Goal: Task Accomplishment & Management: Use online tool/utility

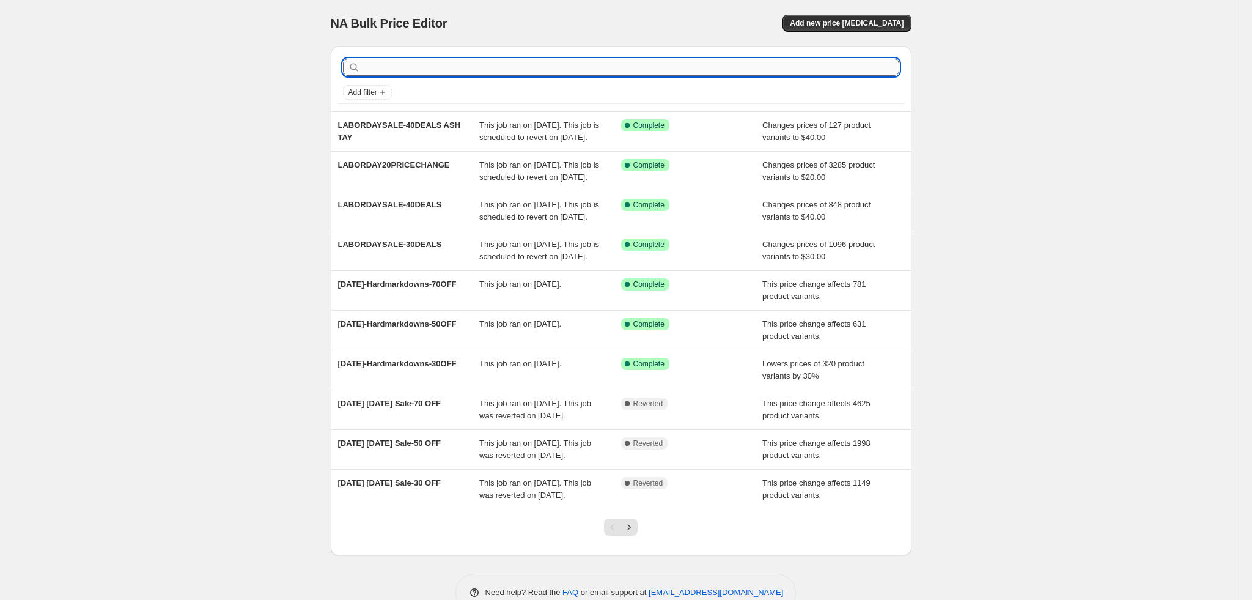
click at [787, 74] on input "text" at bounding box center [630, 67] width 537 height 17
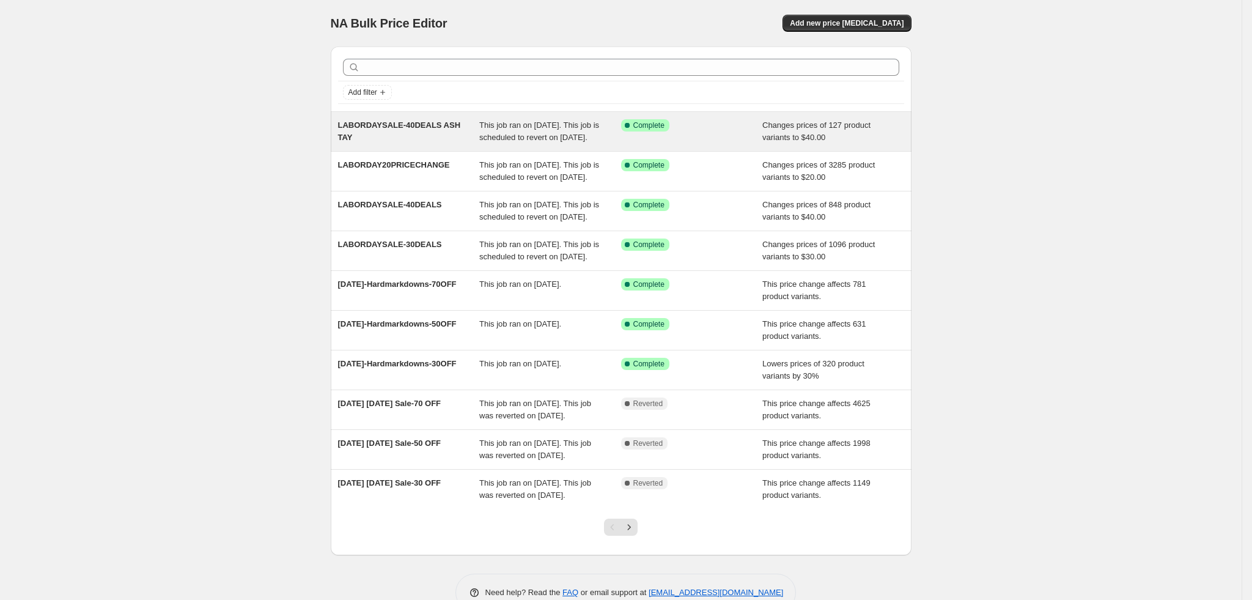
click at [582, 142] on span "This job ran on August 24, 2025. This job is scheduled to revert on September 2…" at bounding box center [539, 130] width 120 height 21
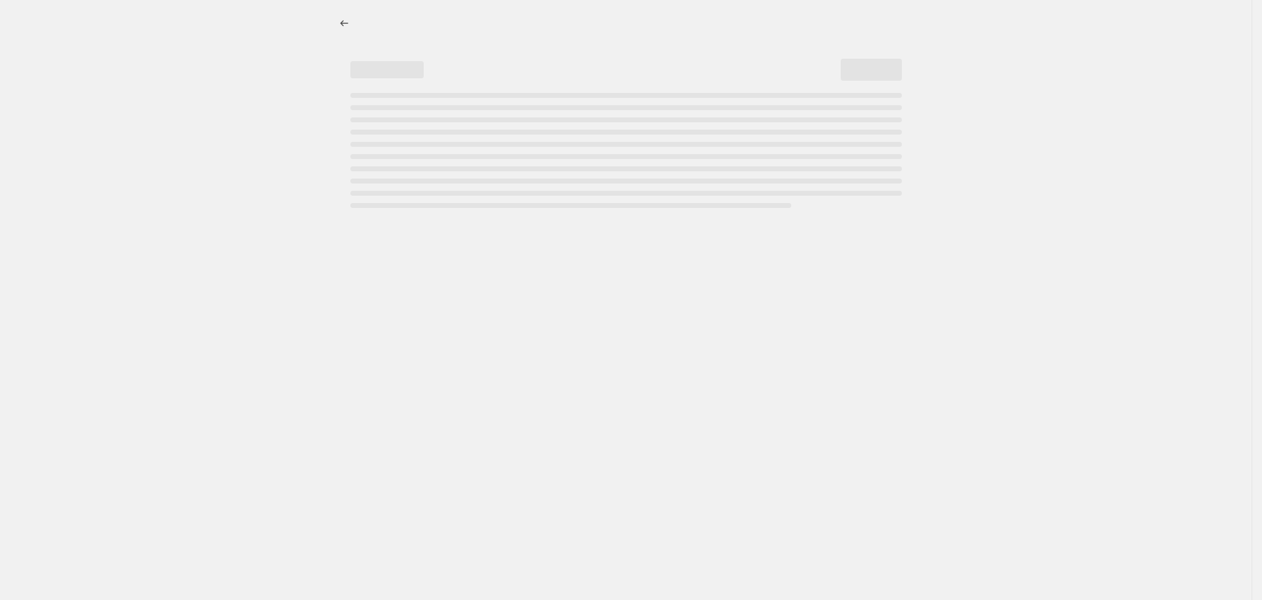
select select "no_change"
select select "tag"
select select "collection"
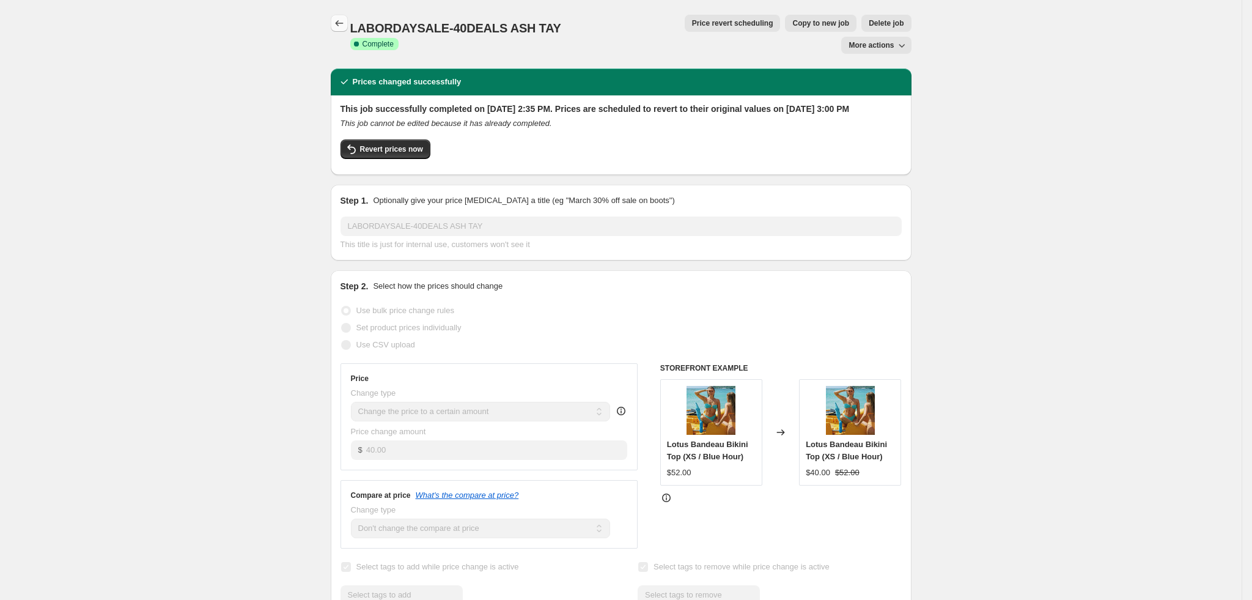
click at [342, 20] on icon "Price change jobs" at bounding box center [339, 23] width 12 height 12
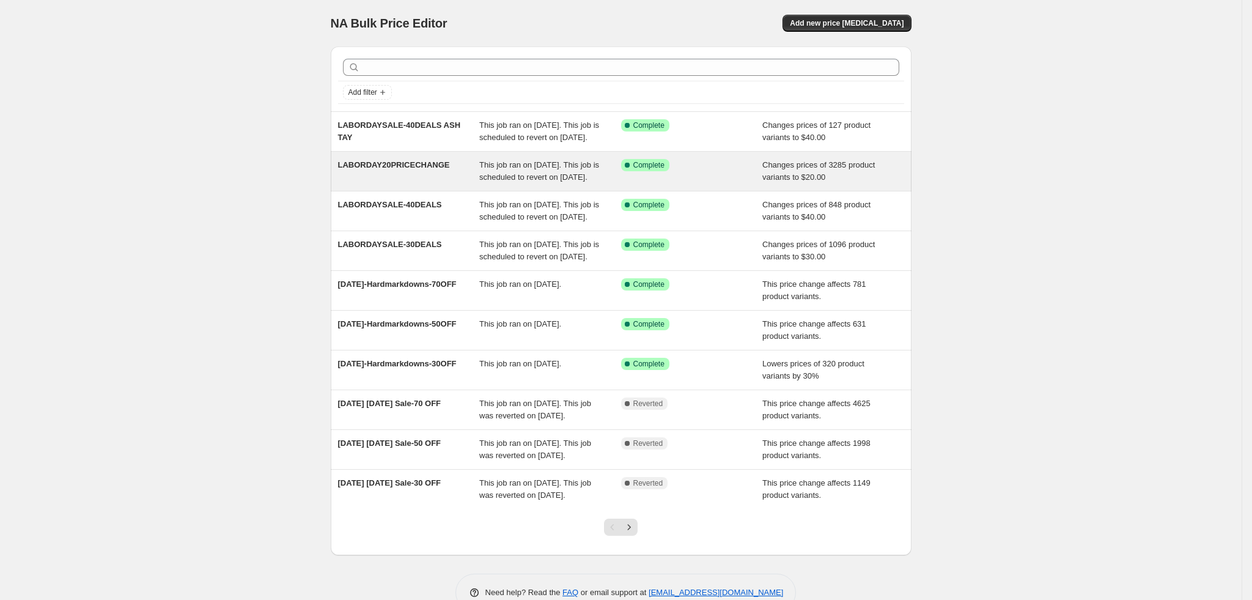
click at [541, 177] on span "This job ran on August 14, 2025. This job is scheduled to revert on September 2…" at bounding box center [539, 170] width 120 height 21
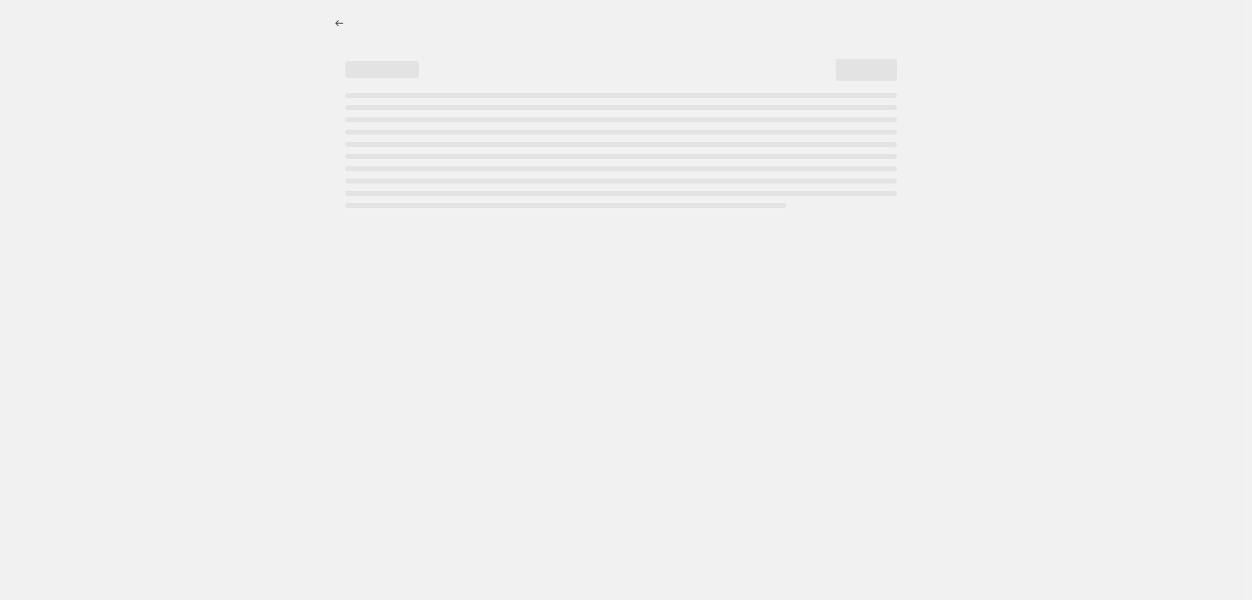
select select "no_change"
select select "tag"
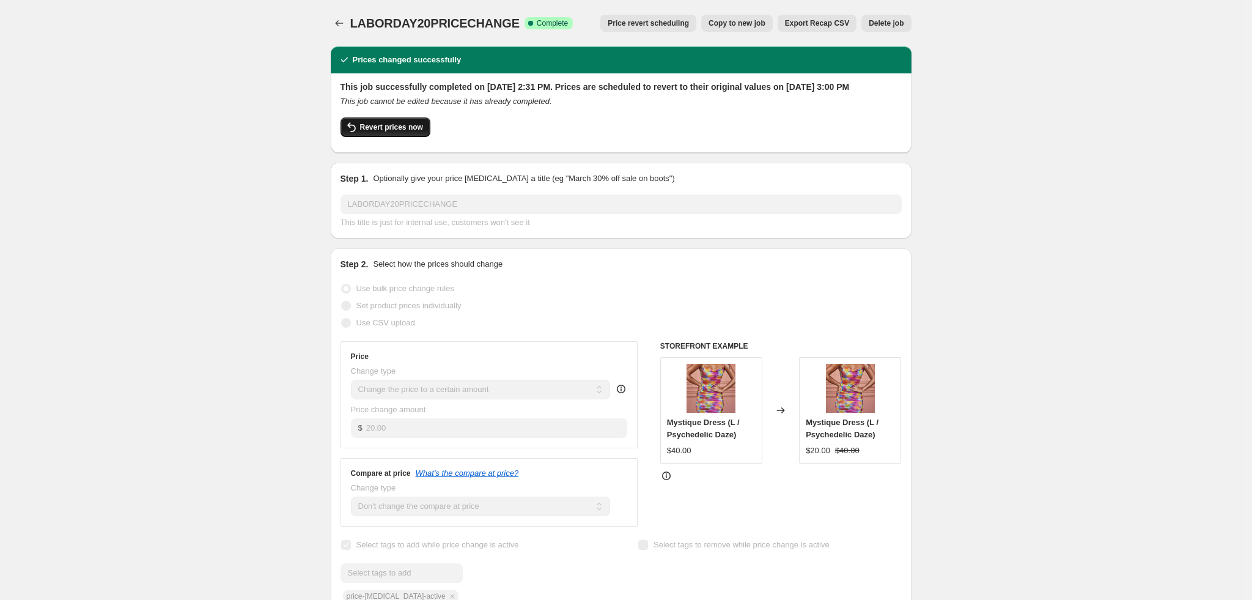
click at [411, 132] on span "Revert prices now" at bounding box center [391, 127] width 63 height 10
checkbox input "false"
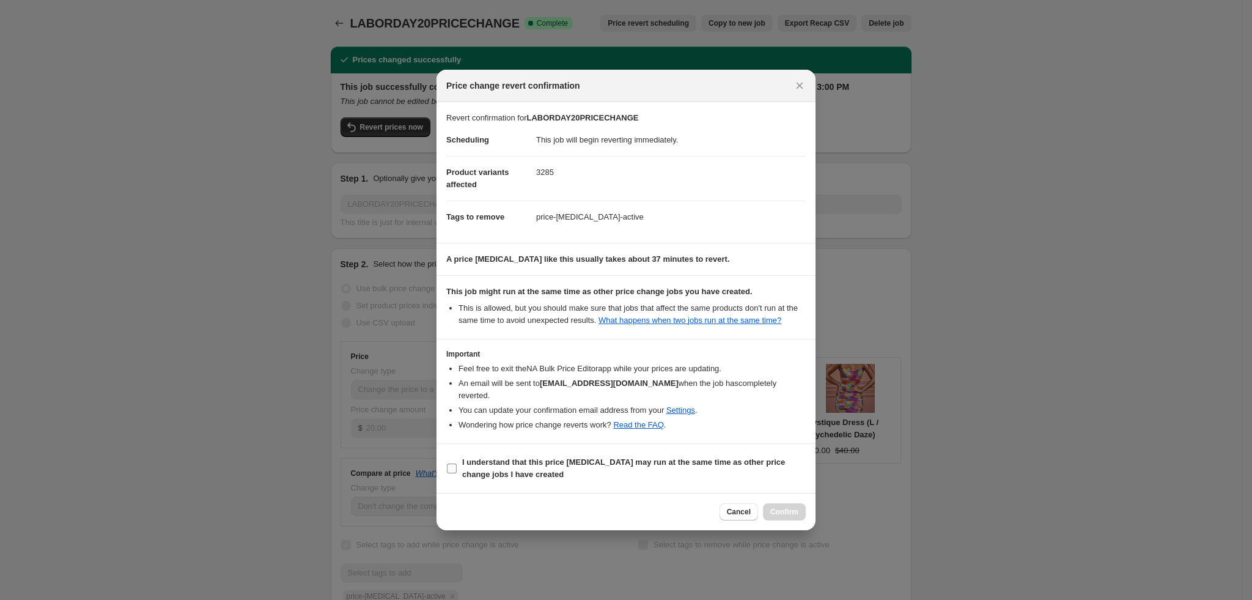
click at [485, 457] on b "I understand that this price change job may run at the same time as other price…" at bounding box center [623, 467] width 323 height 21
click at [457, 463] on input "I understand that this price change job may run at the same time as other price…" at bounding box center [452, 468] width 10 height 10
checkbox input "true"
click at [784, 507] on span "Confirm" at bounding box center [784, 512] width 28 height 10
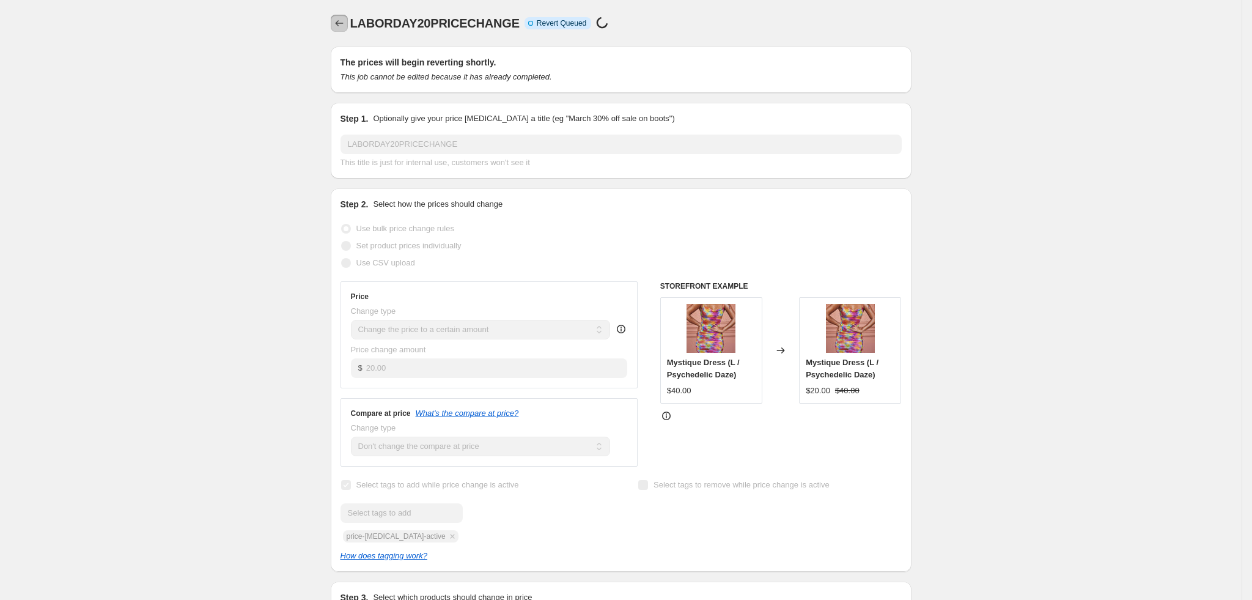
click at [344, 21] on icon "Price change jobs" at bounding box center [339, 23] width 12 height 12
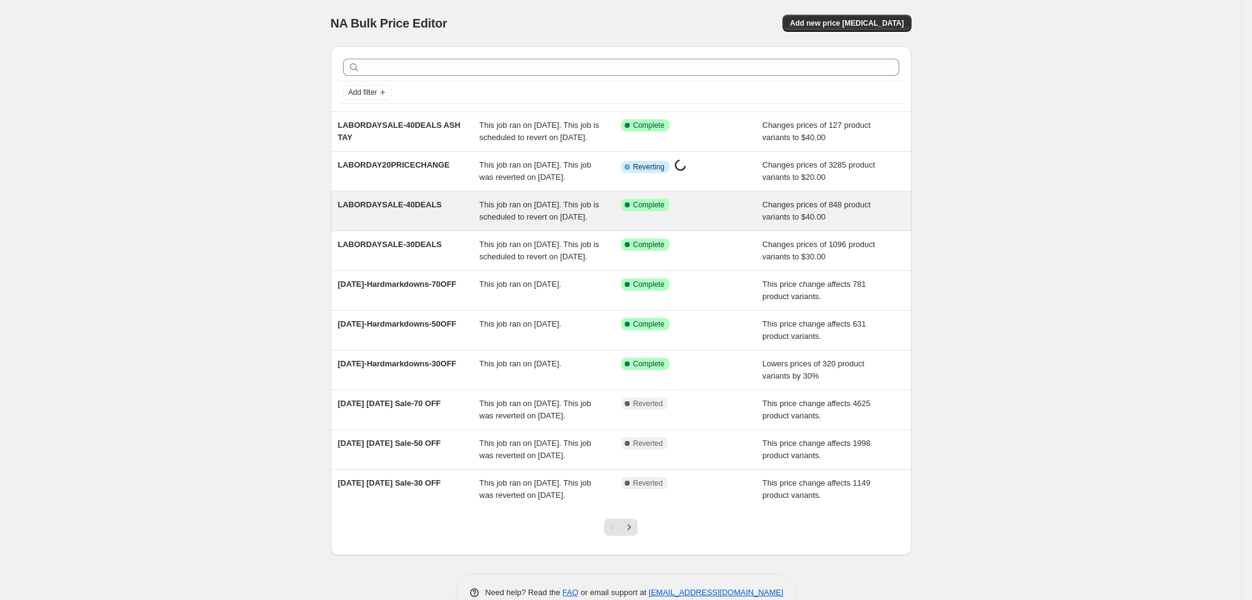
click at [466, 223] on div "LABORDAYSALE-40DEALS" at bounding box center [409, 211] width 142 height 24
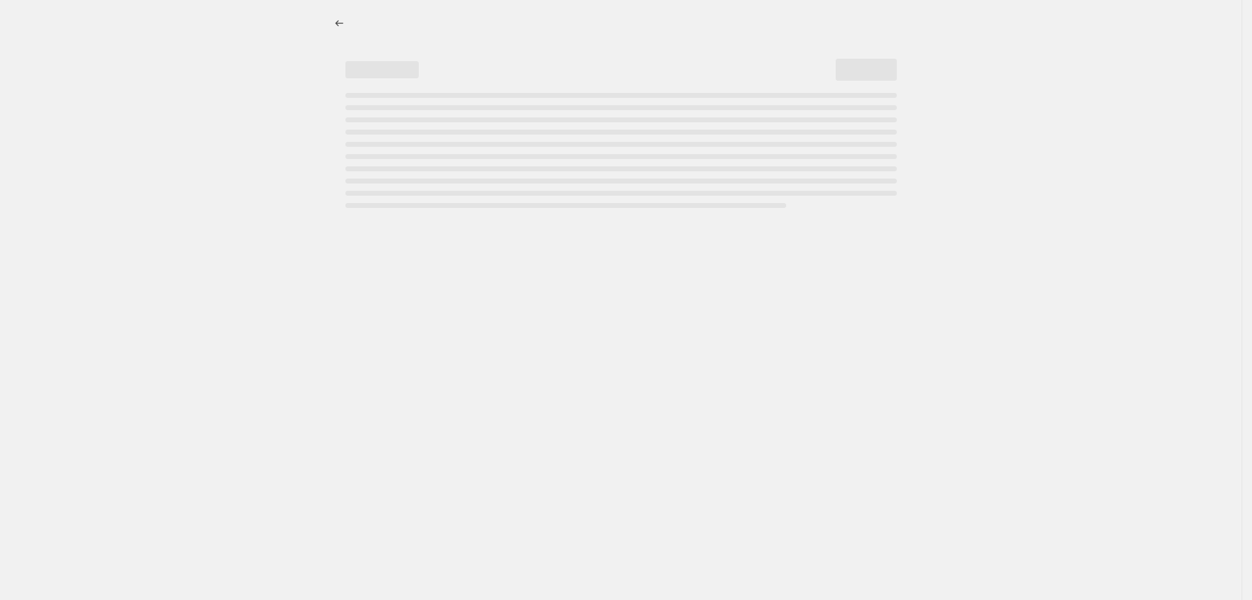
select select "no_change"
select select "tag"
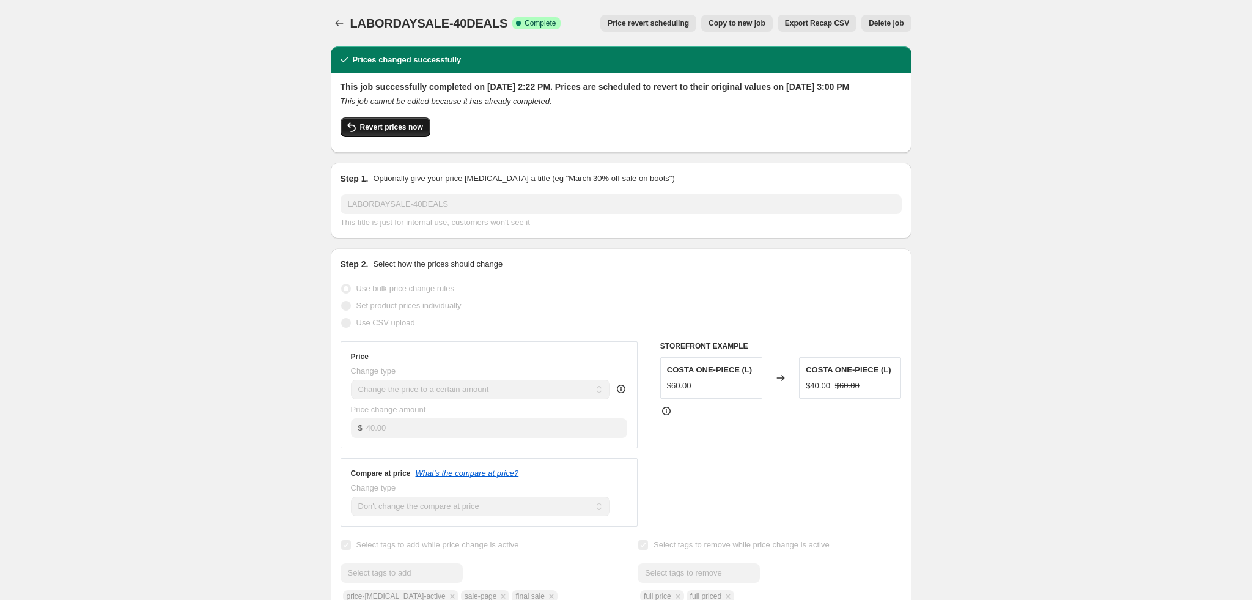
click at [408, 137] on button "Revert prices now" at bounding box center [385, 127] width 90 height 20
checkbox input "false"
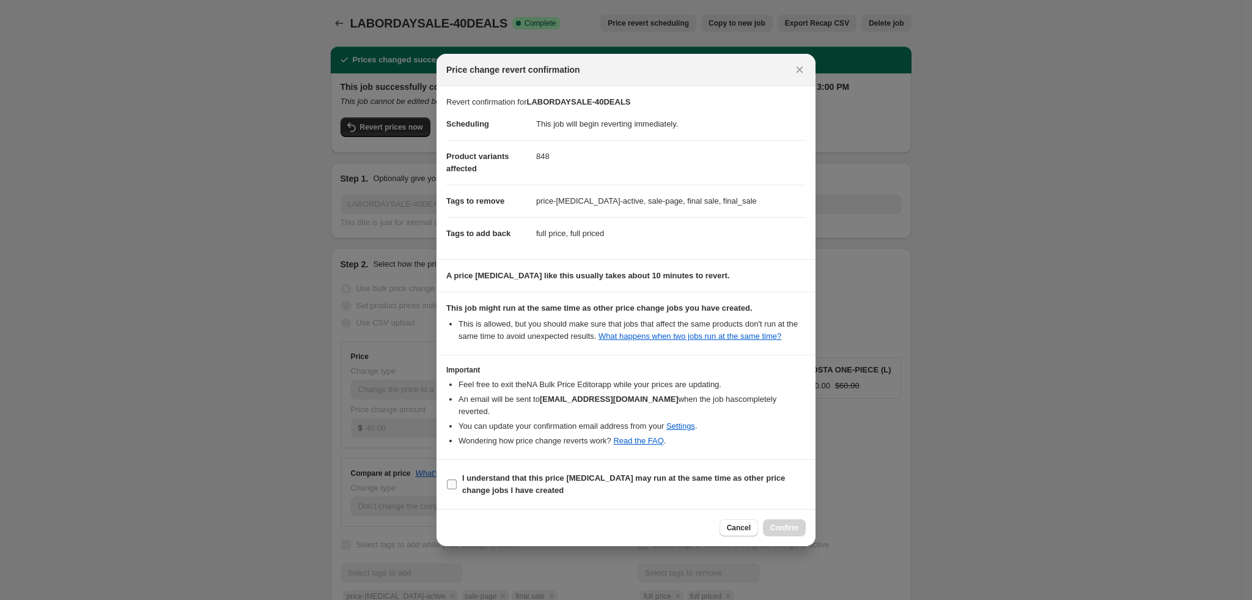
click at [479, 485] on b "I understand that this price change job may run at the same time as other price…" at bounding box center [623, 483] width 323 height 21
click at [457, 485] on input "I understand that this price change job may run at the same time as other price…" at bounding box center [452, 484] width 10 height 10
checkbox input "true"
click at [781, 527] on button "Confirm" at bounding box center [784, 527] width 43 height 17
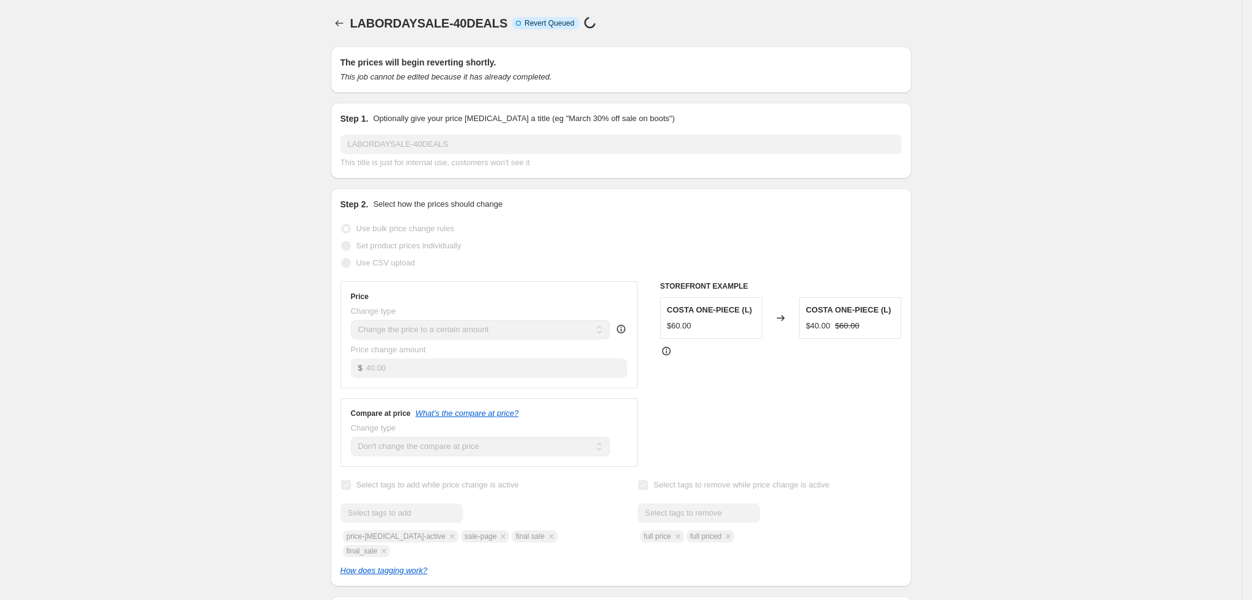
click at [340, 13] on div "LABORDAYSALE-40DEALS. This page is ready LABORDAYSALE-40DEALS Info Incomplete R…" at bounding box center [621, 23] width 581 height 46
click at [350, 20] on div at bounding box center [341, 23] width 20 height 17
click at [344, 20] on icon "Price change jobs" at bounding box center [339, 23] width 12 height 12
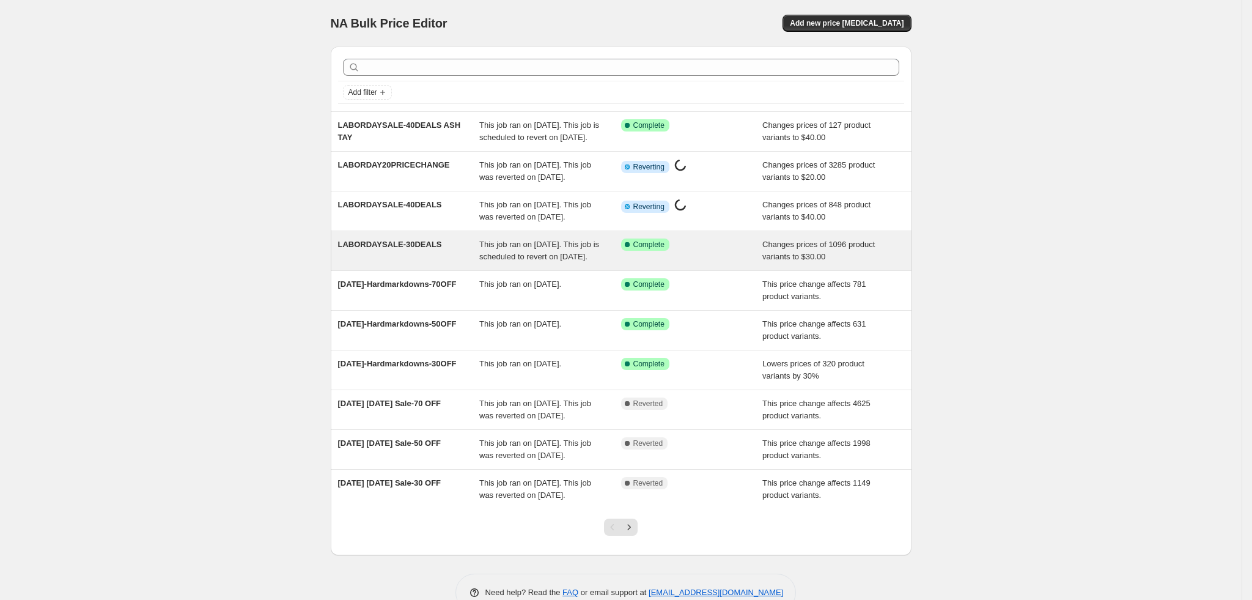
click at [468, 263] on div "LABORDAYSALE-30DEALS" at bounding box center [409, 250] width 142 height 24
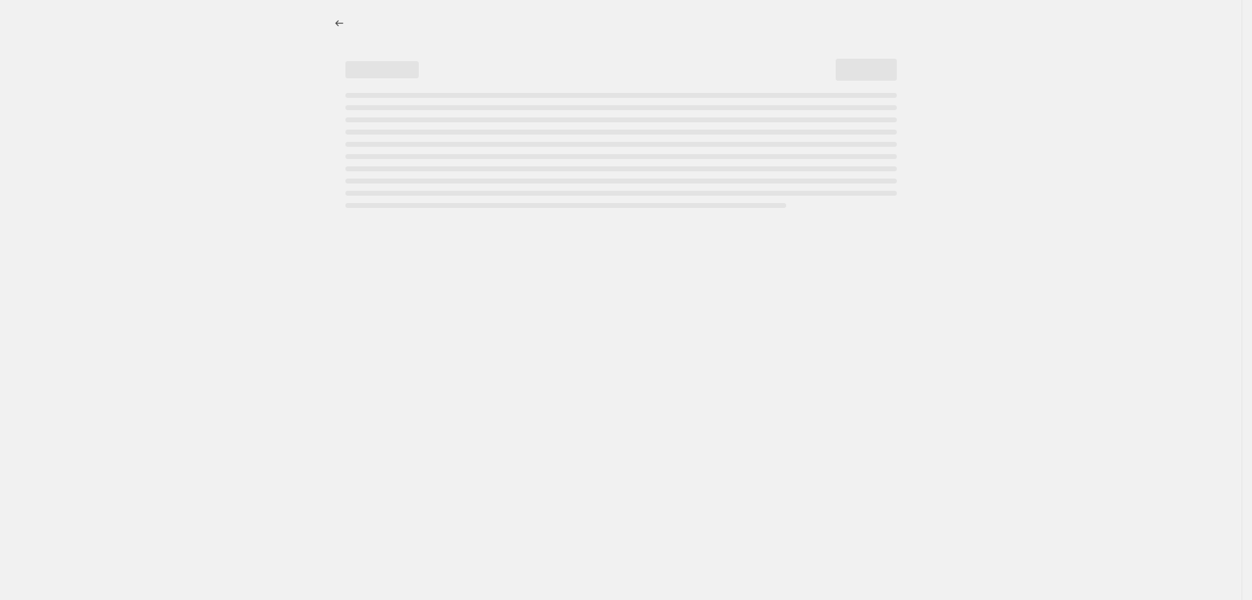
select select "no_change"
select select "tag"
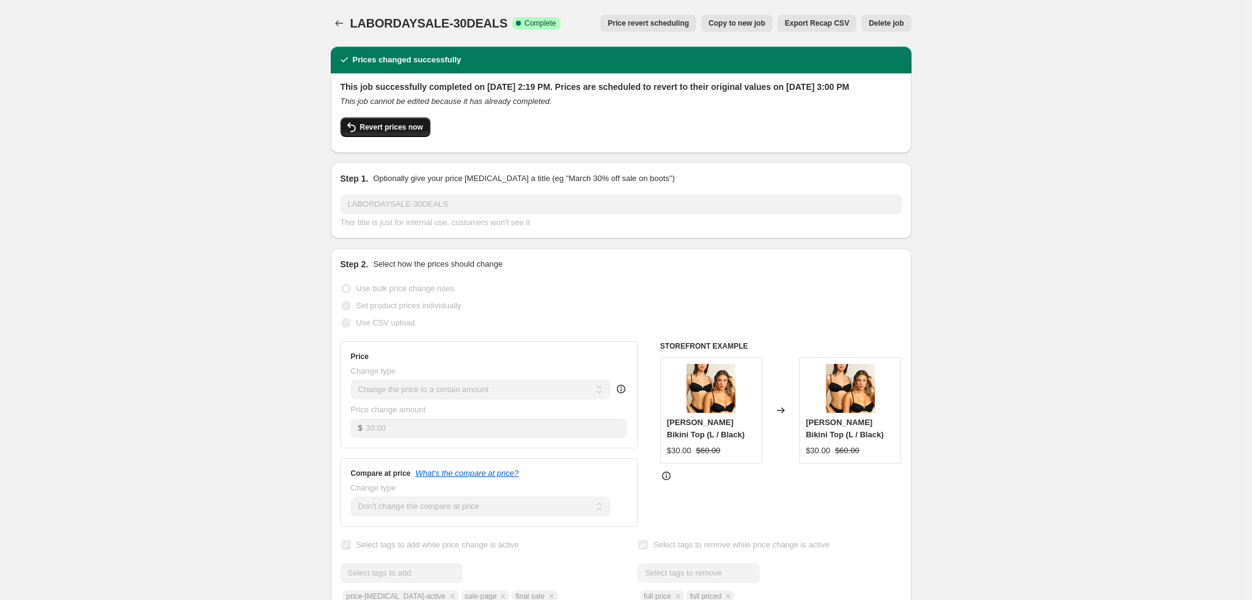
click at [397, 137] on button "Revert prices now" at bounding box center [385, 127] width 90 height 20
checkbox input "false"
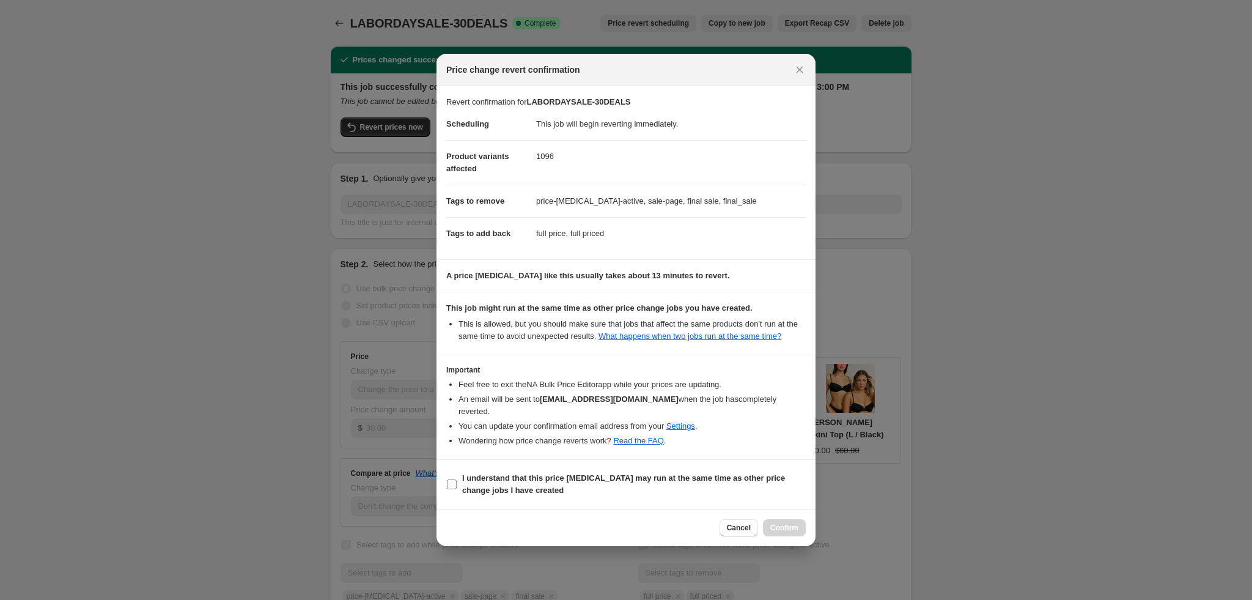
click at [469, 483] on b "I understand that this price change job may run at the same time as other price…" at bounding box center [623, 483] width 323 height 21
click at [457, 483] on input "I understand that this price change job may run at the same time as other price…" at bounding box center [452, 484] width 10 height 10
checkbox input "true"
click at [789, 523] on span "Confirm" at bounding box center [784, 528] width 28 height 10
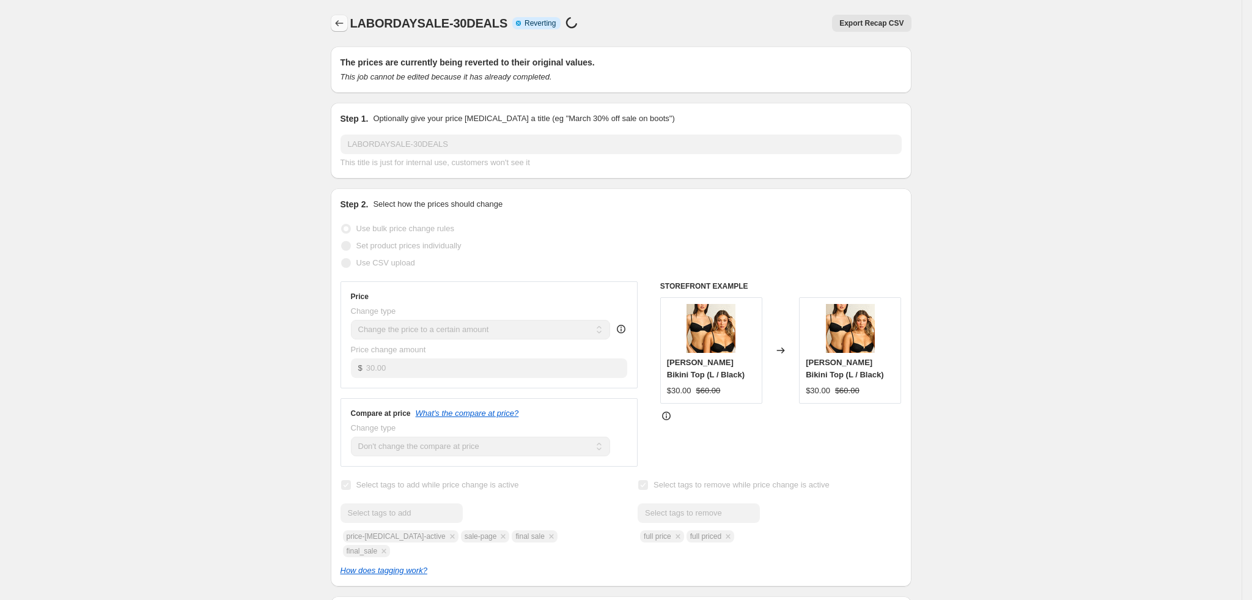
click at [345, 24] on icon "Price change jobs" at bounding box center [339, 23] width 12 height 12
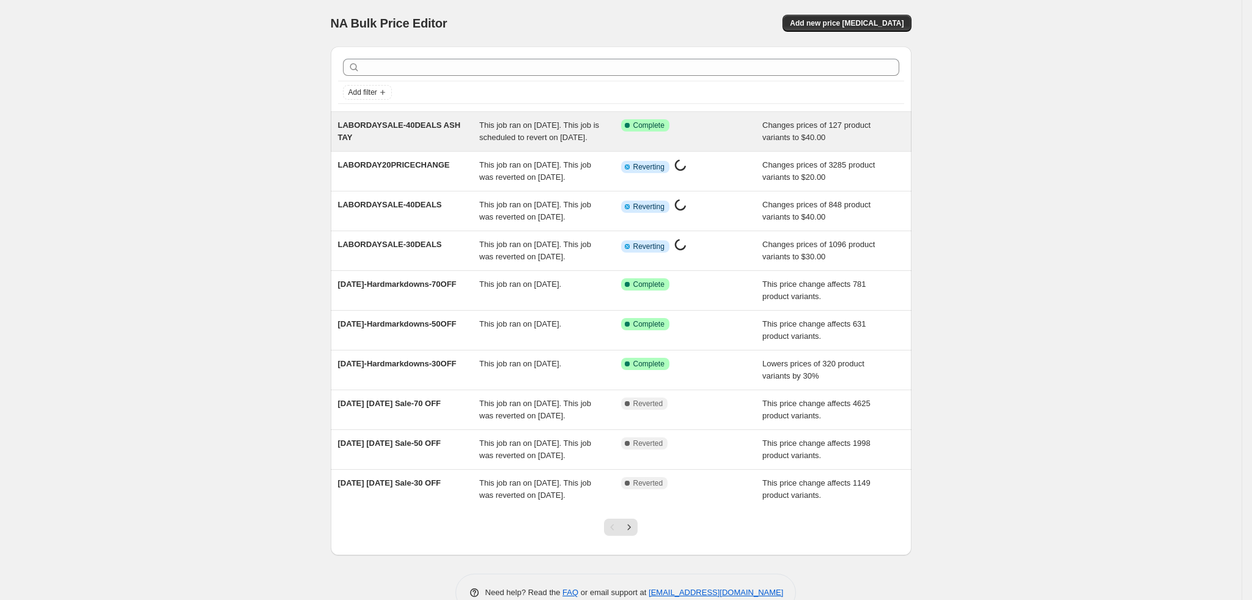
click at [496, 142] on span "This job ran on August 24, 2025. This job is scheduled to revert on September 2…" at bounding box center [539, 130] width 120 height 21
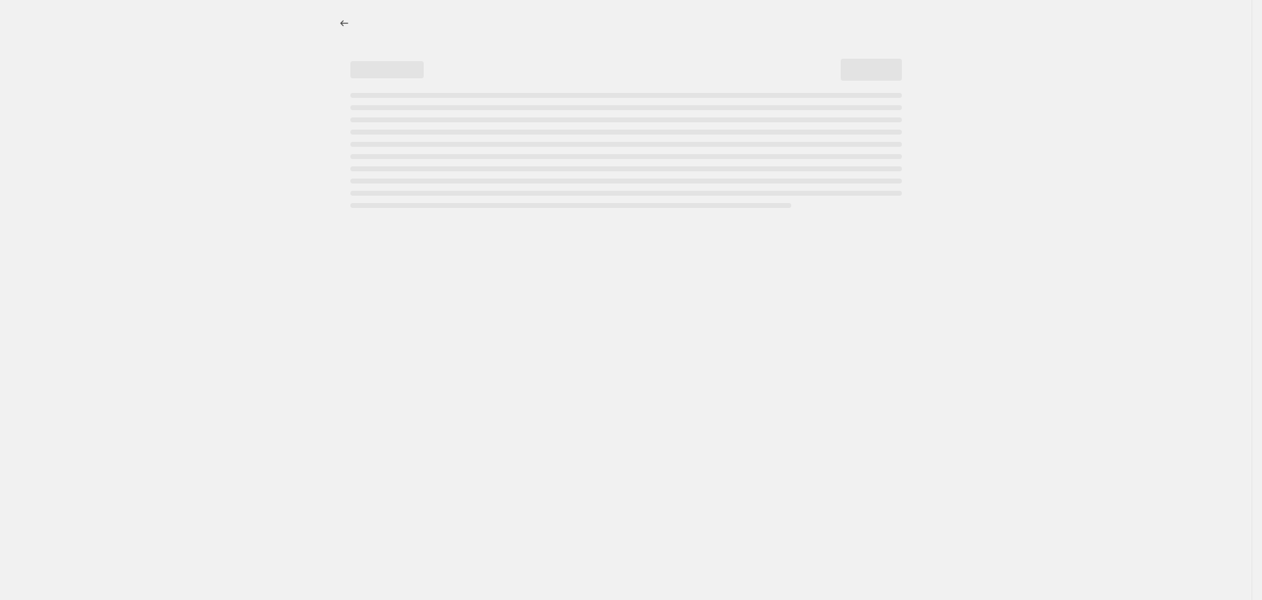
select select "no_change"
select select "tag"
select select "collection"
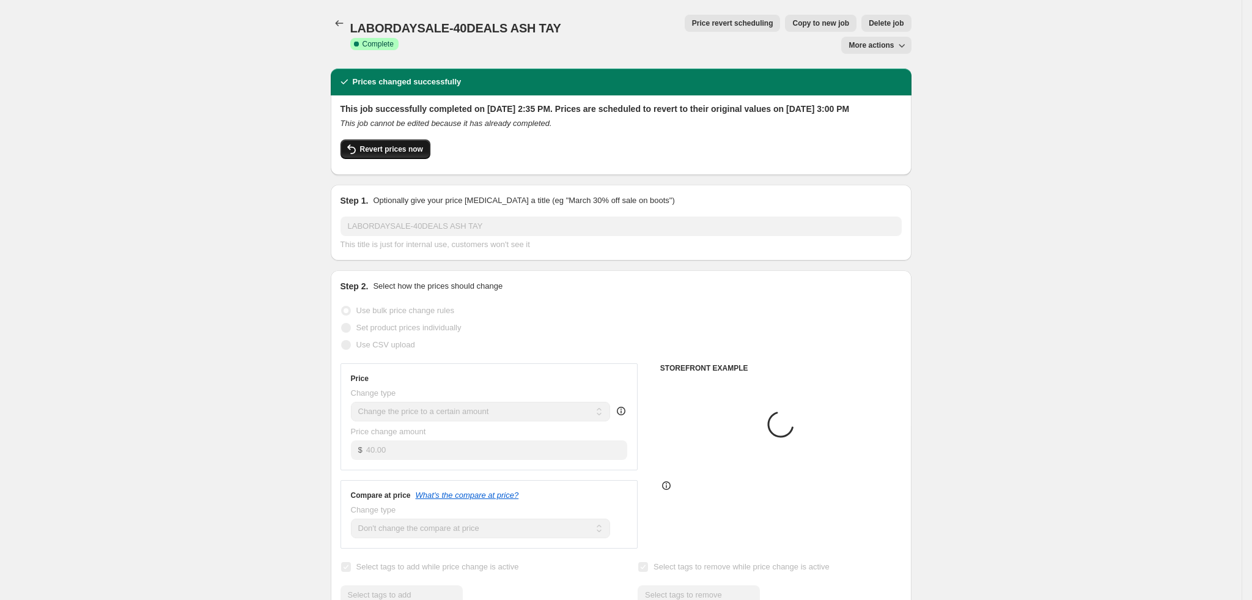
click at [386, 144] on span "Revert prices now" at bounding box center [391, 149] width 63 height 10
checkbox input "false"
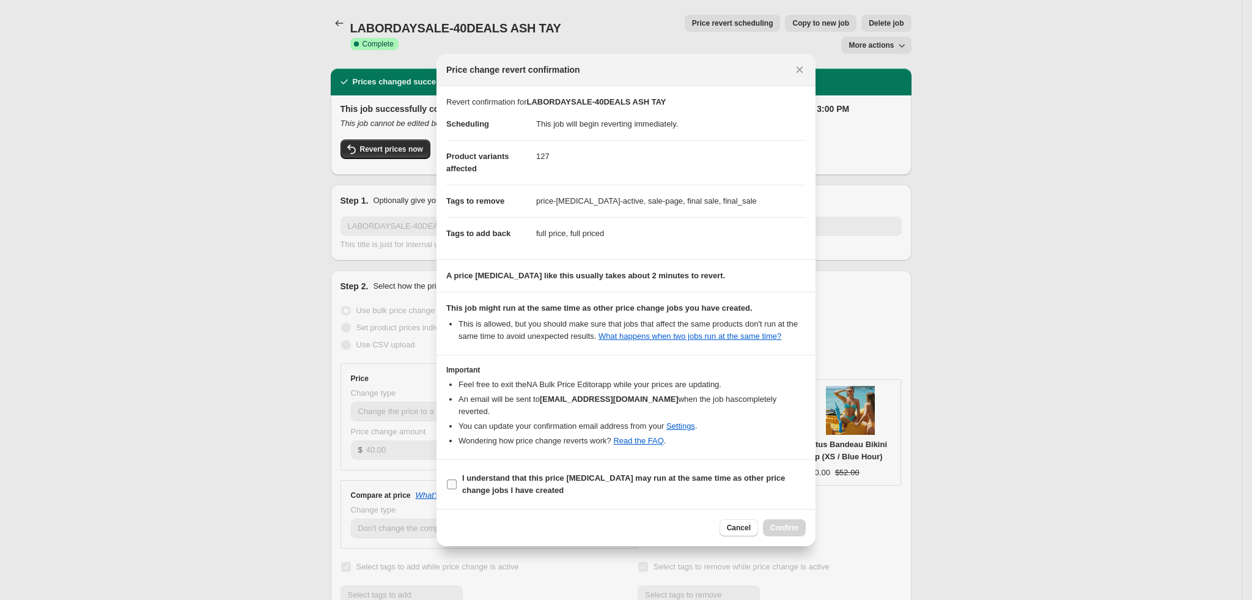
click at [476, 482] on b "I understand that this price change job may run at the same time as other price…" at bounding box center [623, 483] width 323 height 21
click at [457, 482] on input "I understand that this price change job may run at the same time as other price…" at bounding box center [452, 484] width 10 height 10
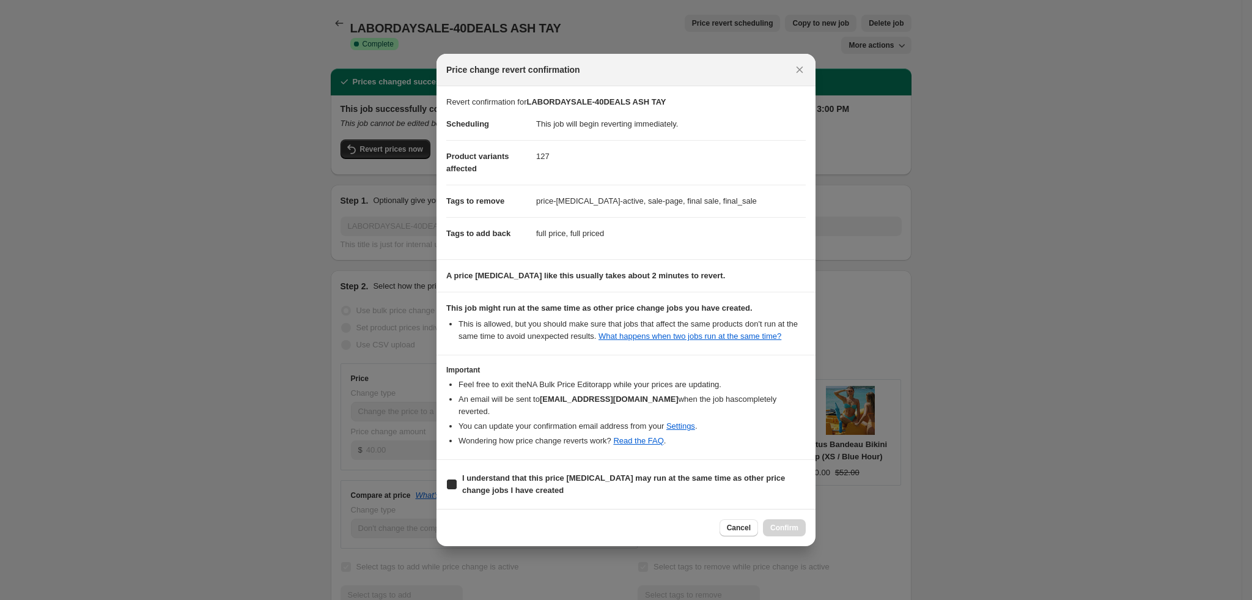
checkbox input "true"
click at [795, 523] on span "Confirm" at bounding box center [784, 528] width 28 height 10
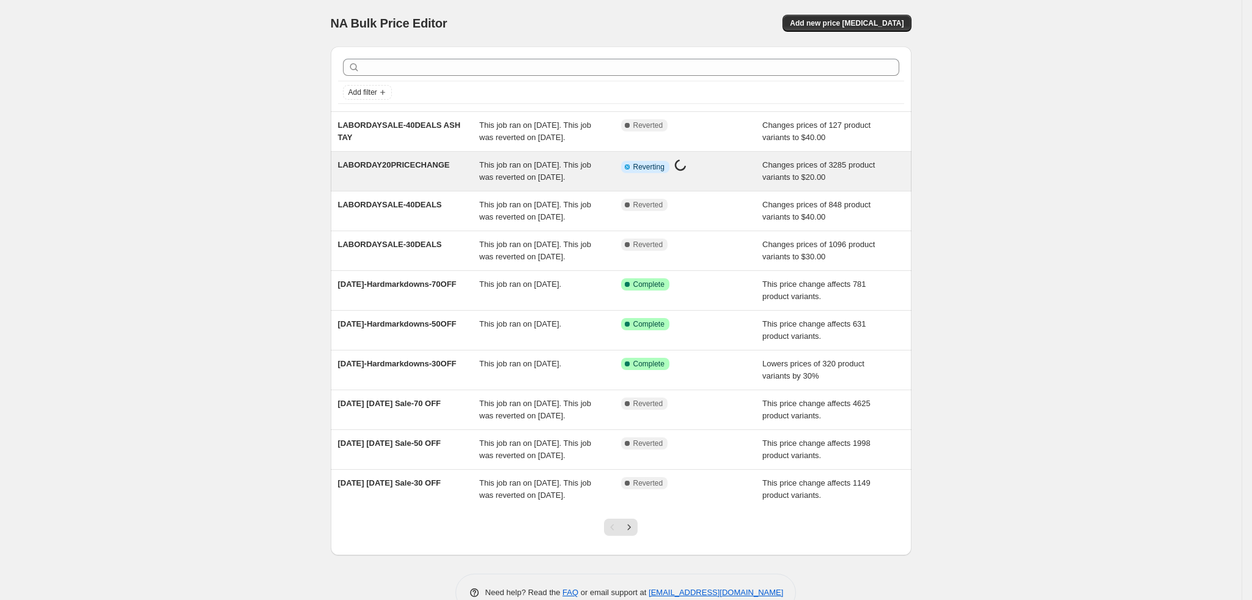
click at [547, 182] on span "This job ran on [DATE]. This job was reverted on [DATE]." at bounding box center [535, 170] width 112 height 21
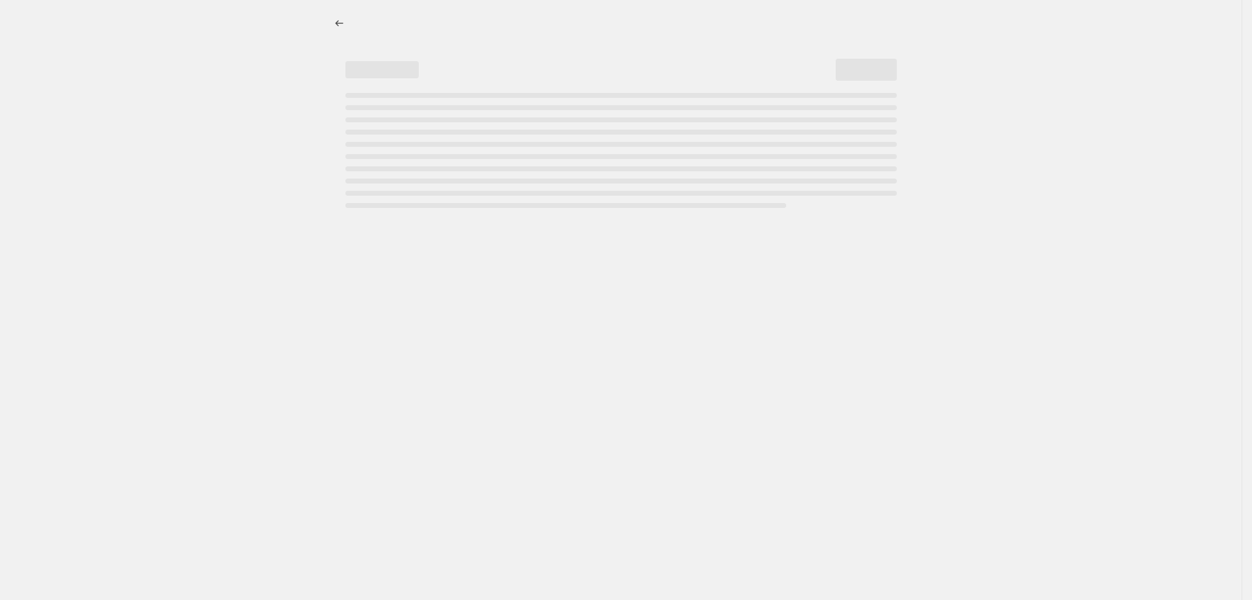
select select "no_change"
select select "tag"
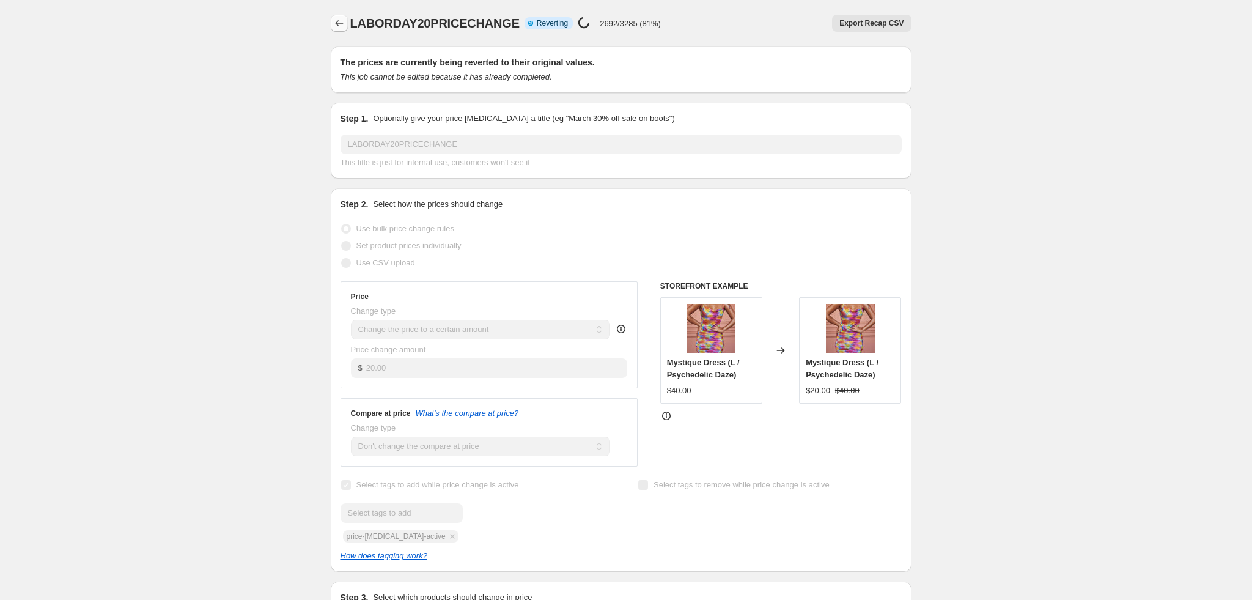
click at [340, 23] on icon "Price change jobs" at bounding box center [339, 23] width 8 height 6
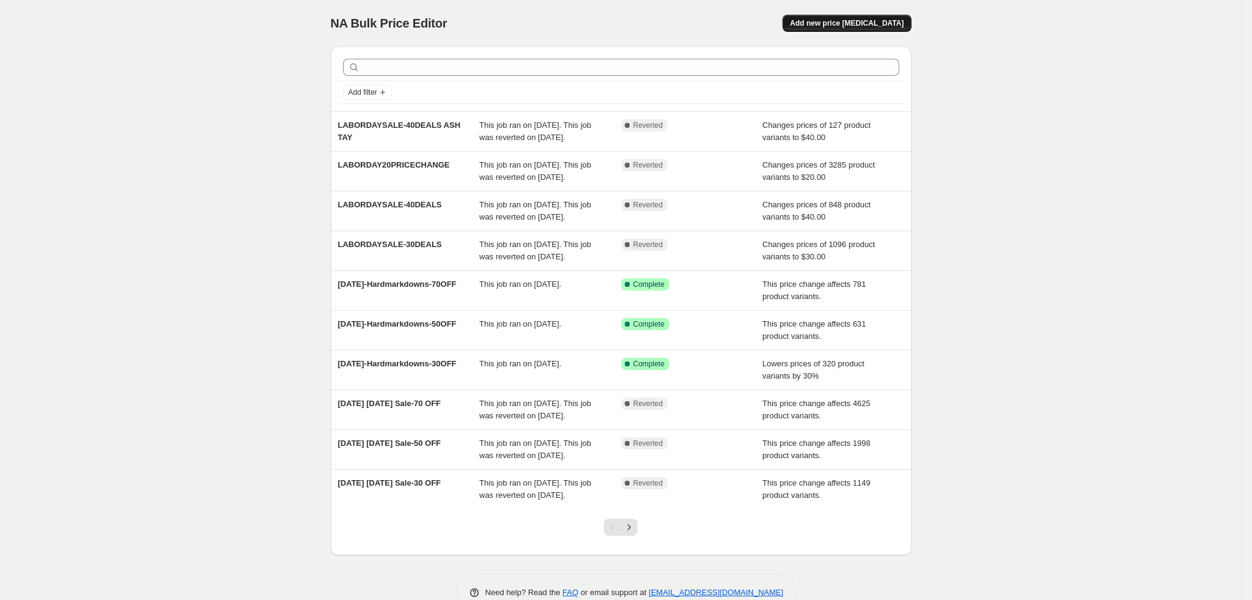
click at [861, 26] on span "Add new price [MEDICAL_DATA]" at bounding box center [847, 23] width 114 height 10
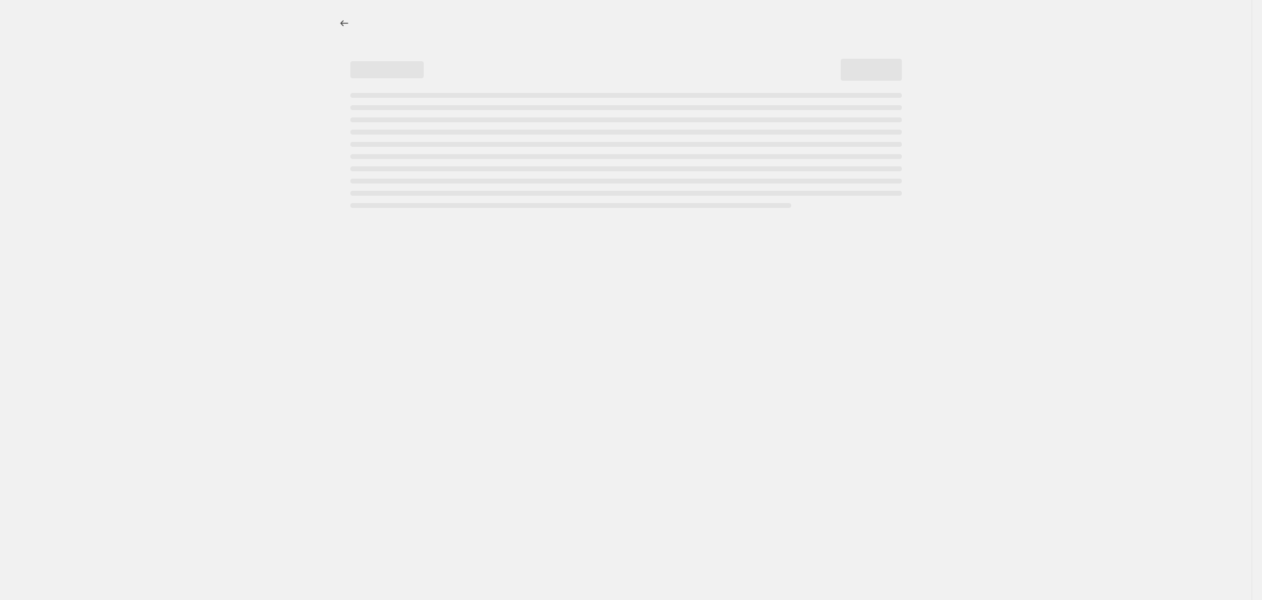
select select "percentage"
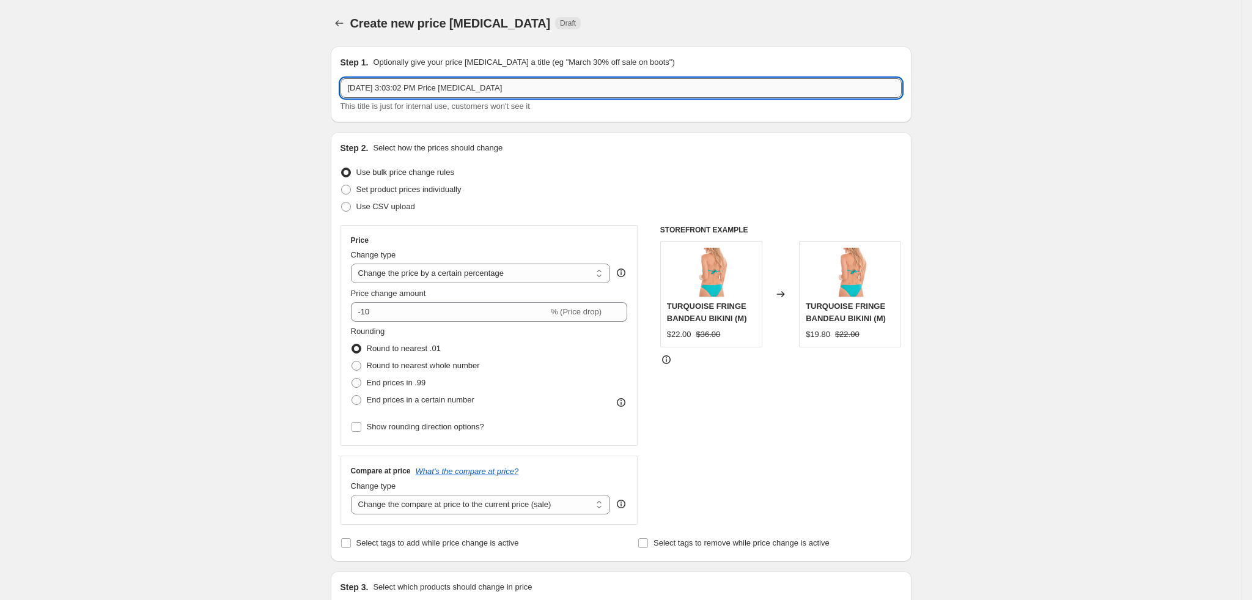
click at [496, 83] on input "Sep 2, 2025, 3:03:02 PM Price change job" at bounding box center [620, 88] width 561 height 20
paste input "[DATE]-Hardmarkdowns-30OFF"
type input "[DATE]-Hardmarkdowns-30OFF"
click at [483, 279] on select "Change the price to a certain amount Change the price by a certain amount Chang…" at bounding box center [481, 273] width 260 height 20
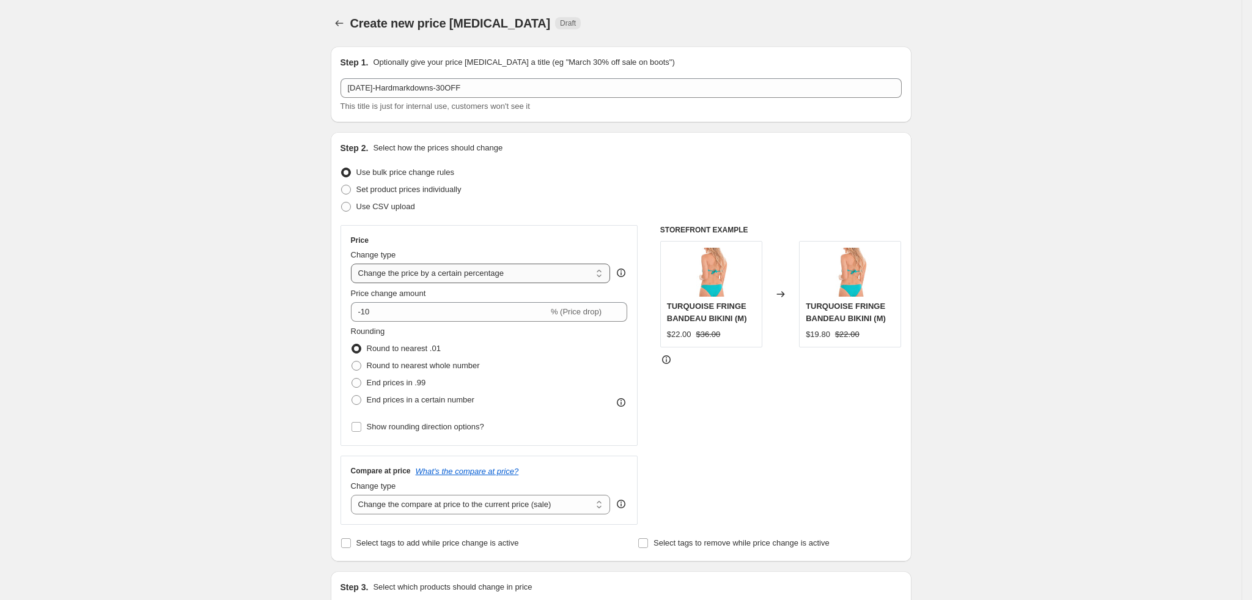
select select "pcap"
click at [355, 263] on select "Change the price to a certain amount Change the price by a certain amount Chang…" at bounding box center [481, 273] width 260 height 20
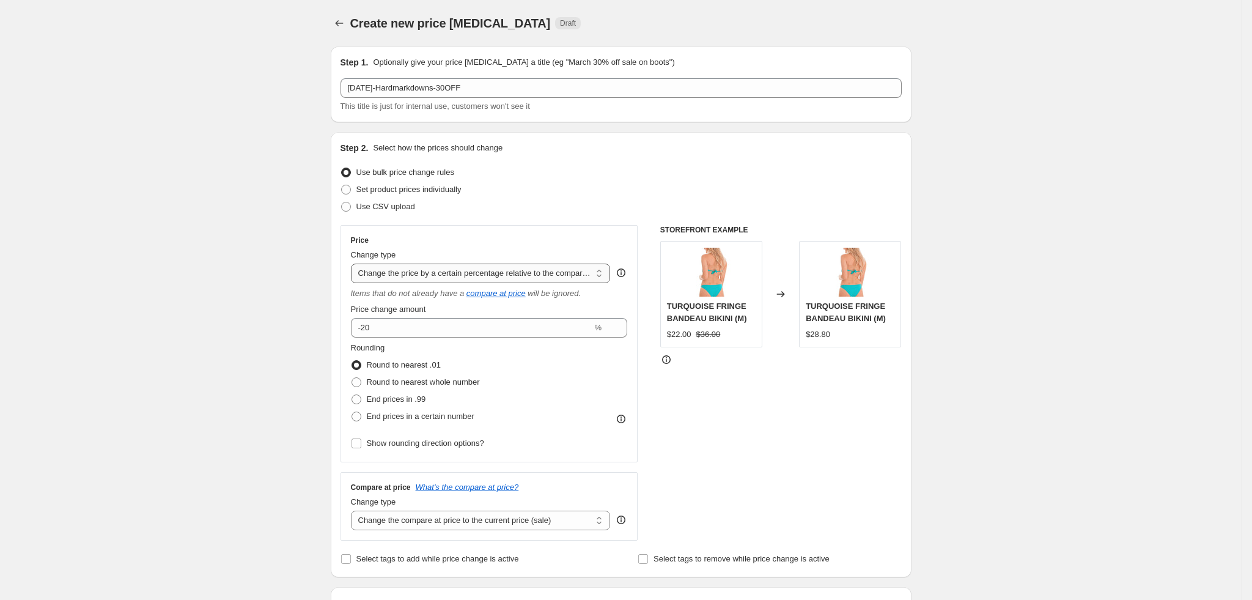
click at [465, 277] on select "Change the price to a certain amount Change the price by a certain amount Chang…" at bounding box center [481, 273] width 260 height 20
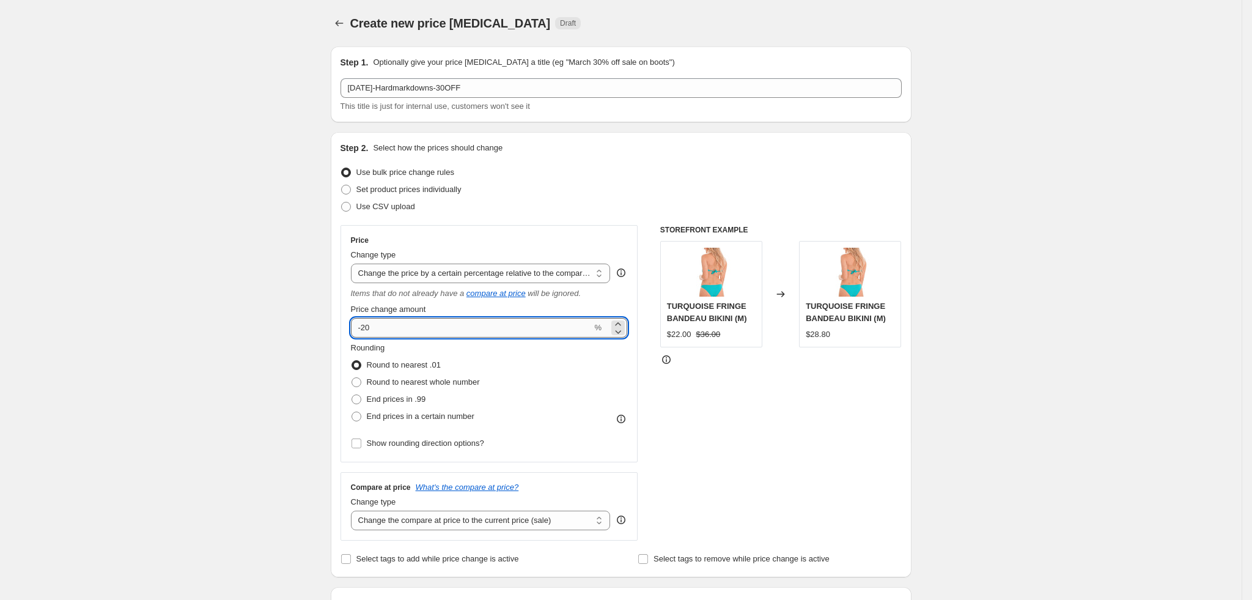
click at [430, 332] on input "-20" at bounding box center [471, 328] width 241 height 20
type input "-2"
type input "-30"
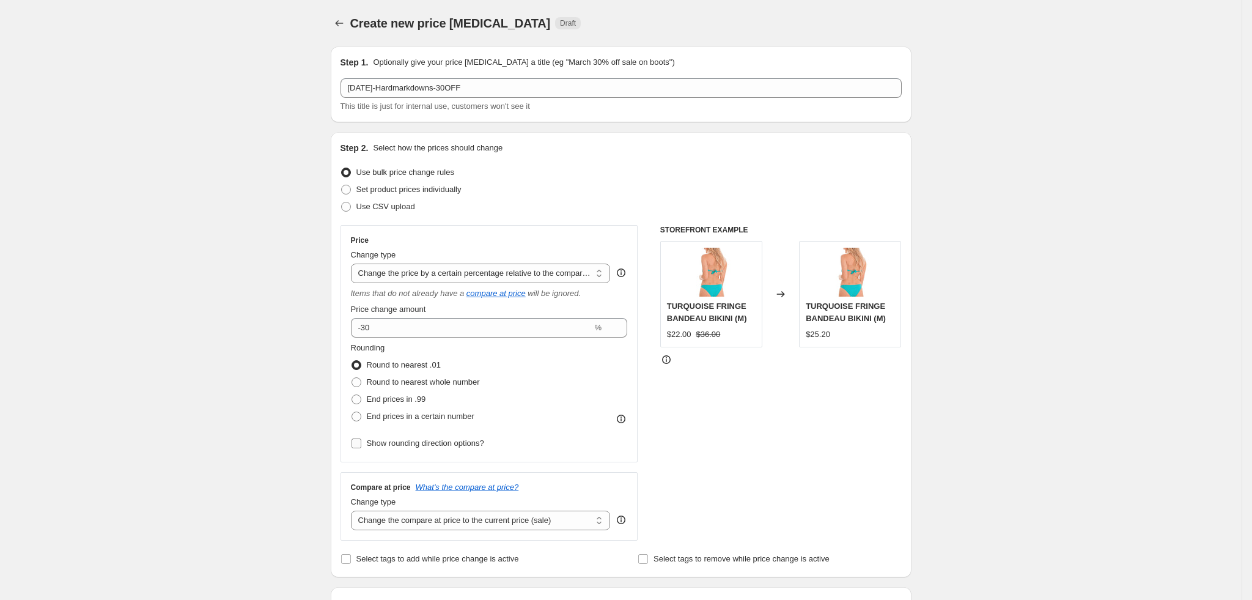
click at [420, 443] on span "Show rounding direction options?" at bounding box center [425, 442] width 117 height 9
click at [361, 443] on input "Show rounding direction options?" at bounding box center [356, 443] width 10 height 10
checkbox input "true"
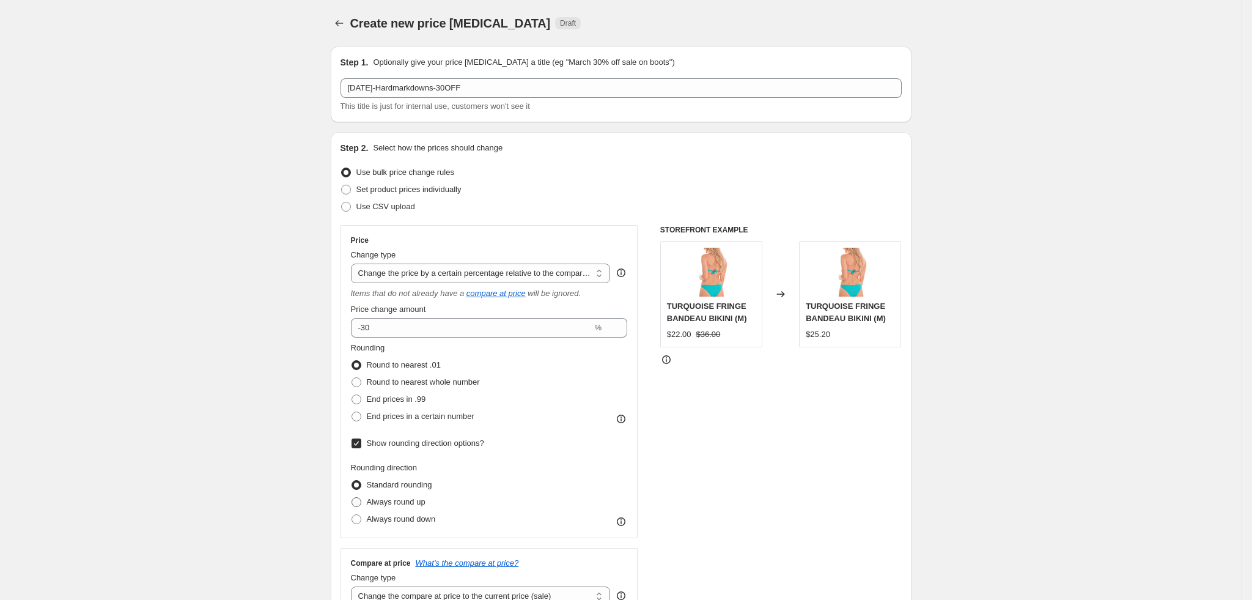
click at [408, 504] on span "Always round up" at bounding box center [396, 501] width 59 height 9
click at [352, 498] on input "Always round up" at bounding box center [351, 497] width 1 height 1
radio input "true"
click at [455, 383] on span "Round to nearest whole number" at bounding box center [423, 381] width 113 height 9
click at [352, 378] on input "Round to nearest whole number" at bounding box center [351, 377] width 1 height 1
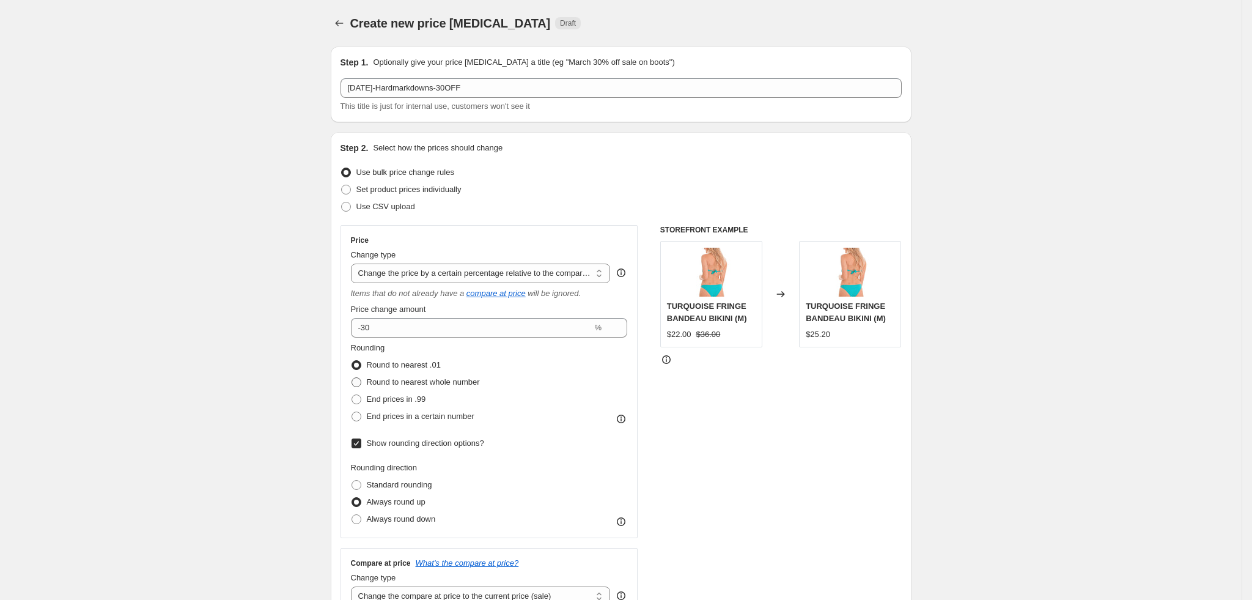
radio input "true"
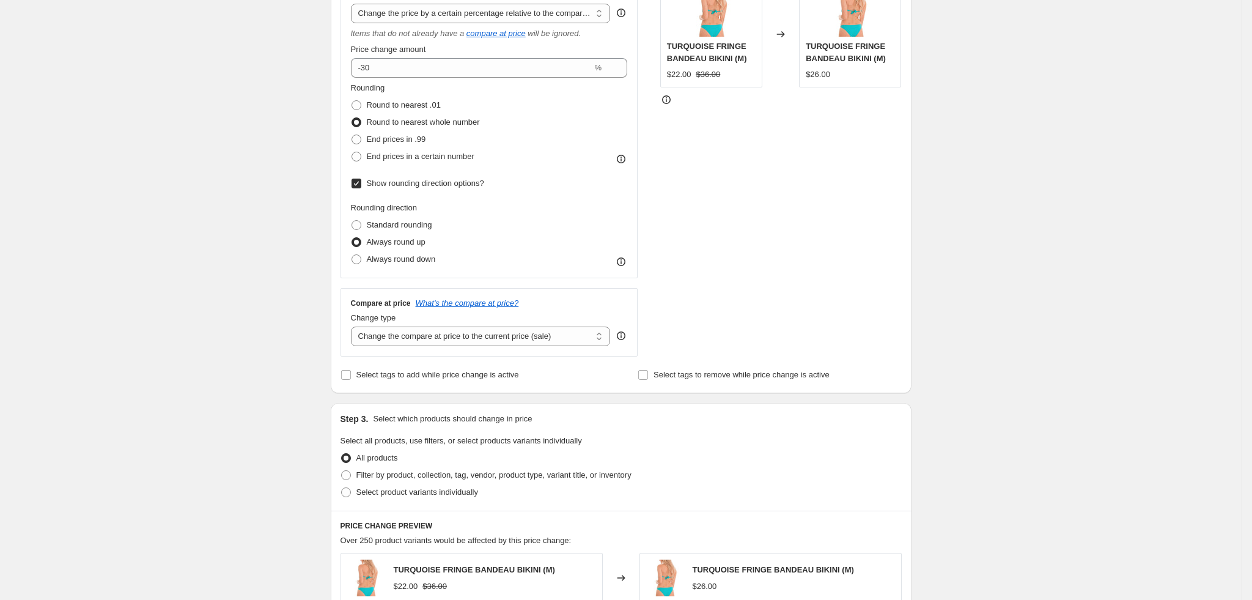
scroll to position [274, 0]
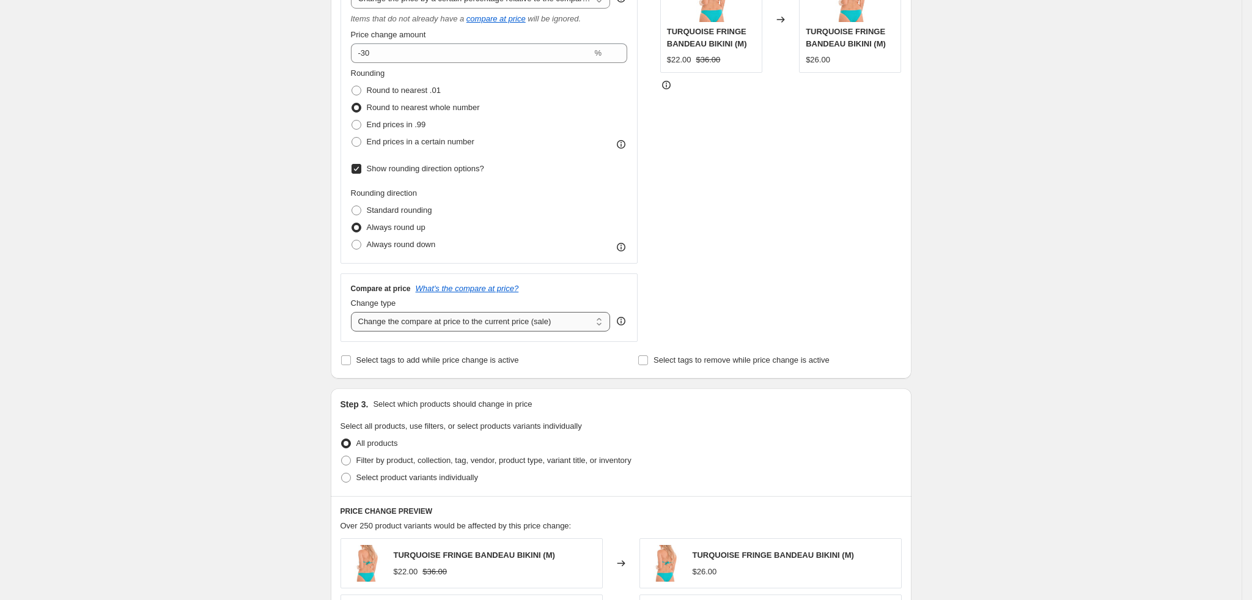
click at [479, 328] on select "Change the compare at price to the current price (sale) Change the compare at p…" at bounding box center [481, 322] width 260 height 20
select select "no_change"
click at [355, 312] on select "Change the compare at price to the current price (sale) Change the compare at p…" at bounding box center [481, 322] width 260 height 20
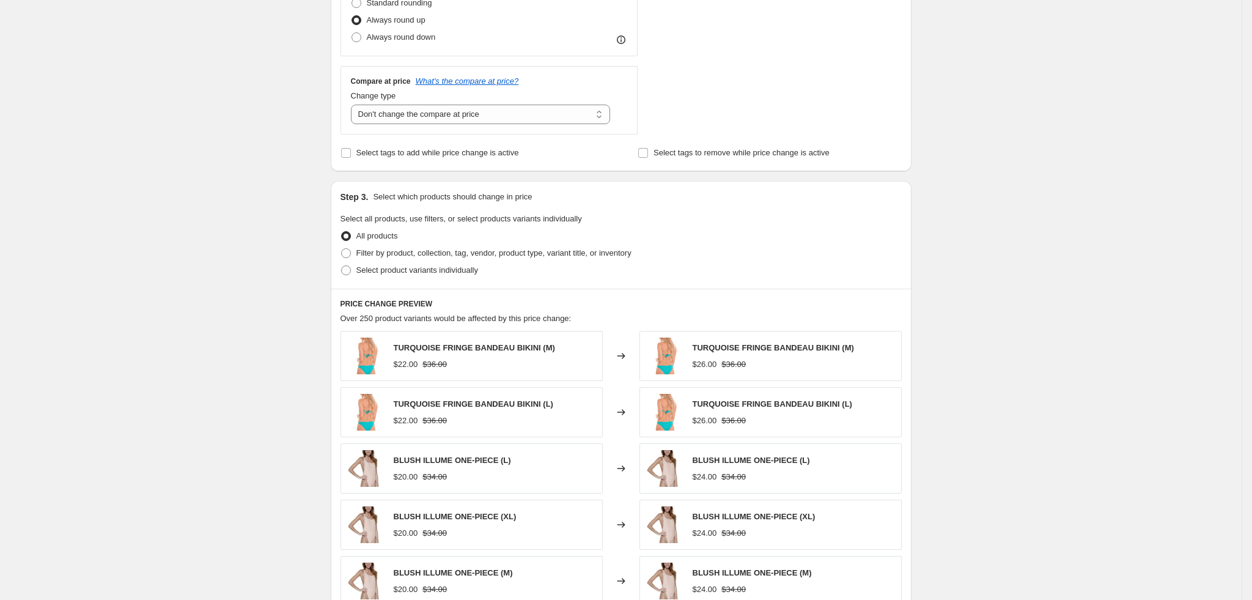
scroll to position [468, 0]
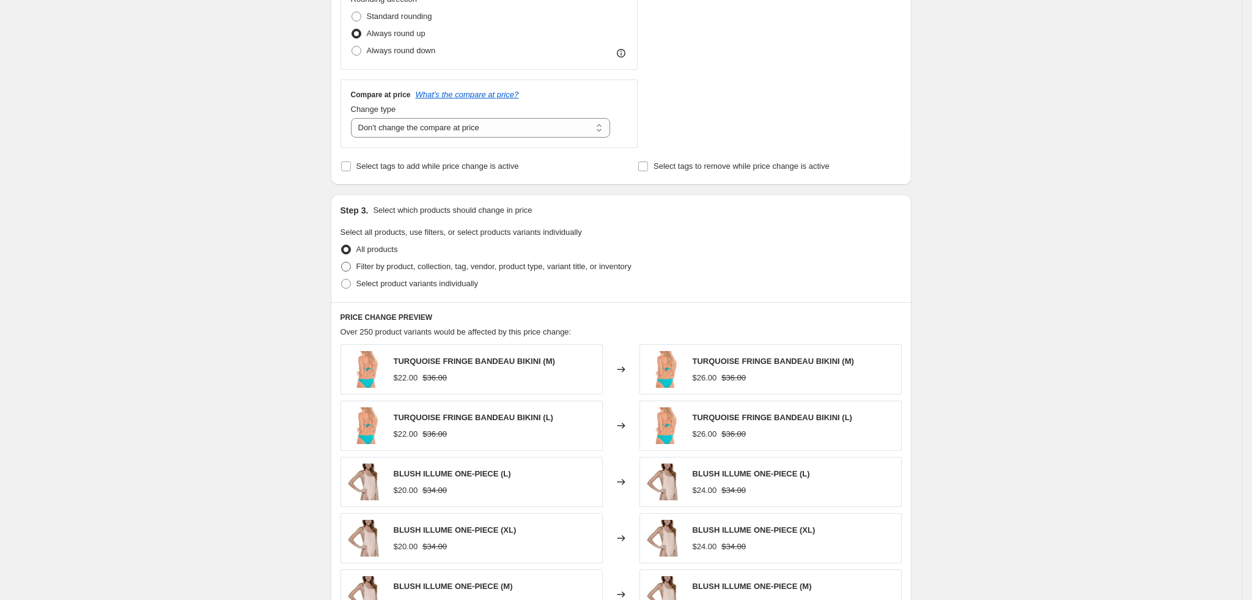
click at [584, 258] on div "All products" at bounding box center [620, 249] width 561 height 17
click at [574, 273] on span "Filter by product, collection, tag, vendor, product type, variant title, or inv…" at bounding box center [493, 266] width 275 height 12
click at [342, 262] on input "Filter by product, collection, tag, vendor, product type, variant title, or inv…" at bounding box center [341, 262] width 1 height 1
radio input "true"
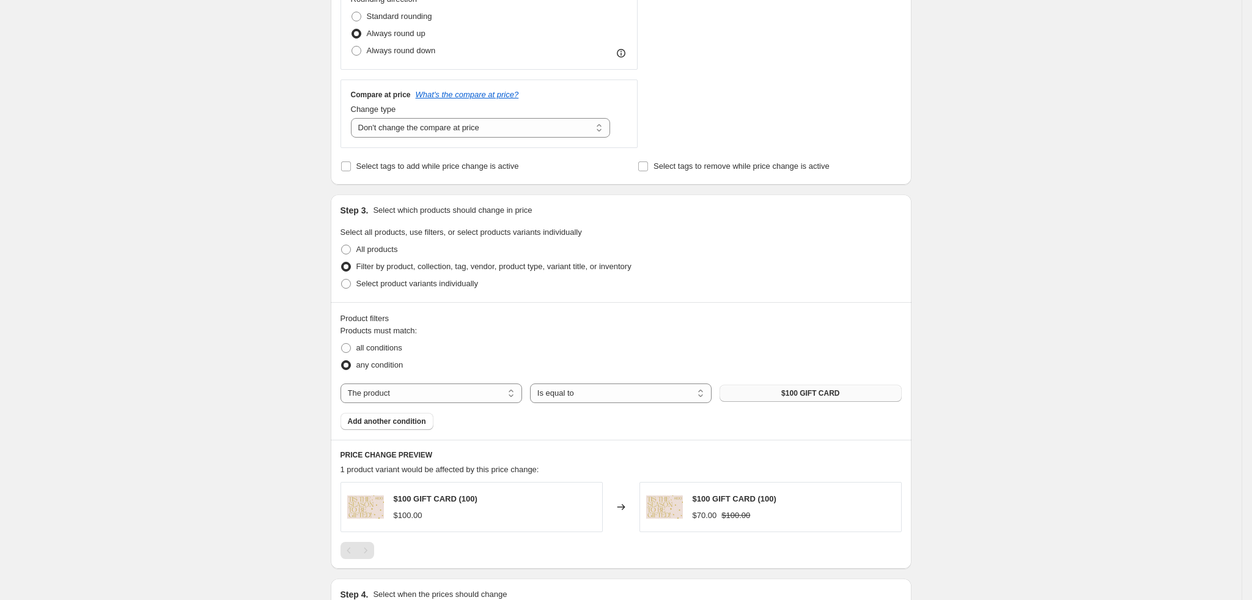
click at [815, 392] on span "$100 GIFT CARD" at bounding box center [810, 393] width 58 height 10
click at [416, 397] on select "The product The product's collection The product's tag The product's vendor The…" at bounding box center [431, 393] width 182 height 20
select select "tag"
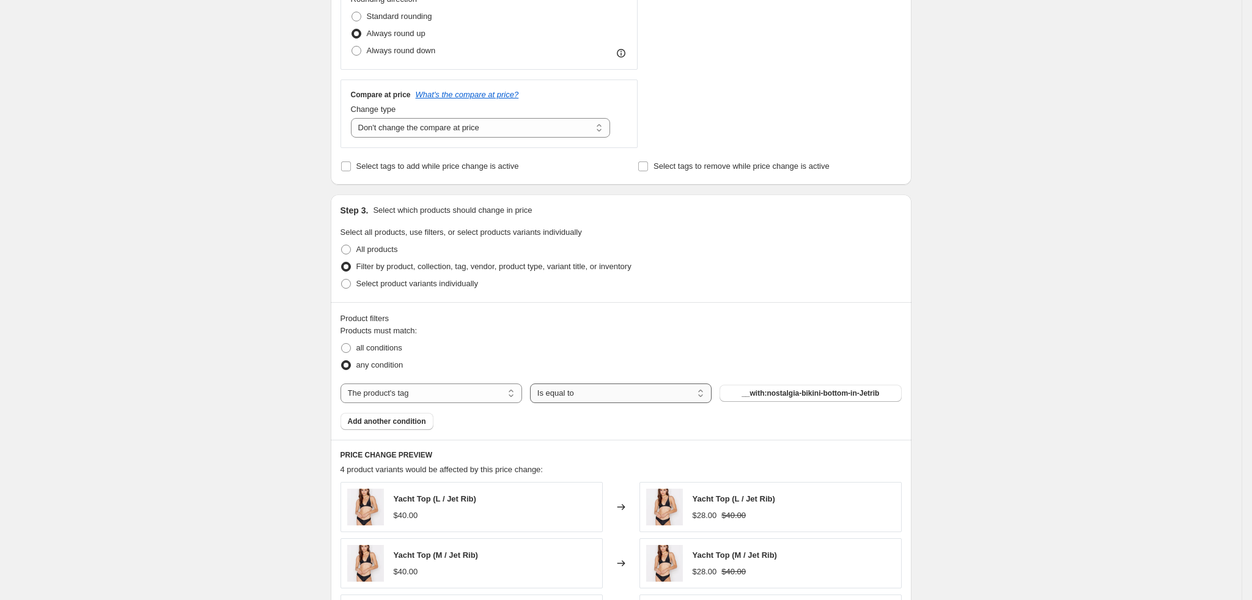
click at [603, 394] on select "Is equal to Is not equal to" at bounding box center [621, 393] width 182 height 20
click at [787, 388] on span "__with:nostalgia-bikini-bottom-in-Jetrib" at bounding box center [810, 393] width 138 height 10
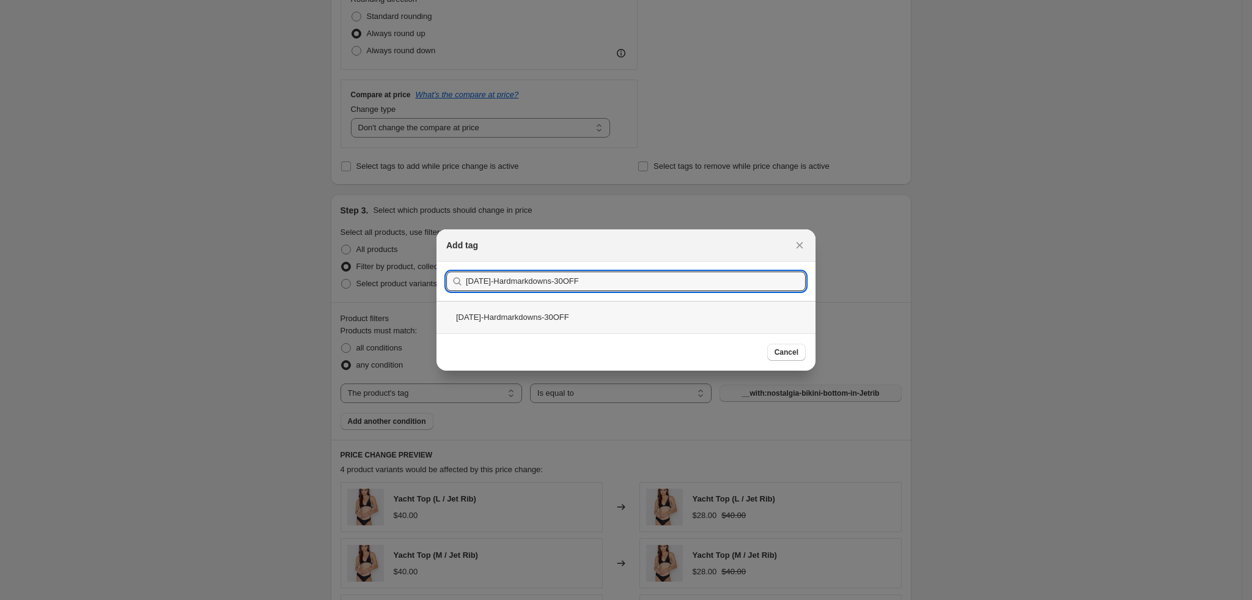
type input "[DATE]-Hardmarkdowns-30OFF"
click at [545, 318] on div "[DATE]-Hardmarkdowns-30OFF" at bounding box center [625, 317] width 379 height 32
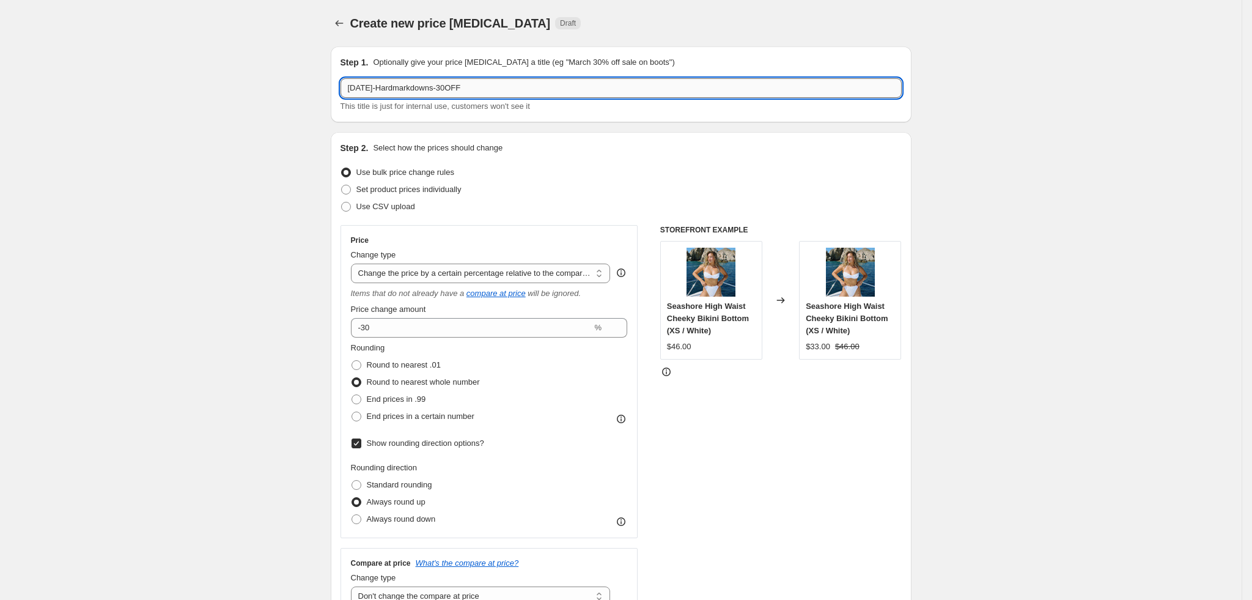
click at [502, 85] on input "[DATE]-Hardmarkdowns-30OFF" at bounding box center [620, 88] width 561 height 20
type input "[DATE]-Hardmarkdowns-30OFF"
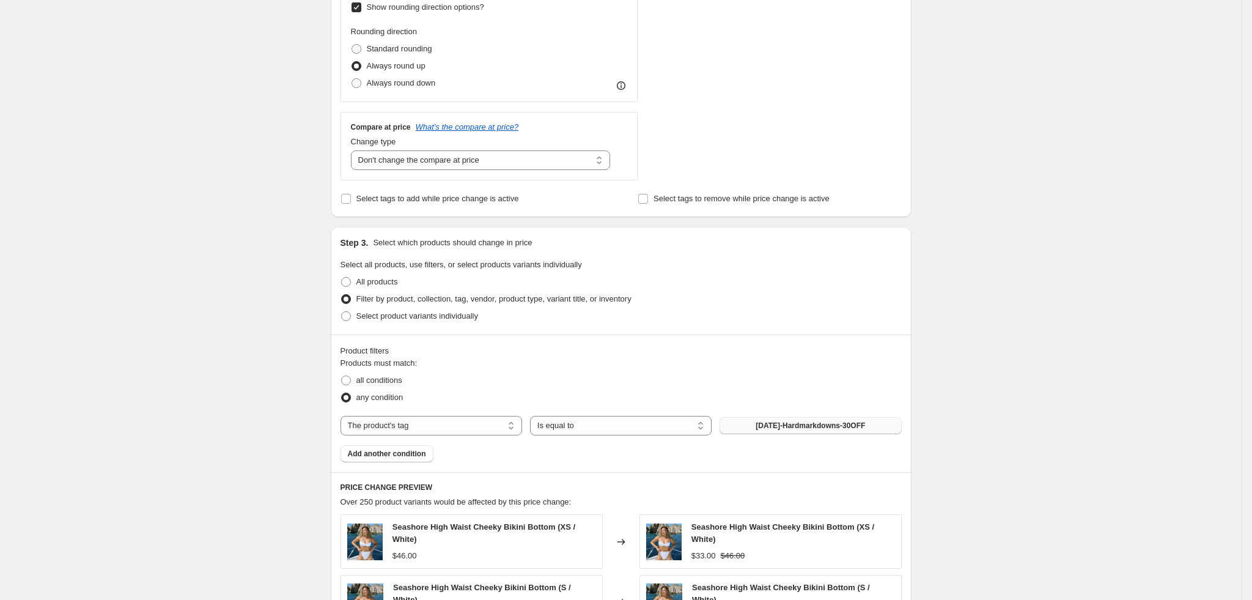
scroll to position [476, 0]
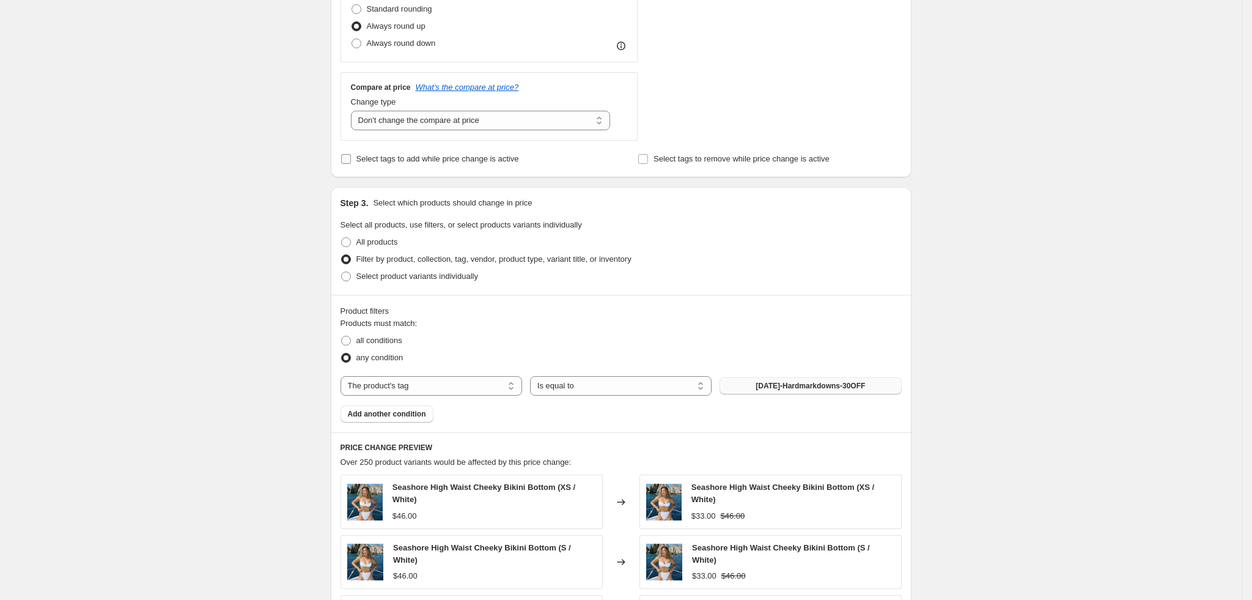
click at [388, 163] on span "Select tags to add while price change is active" at bounding box center [437, 158] width 163 height 9
click at [351, 164] on input "Select tags to add while price change is active" at bounding box center [346, 159] width 10 height 10
checkbox input "true"
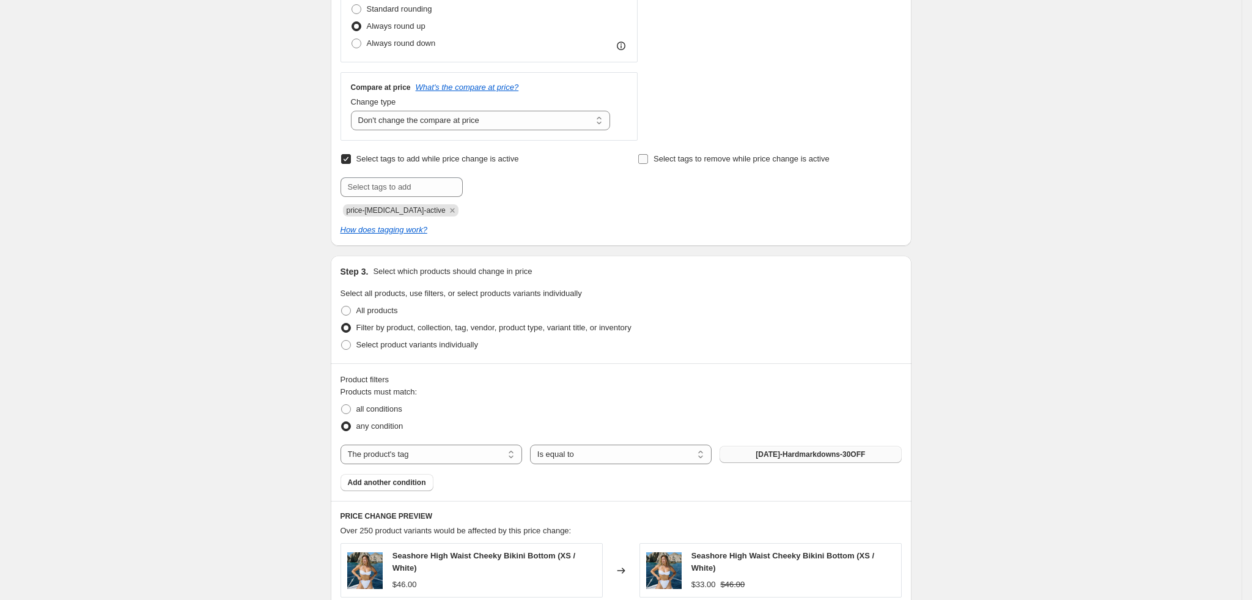
click at [721, 163] on span "Select tags to remove while price change is active" at bounding box center [741, 158] width 176 height 9
click at [648, 163] on input "Select tags to remove while price change is active" at bounding box center [643, 159] width 10 height 10
checkbox input "true"
click at [410, 188] on input "text" at bounding box center [401, 187] width 122 height 20
type input "sale-page"
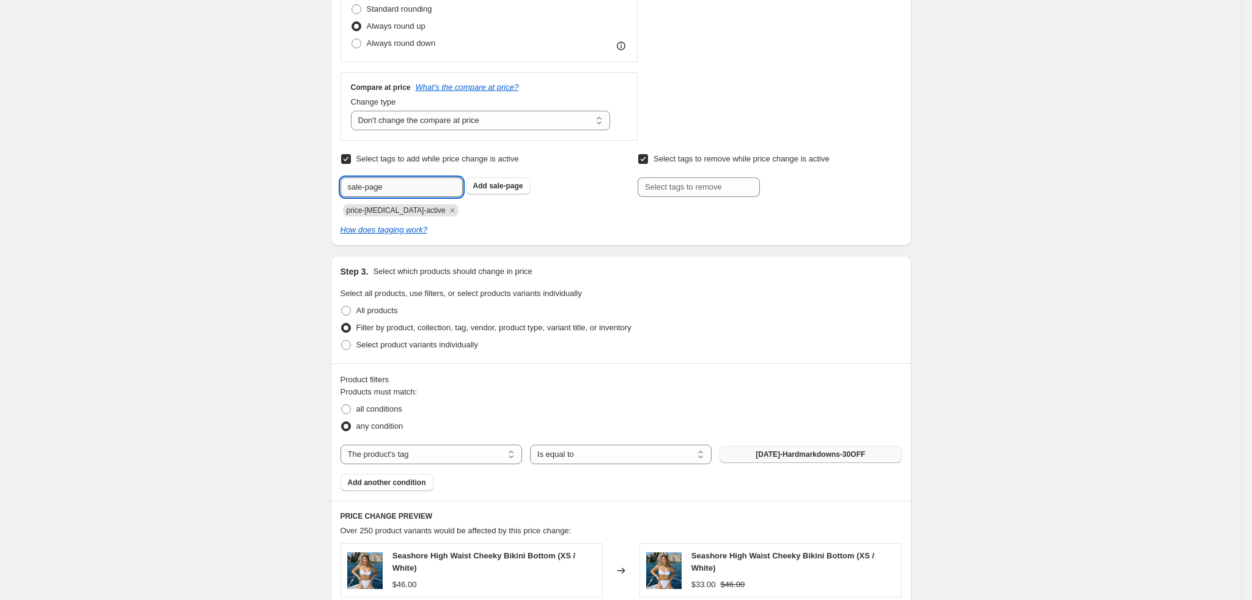
type input "final_sale"
type input "final sale"
click at [504, 182] on span "final sale" at bounding box center [504, 186] width 31 height 9
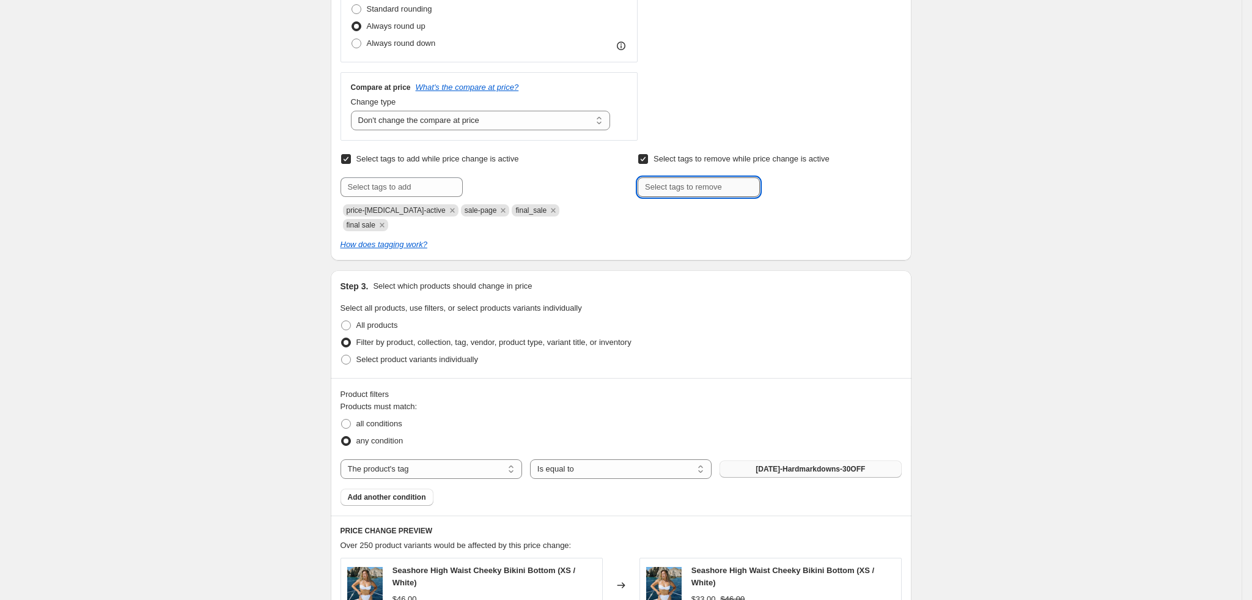
click at [659, 184] on input "text" at bounding box center [699, 187] width 122 height 20
type input "full price"
type input "full priced"
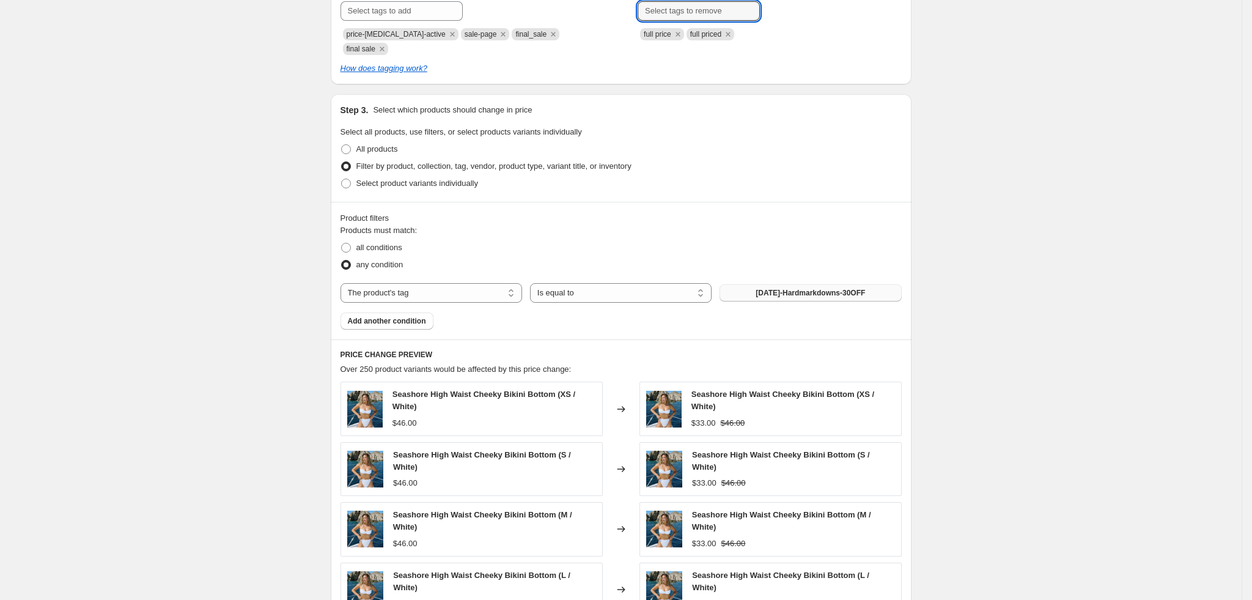
scroll to position [942, 0]
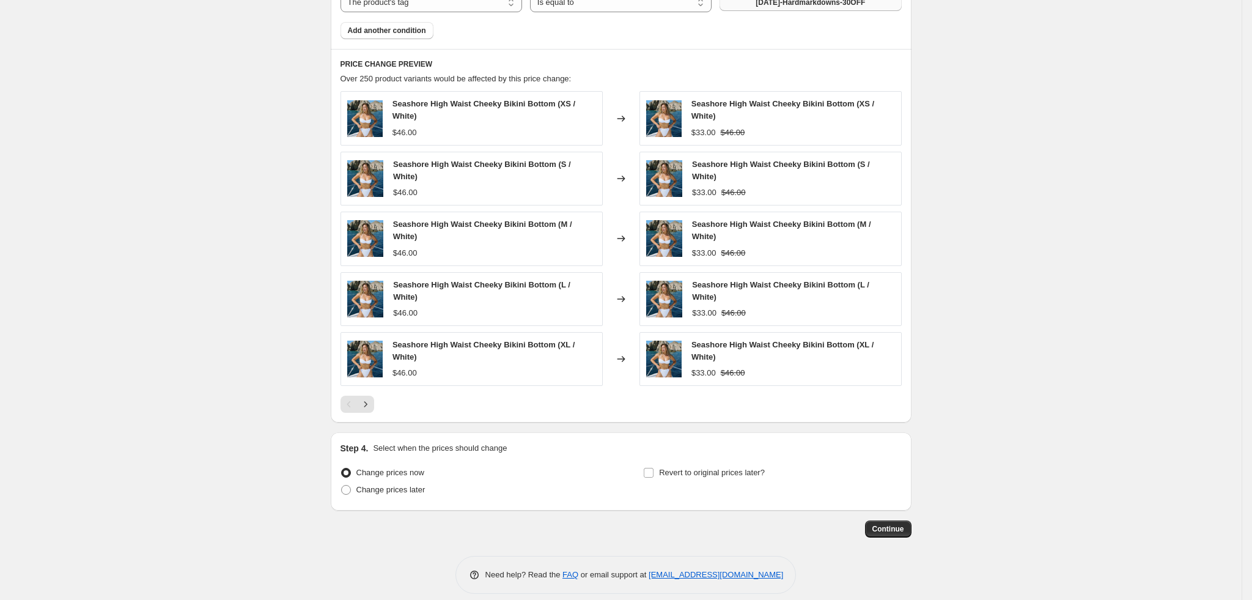
click at [895, 523] on button "Continue" at bounding box center [888, 528] width 46 height 17
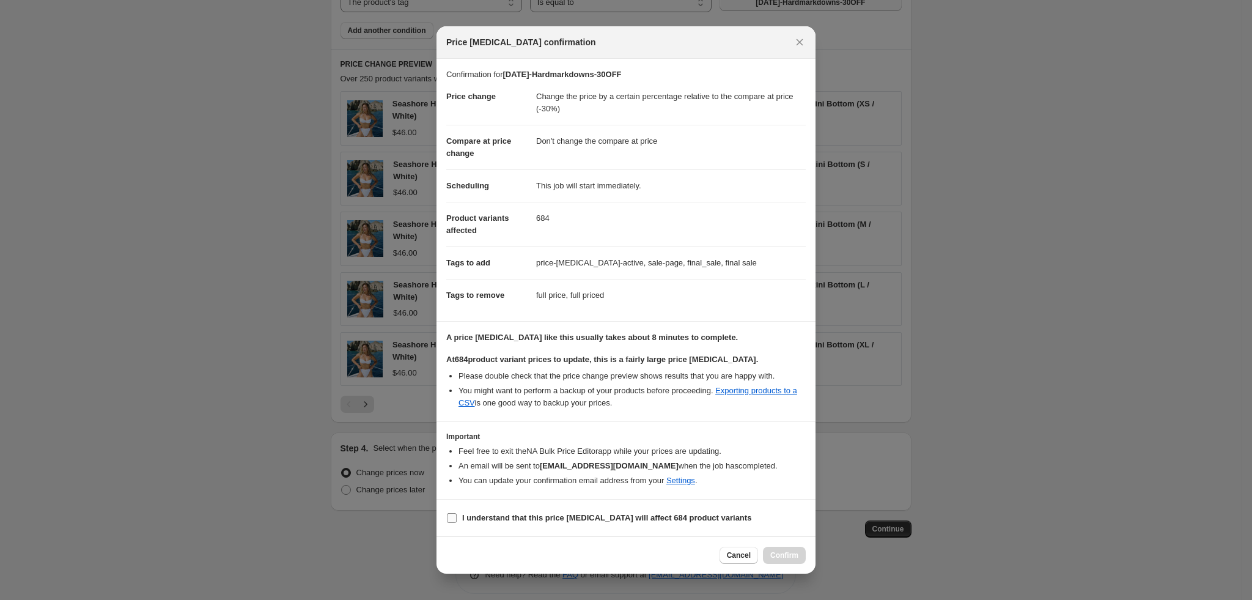
click at [490, 513] on b "I understand that this price change job will affect 684 product variants" at bounding box center [606, 517] width 289 height 9
click at [457, 513] on input "I understand that this price change job will affect 684 product variants" at bounding box center [452, 518] width 10 height 10
checkbox input "true"
click at [783, 562] on button "Confirm" at bounding box center [784, 554] width 43 height 17
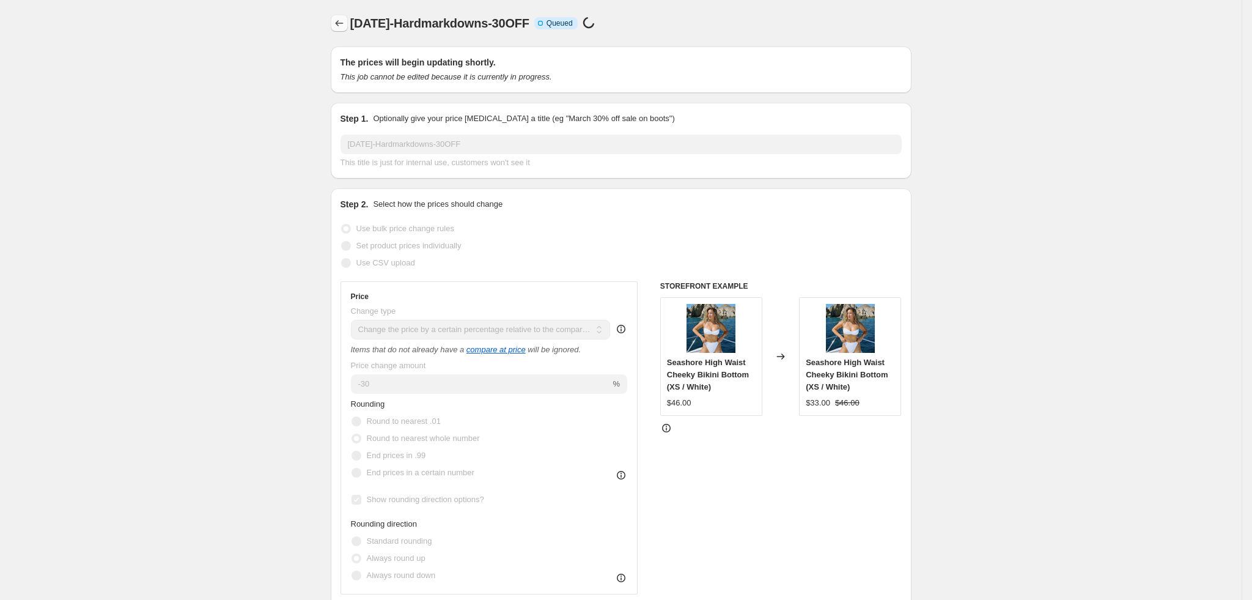
click at [340, 21] on icon "Price change jobs" at bounding box center [339, 23] width 12 height 12
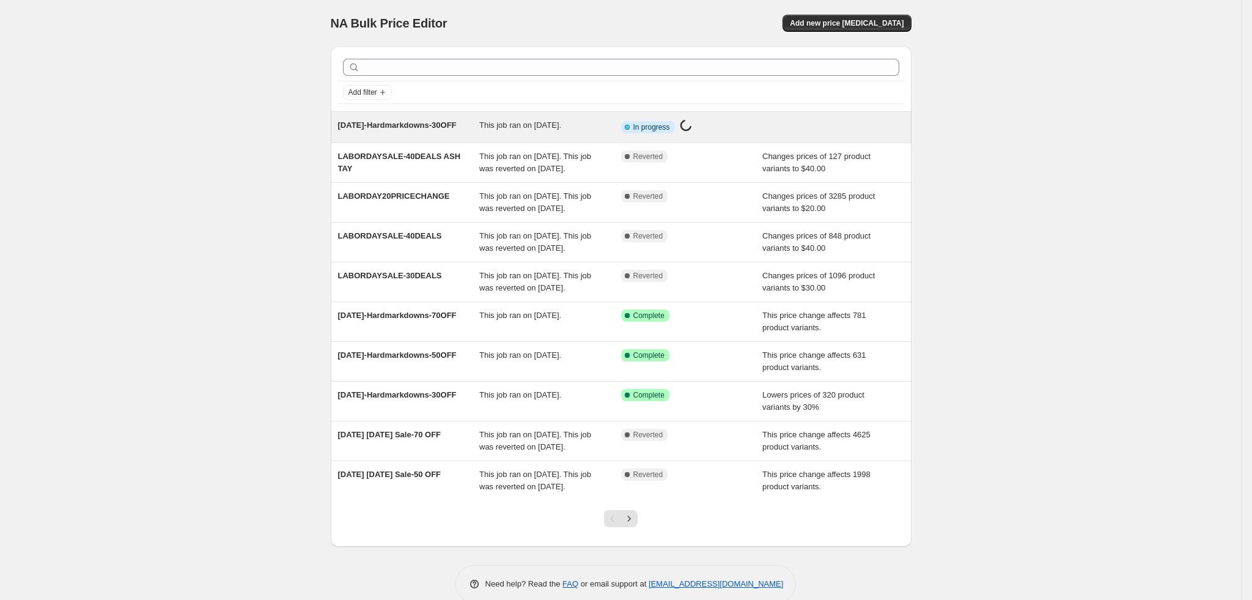
click at [532, 127] on span "This job ran on [DATE]." at bounding box center [520, 124] width 82 height 9
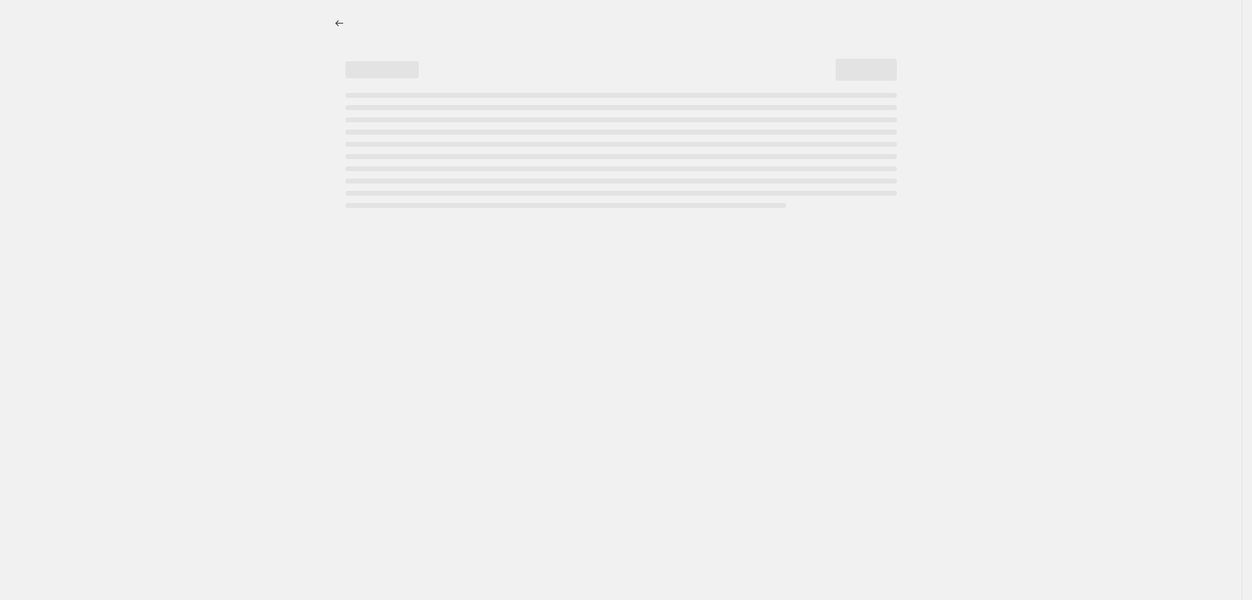
select select "pcap"
select select "no_change"
select select "tag"
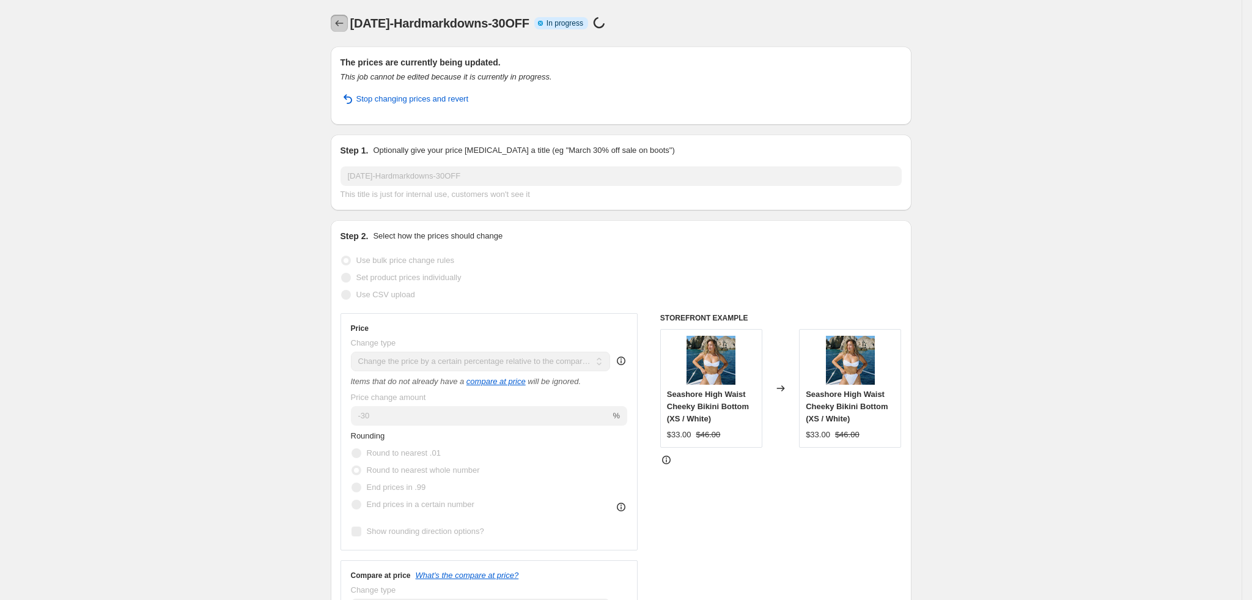
click at [342, 21] on icon "Price change jobs" at bounding box center [339, 23] width 8 height 6
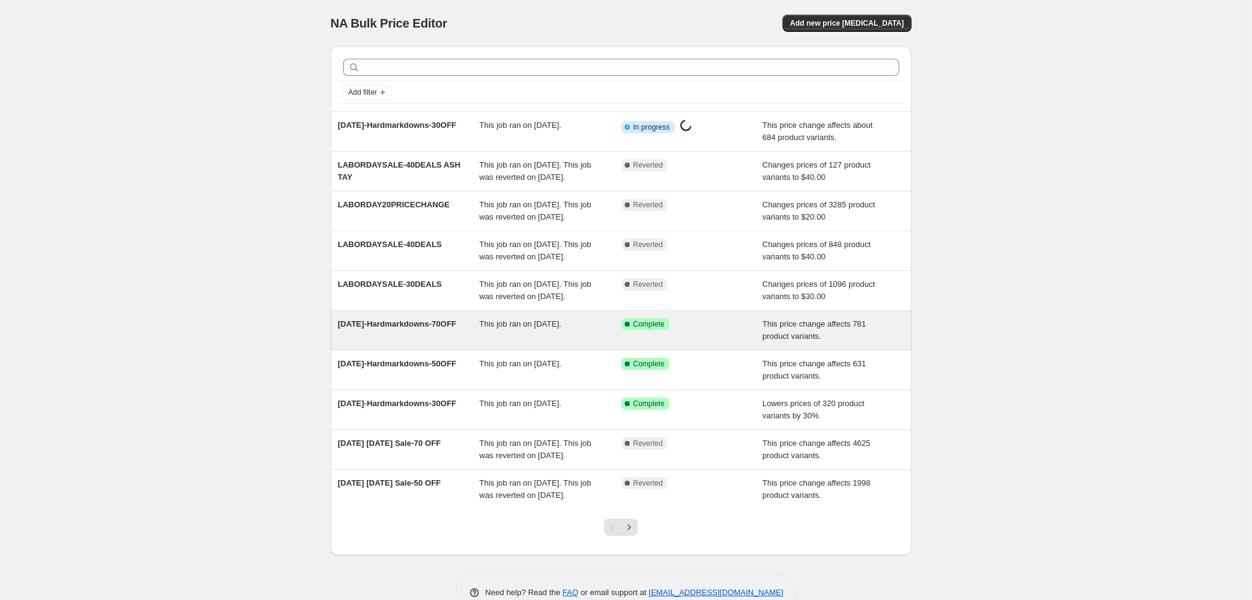
click at [581, 342] on div "This job ran on [DATE]." at bounding box center [550, 330] width 142 height 24
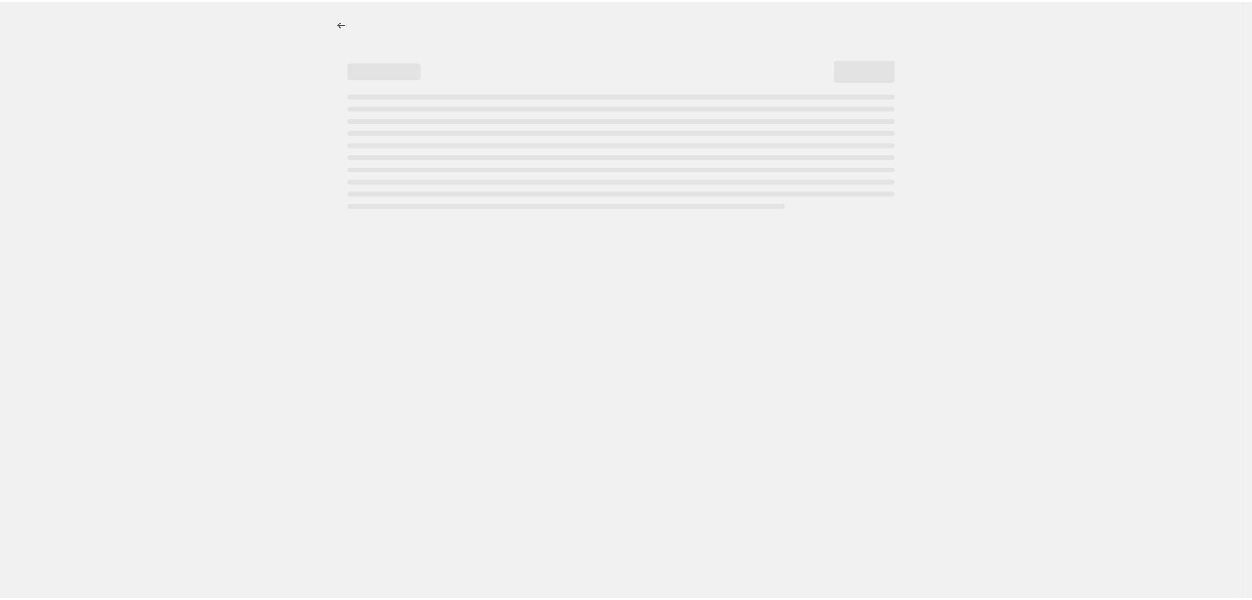
select select "pcap"
select select "no_change"
select select "tag"
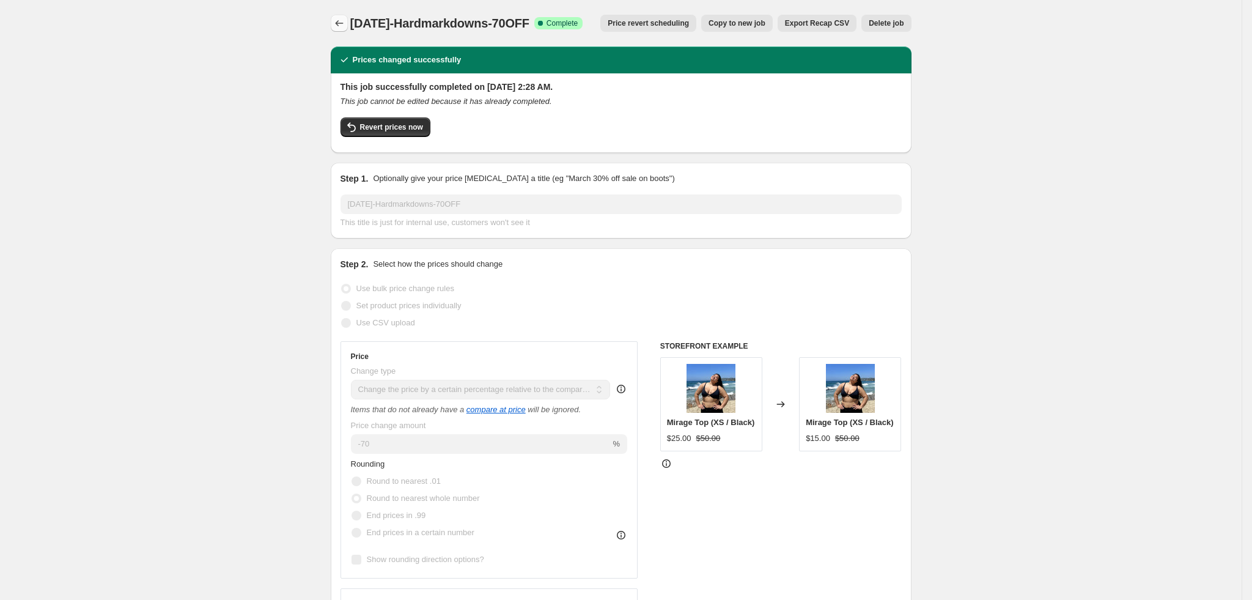
click at [344, 29] on icon "Price change jobs" at bounding box center [339, 23] width 12 height 12
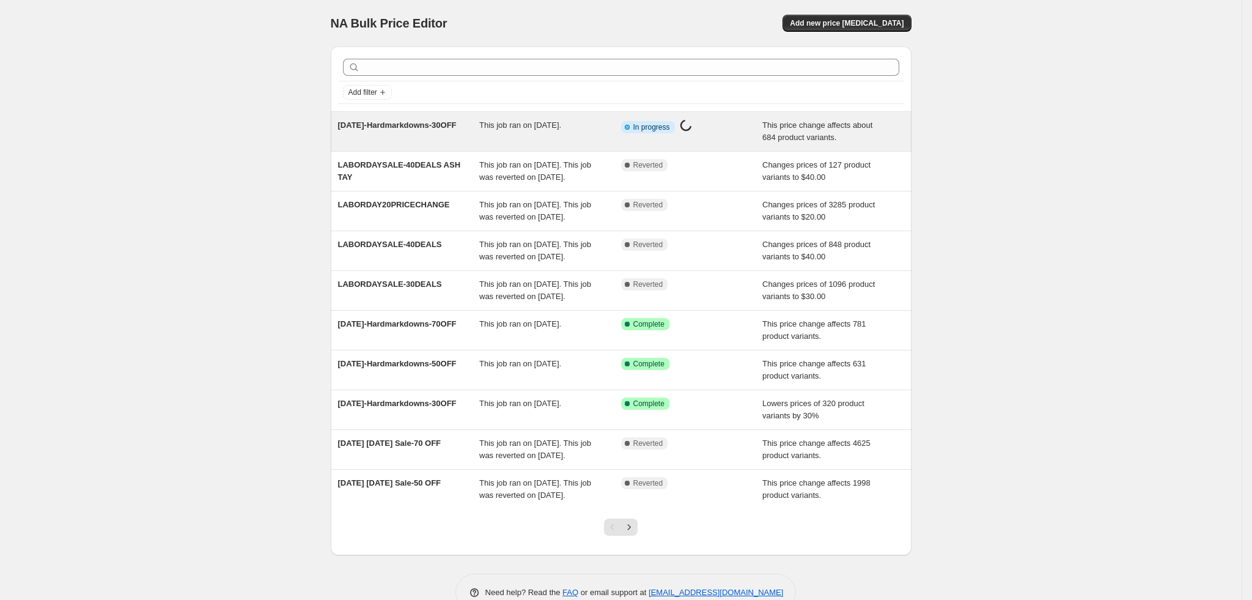
click at [565, 135] on div "This job ran on [DATE]." at bounding box center [550, 131] width 142 height 24
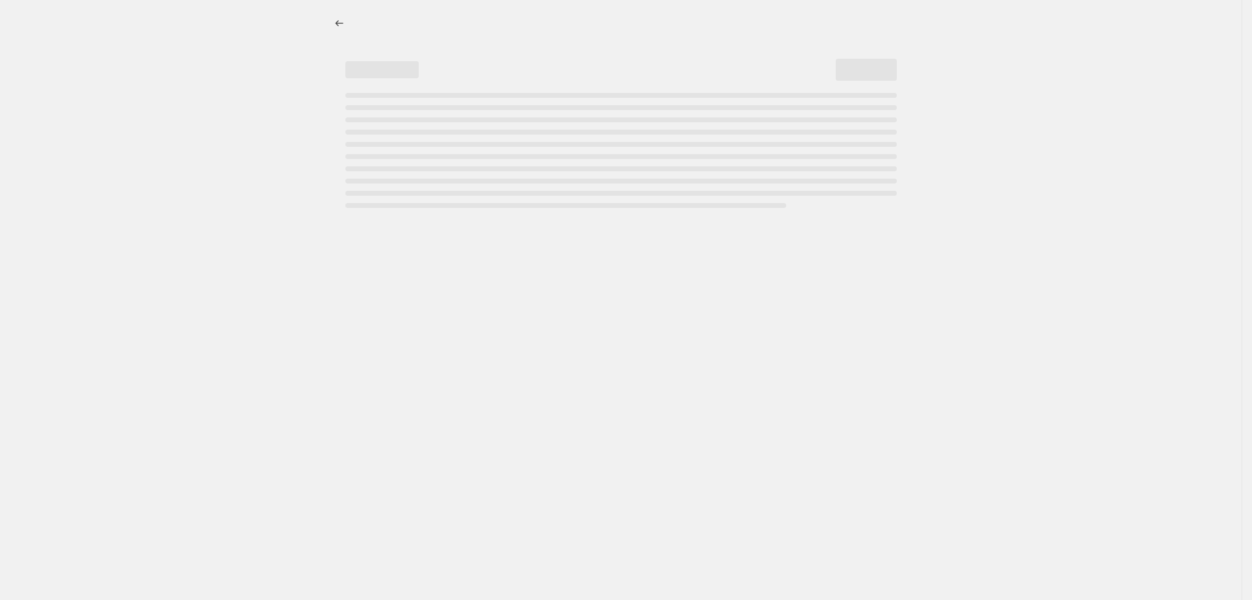
select select "pcap"
select select "no_change"
select select "tag"
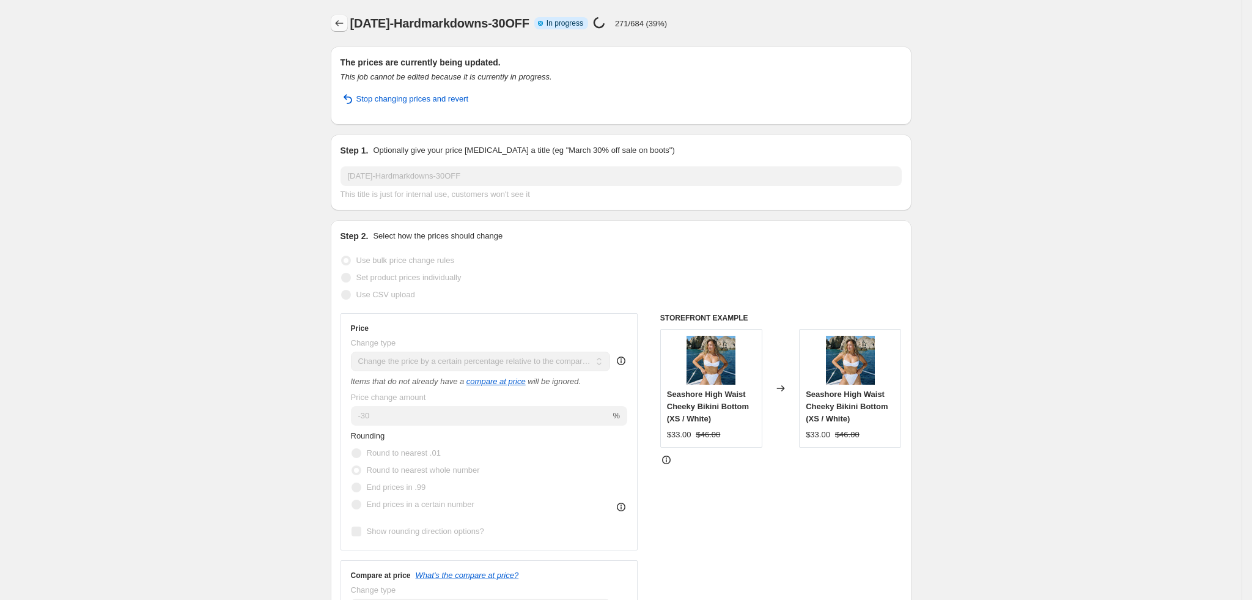
click at [345, 20] on icon "Price change jobs" at bounding box center [339, 23] width 12 height 12
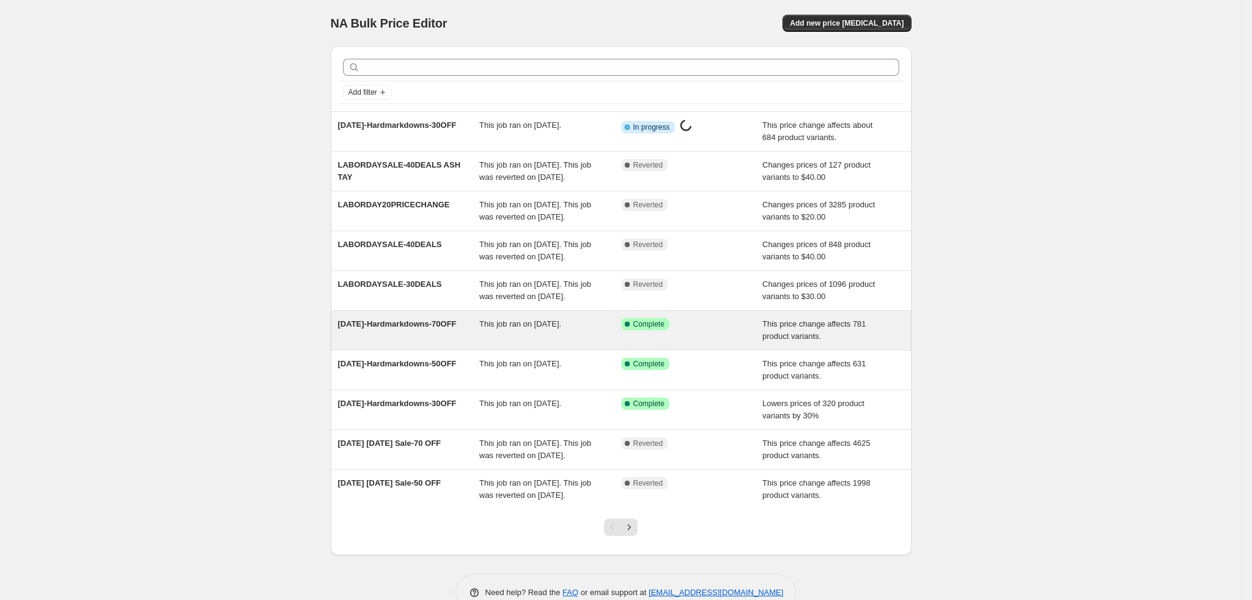
click at [544, 342] on div "This job ran on [DATE]." at bounding box center [550, 330] width 142 height 24
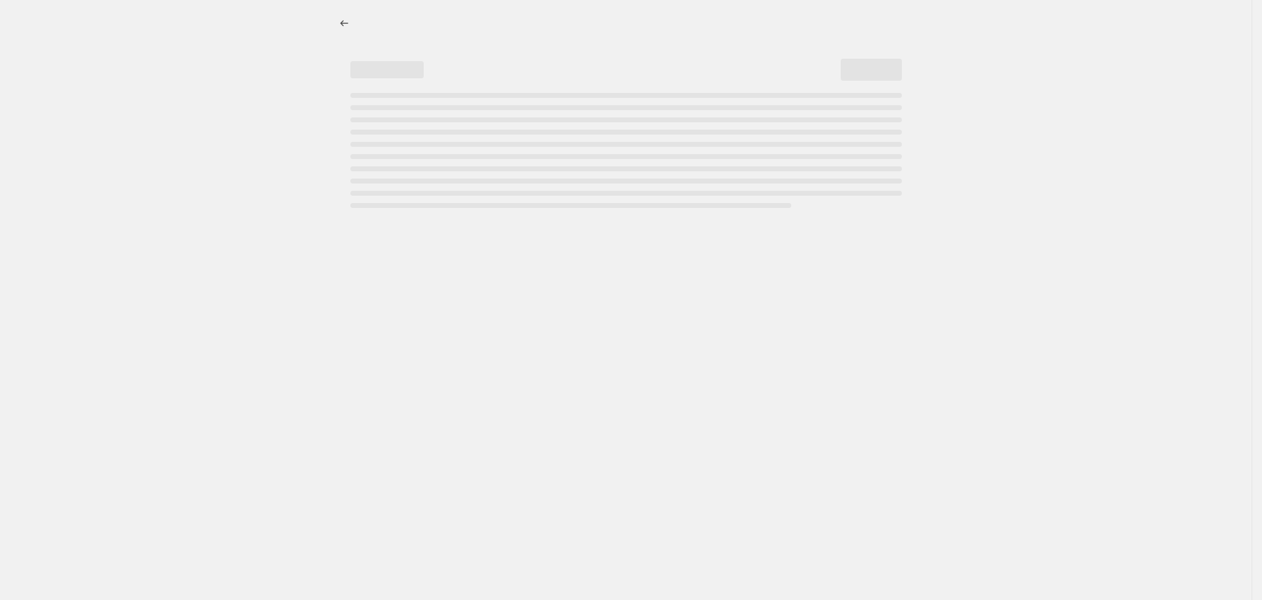
select select "pcap"
select select "no_change"
select select "tag"
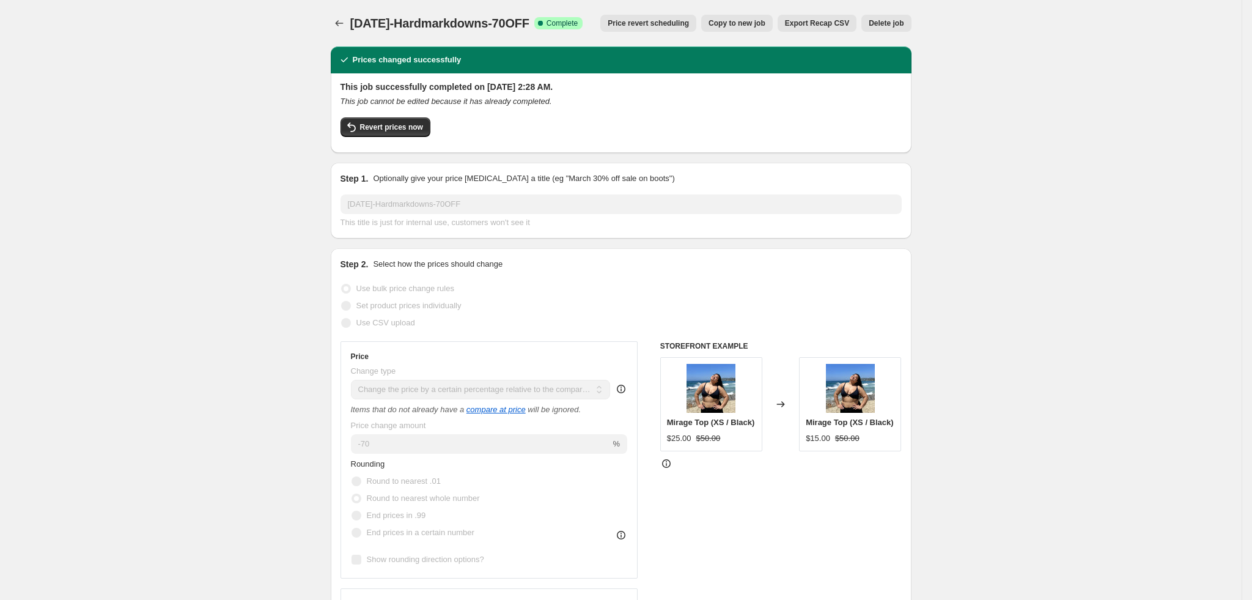
click at [740, 28] on span "Copy to new job" at bounding box center [736, 23] width 57 height 10
select select "pcap"
select select "no_change"
select select "tag"
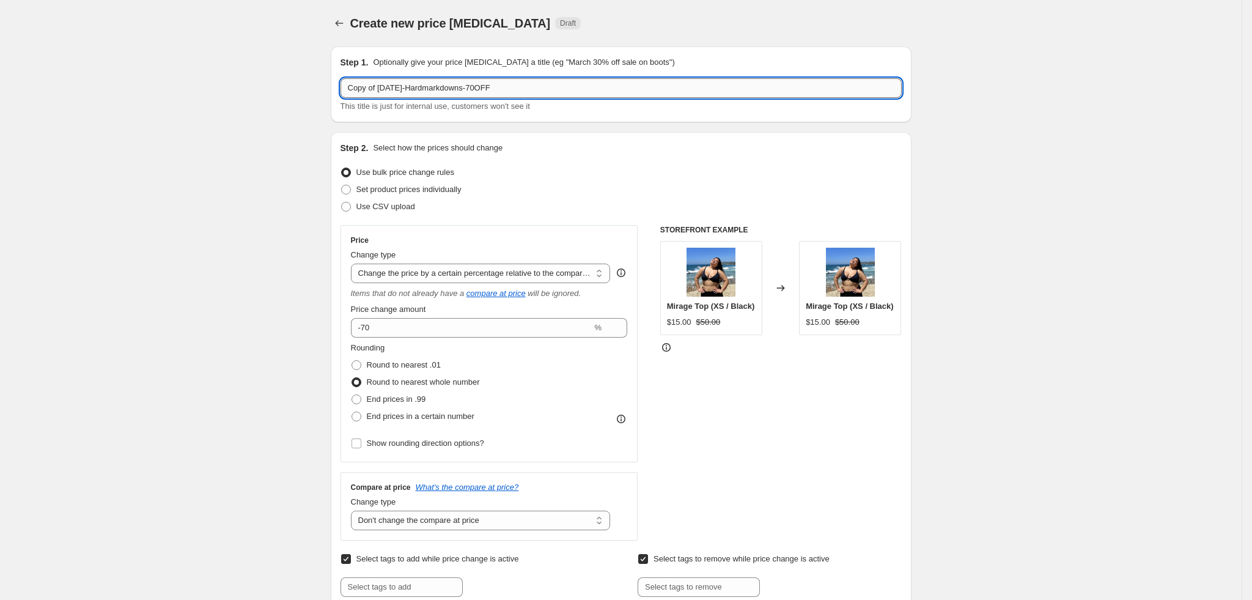
click at [479, 89] on input "Copy of 07.18.25-Hardmarkdowns-70OFF" at bounding box center [620, 88] width 561 height 20
paste input "09.02.2025-Hardmarkdowns-5"
type input "[DATE]-Hardmarkdowns-50OFF"
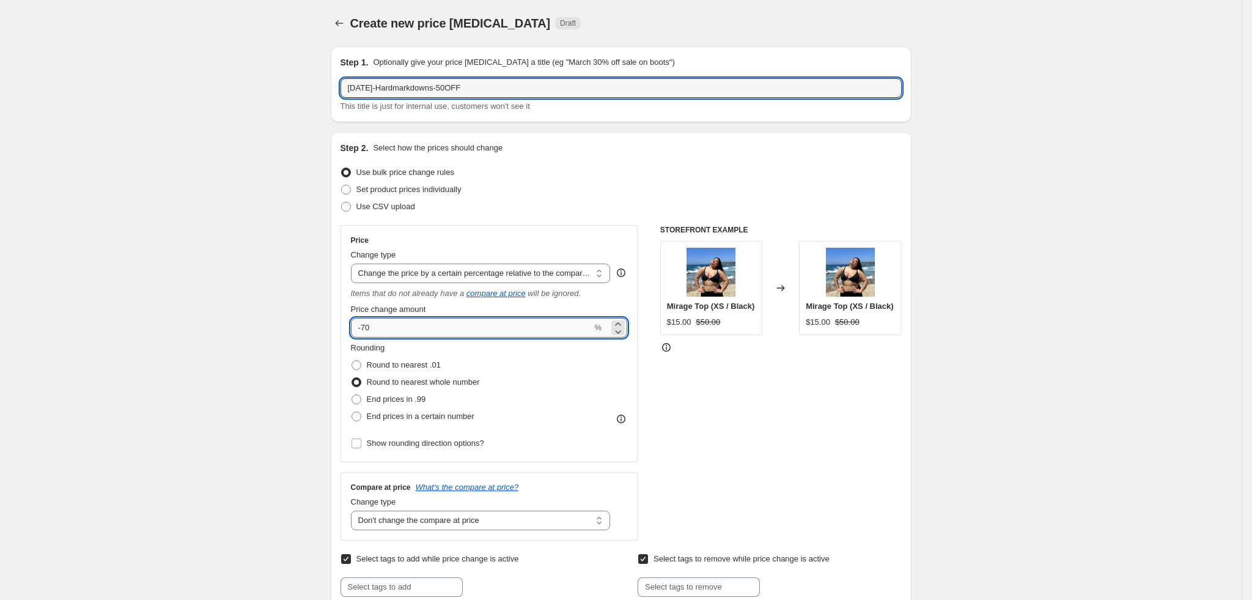
click at [391, 331] on input "-70" at bounding box center [471, 328] width 241 height 20
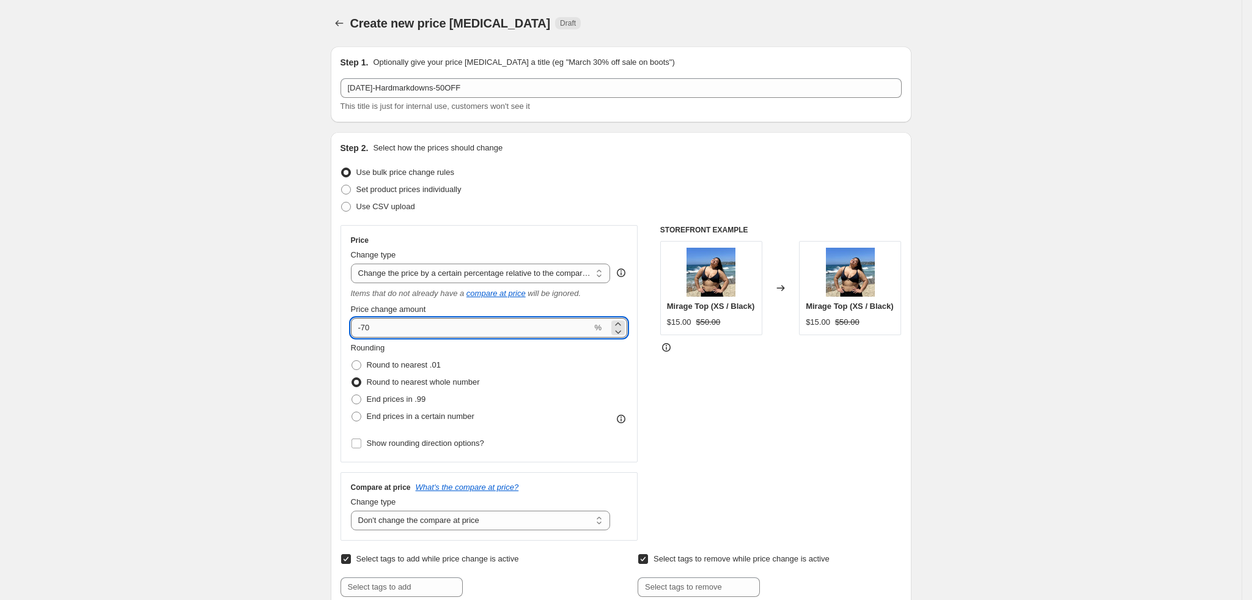
type input "-7"
type input "-50"
click at [399, 446] on span "Show rounding direction options?" at bounding box center [425, 442] width 117 height 9
click at [361, 446] on input "Show rounding direction options?" at bounding box center [356, 443] width 10 height 10
checkbox input "true"
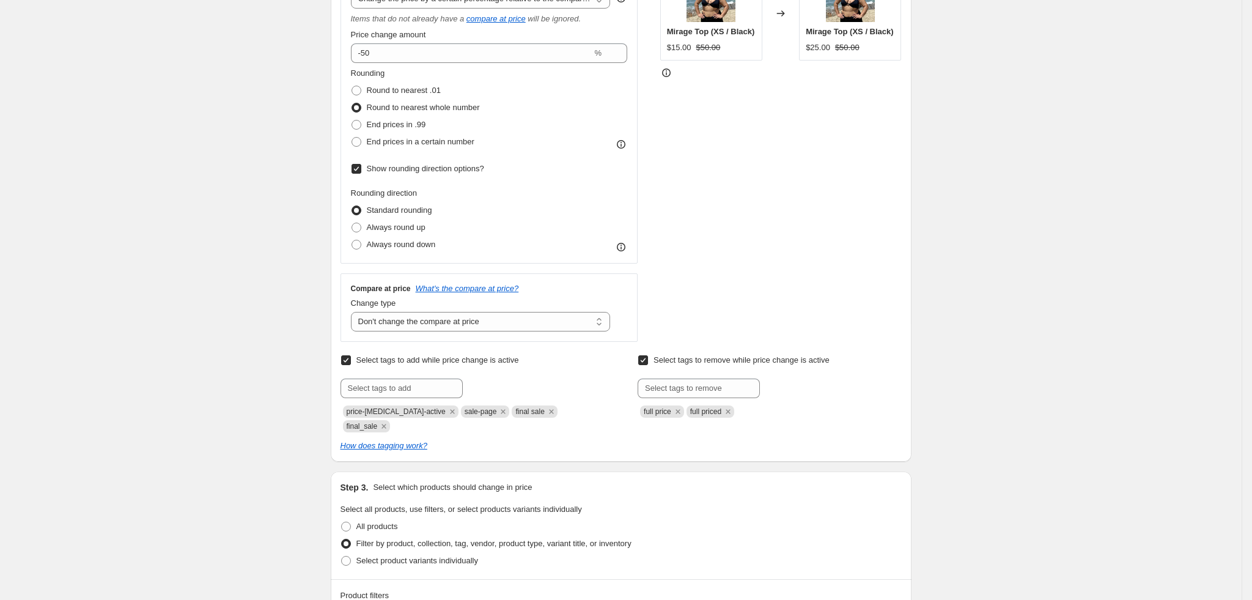
scroll to position [642, 0]
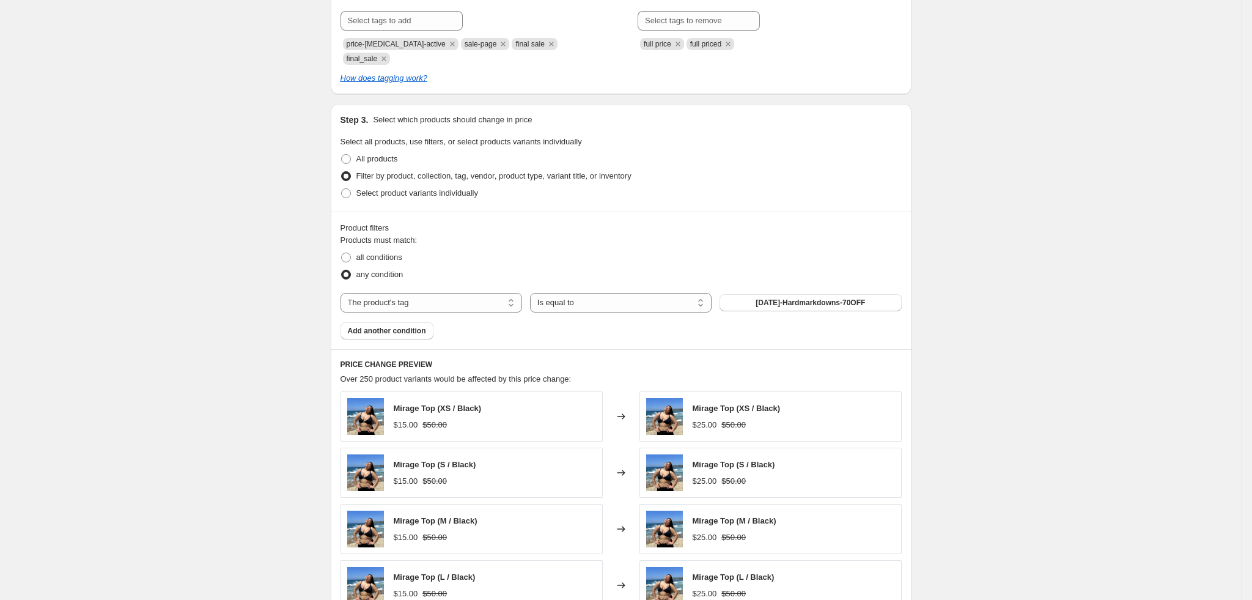
click at [808, 301] on div "Products must match: all conditions any condition The product The product's col…" at bounding box center [620, 286] width 561 height 105
click at [815, 298] on span "[DATE]-Hardmarkdowns-70OFF" at bounding box center [809, 303] width 109 height 10
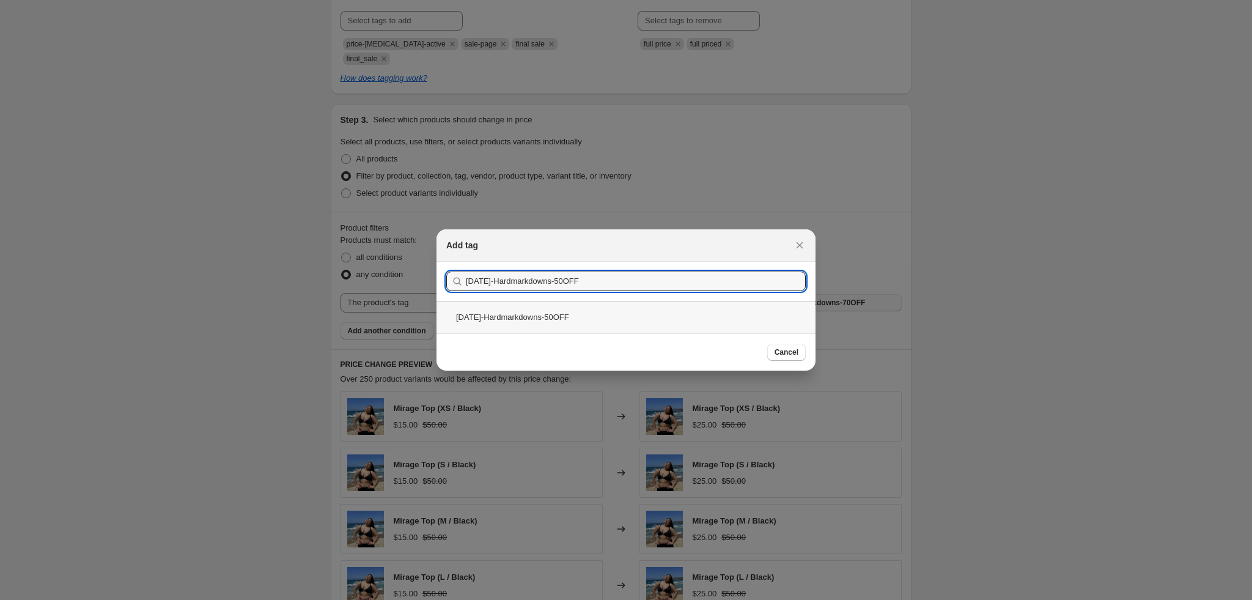
type input "[DATE]-Hardmarkdowns-50OFF"
click at [516, 315] on div "[DATE]-Hardmarkdowns-50OFF" at bounding box center [625, 317] width 379 height 32
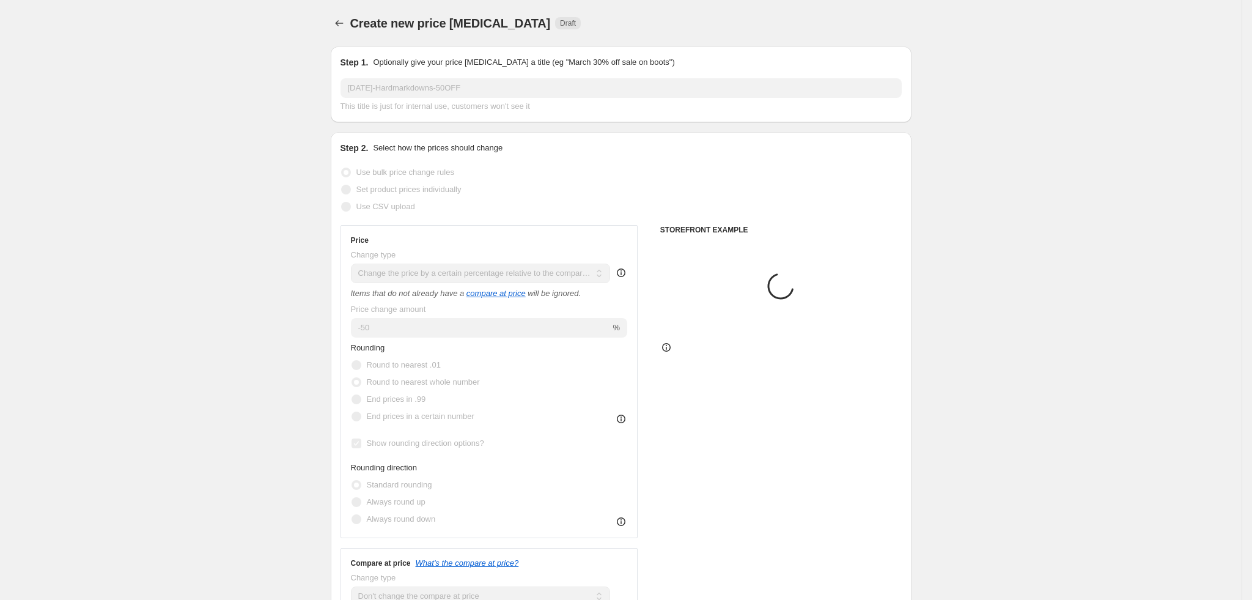
scroll to position [642, 0]
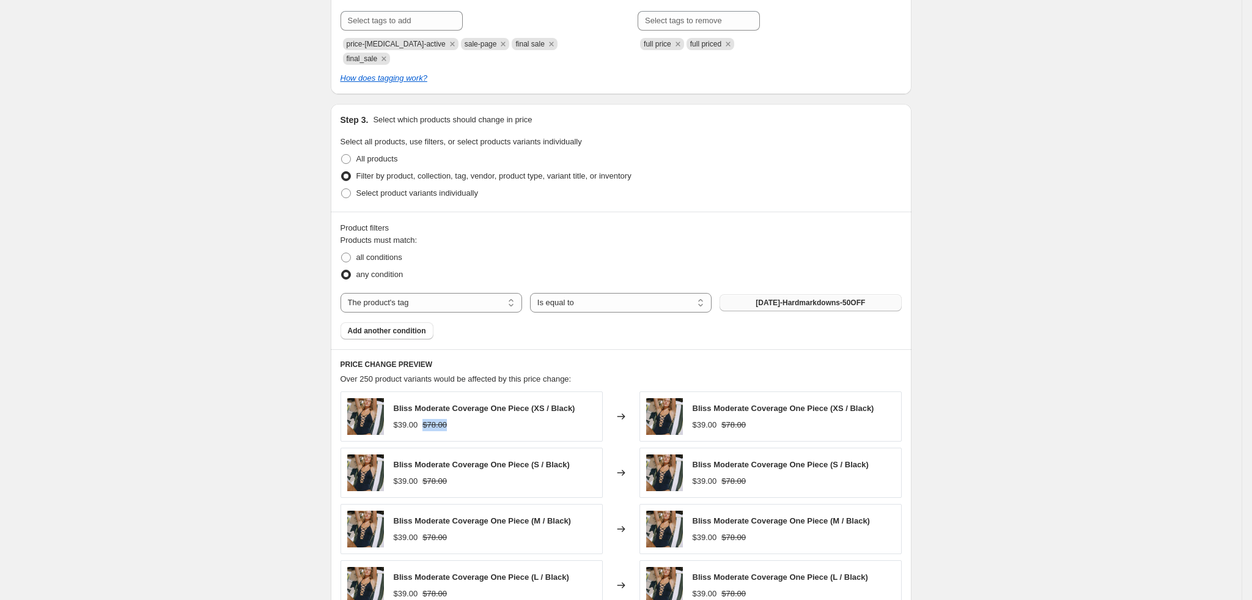
drag, startPoint x: 427, startPoint y: 415, endPoint x: 454, endPoint y: 414, distance: 27.5
click at [454, 419] on div "$39.00 $78.00" at bounding box center [485, 425] width 182 height 12
drag, startPoint x: 744, startPoint y: 408, endPoint x: 721, endPoint y: 408, distance: 22.6
click at [721, 419] on div "$39.00 $78.00" at bounding box center [784, 425] width 182 height 12
click at [761, 419] on div "$39.00 $78.00" at bounding box center [784, 425] width 182 height 12
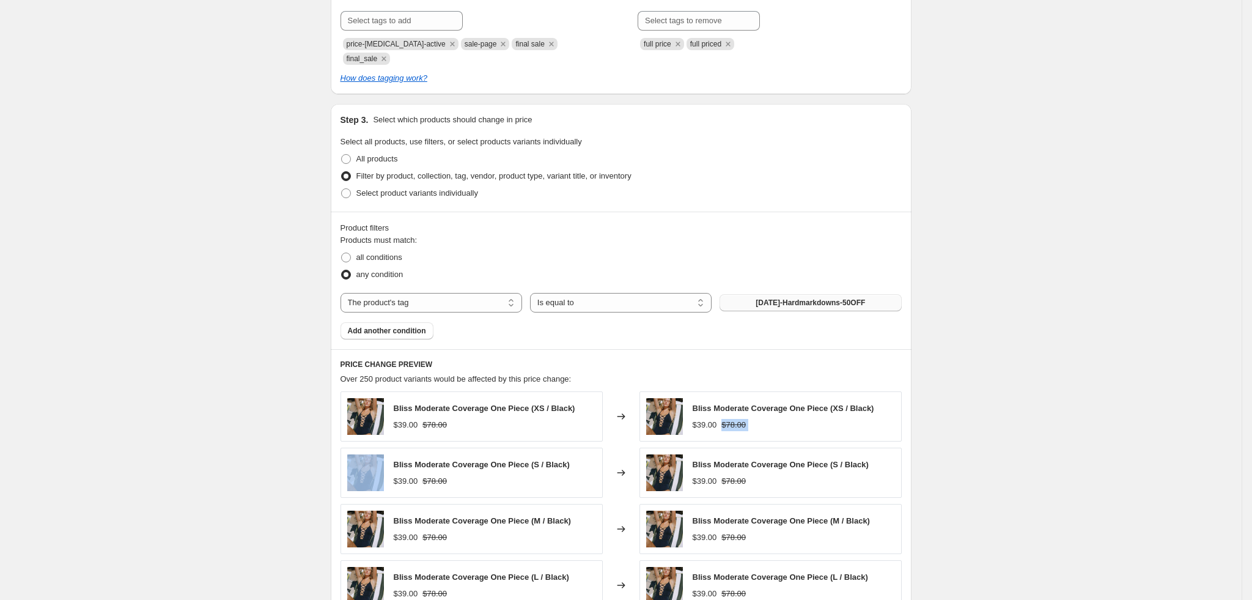
drag, startPoint x: 761, startPoint y: 410, endPoint x: 725, endPoint y: 414, distance: 36.3
click at [725, 419] on div "$39.00 $78.00" at bounding box center [784, 425] width 182 height 12
copy strike "$78.00"
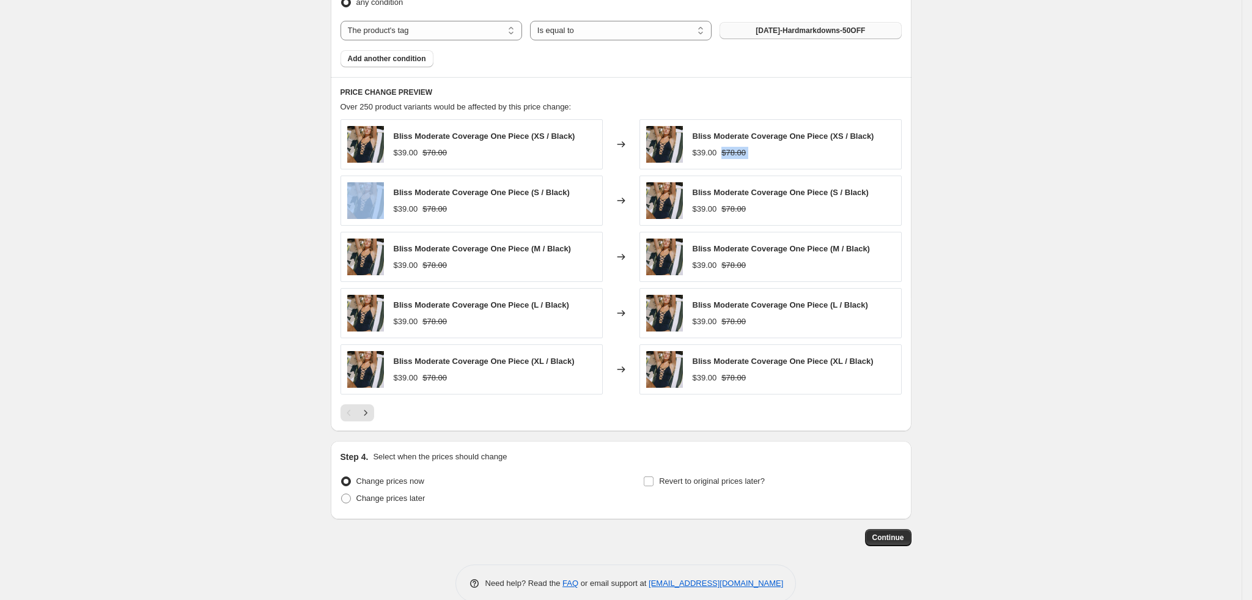
scroll to position [916, 0]
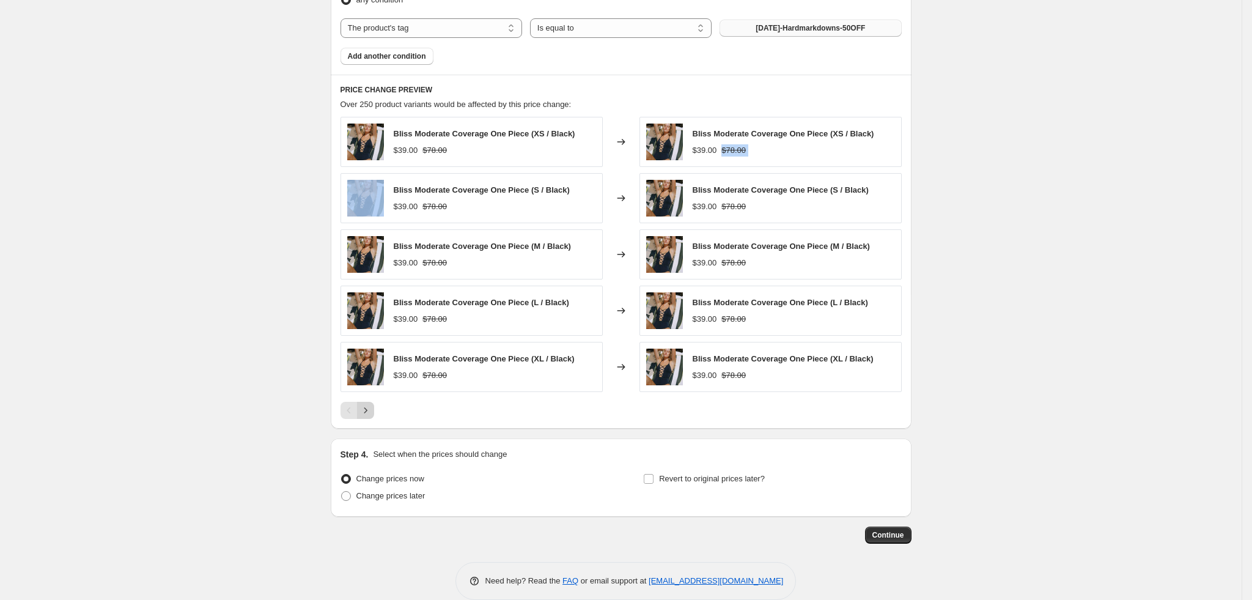
click at [372, 404] on icon "Next" at bounding box center [365, 410] width 12 height 12
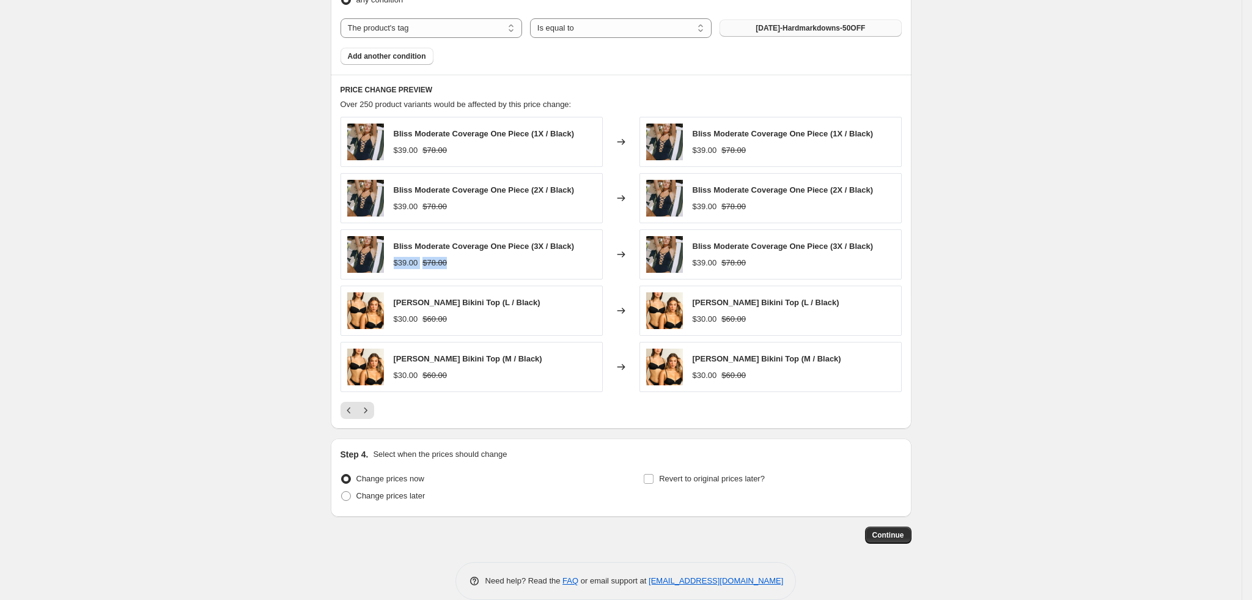
drag, startPoint x: 454, startPoint y: 247, endPoint x: 397, endPoint y: 249, distance: 56.9
click at [397, 257] on div "$39.00 $78.00" at bounding box center [484, 263] width 181 height 12
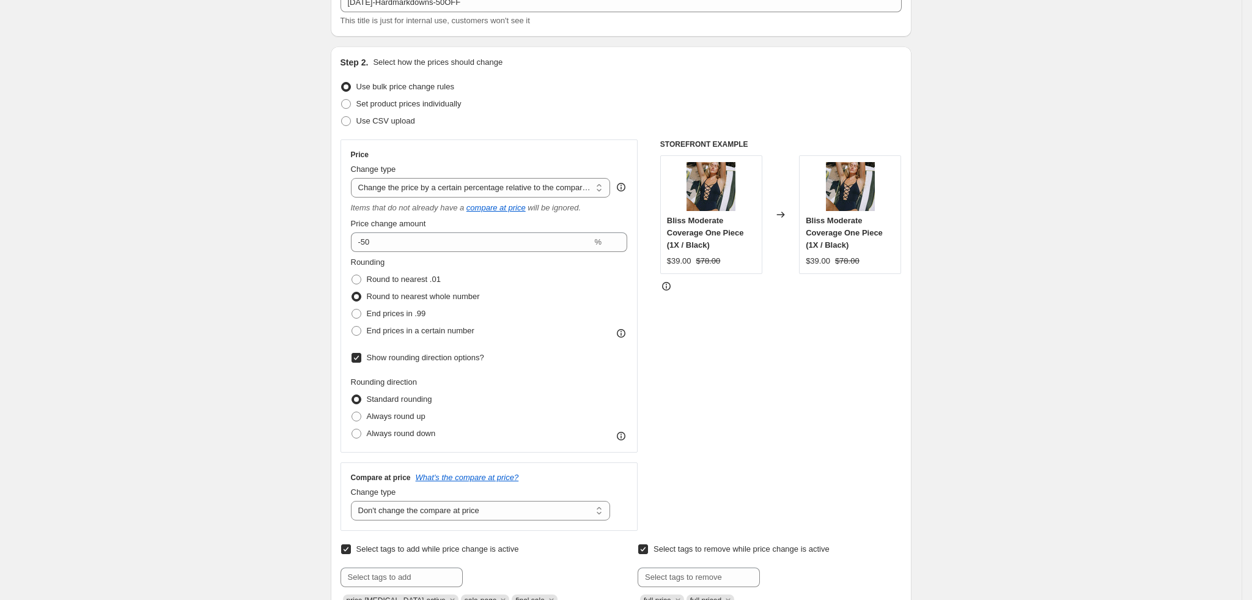
scroll to position [0, 0]
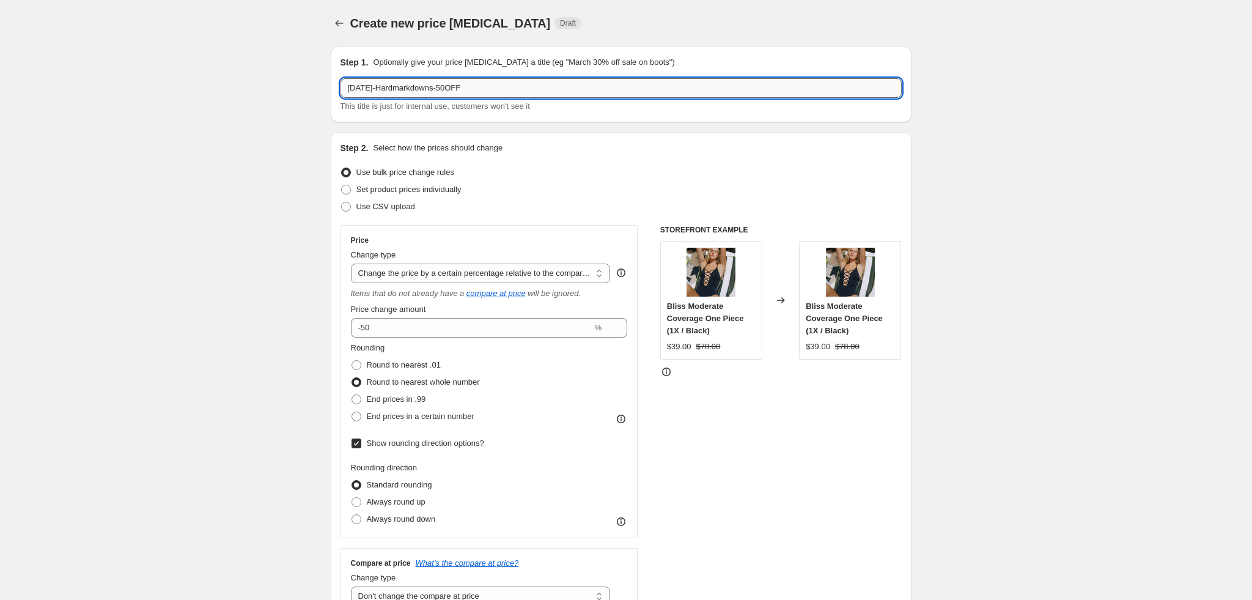
click at [487, 86] on input "[DATE]-Hardmarkdowns-50OFF" at bounding box center [620, 88] width 561 height 20
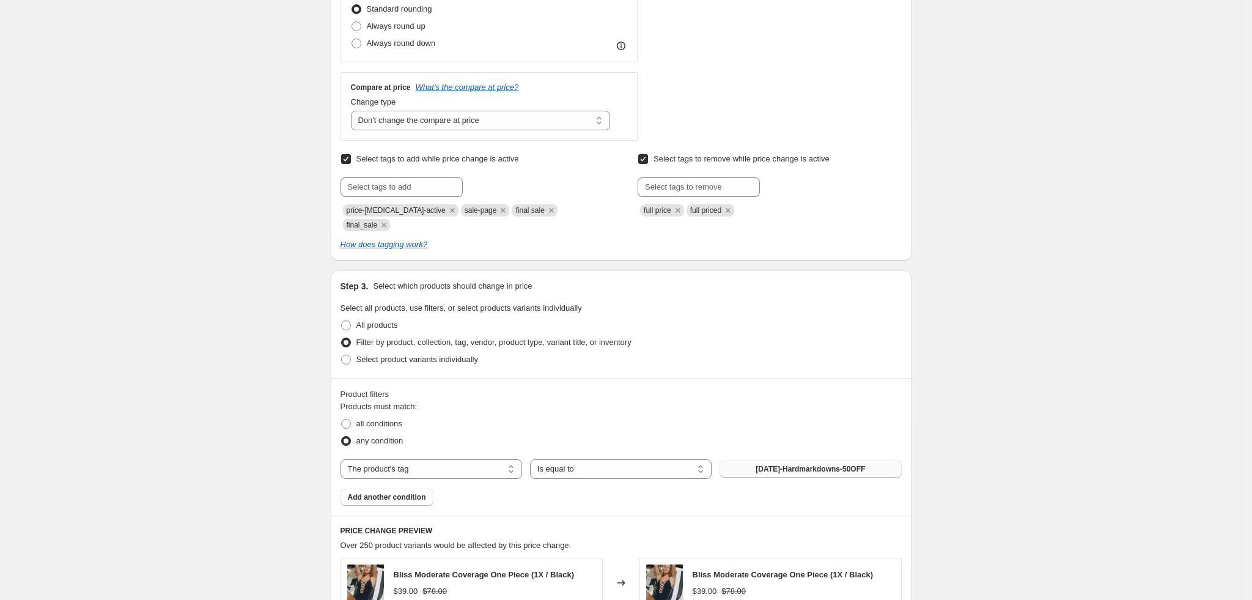
scroll to position [482, 0]
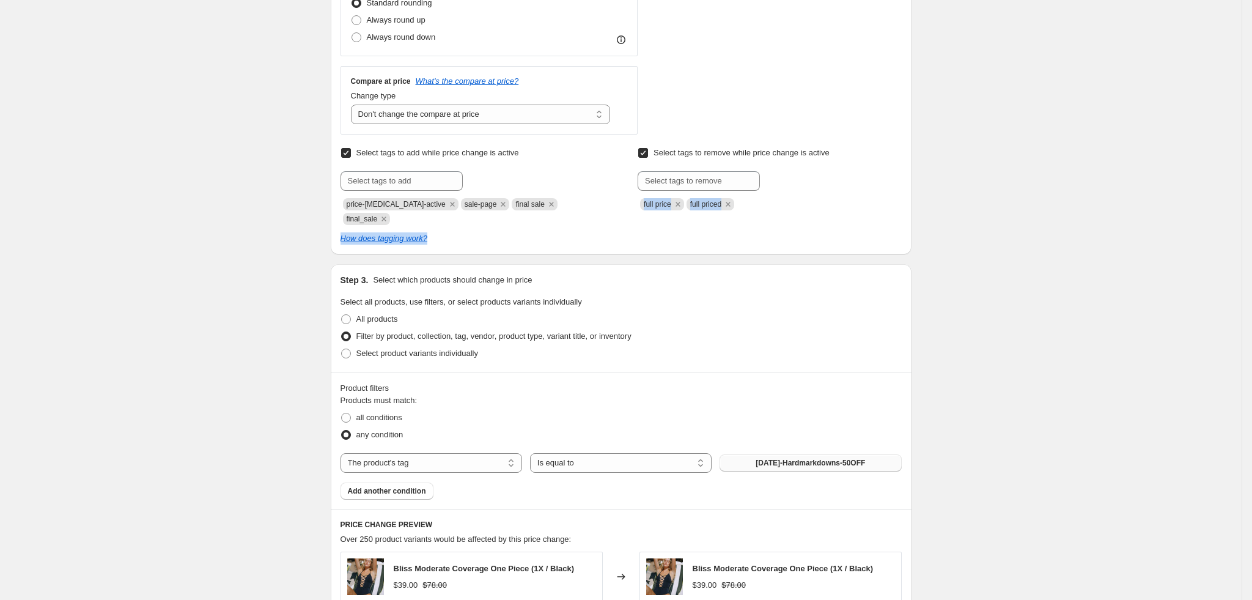
drag, startPoint x: 642, startPoint y: 210, endPoint x: 782, endPoint y: 213, distance: 140.0
click at [782, 213] on div "Select tags to add while price change is active Submit price-change-job-active …" at bounding box center [620, 194] width 561 height 100
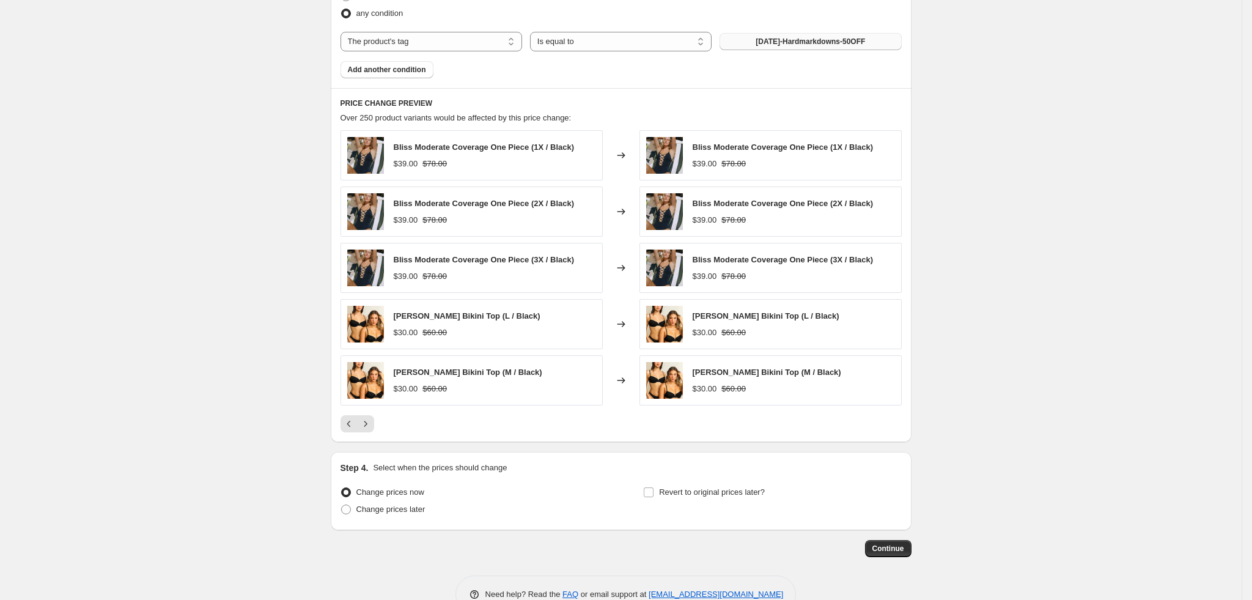
scroll to position [922, 0]
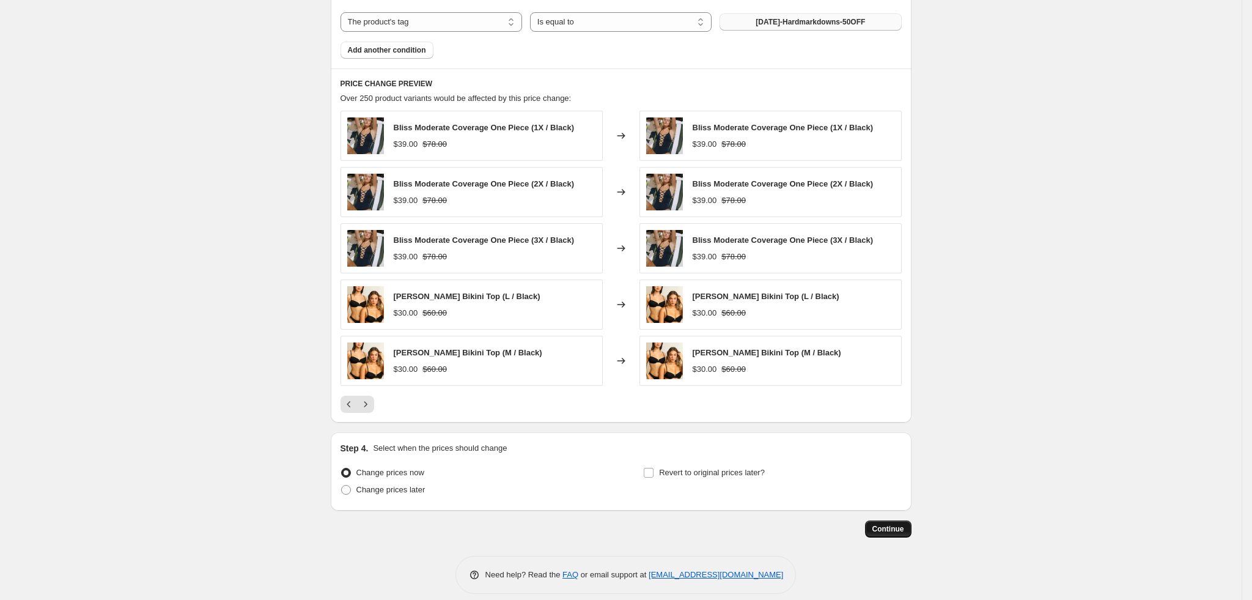
click at [902, 524] on span "Continue" at bounding box center [888, 529] width 32 height 10
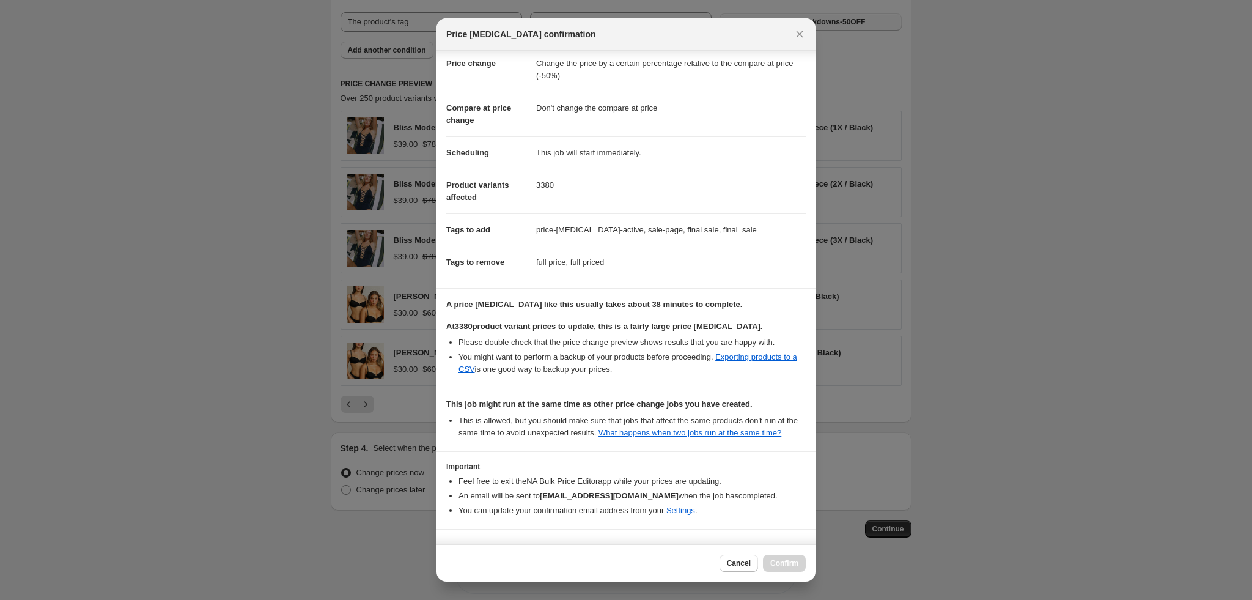
scroll to position [60, 0]
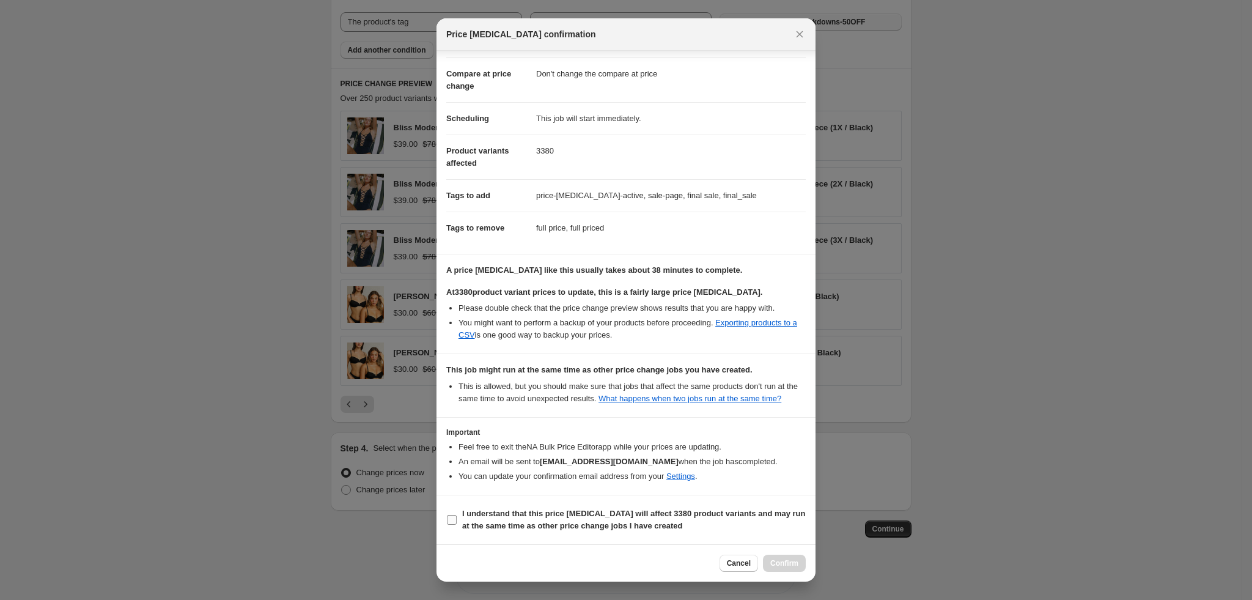
click at [486, 513] on b "I understand that this price change job will affect 3380 product variants and m…" at bounding box center [634, 519] width 344 height 21
click at [457, 515] on input "I understand that this price change job will affect 3380 product variants and m…" at bounding box center [452, 520] width 10 height 10
checkbox input "true"
click at [779, 566] on span "Confirm" at bounding box center [784, 563] width 28 height 10
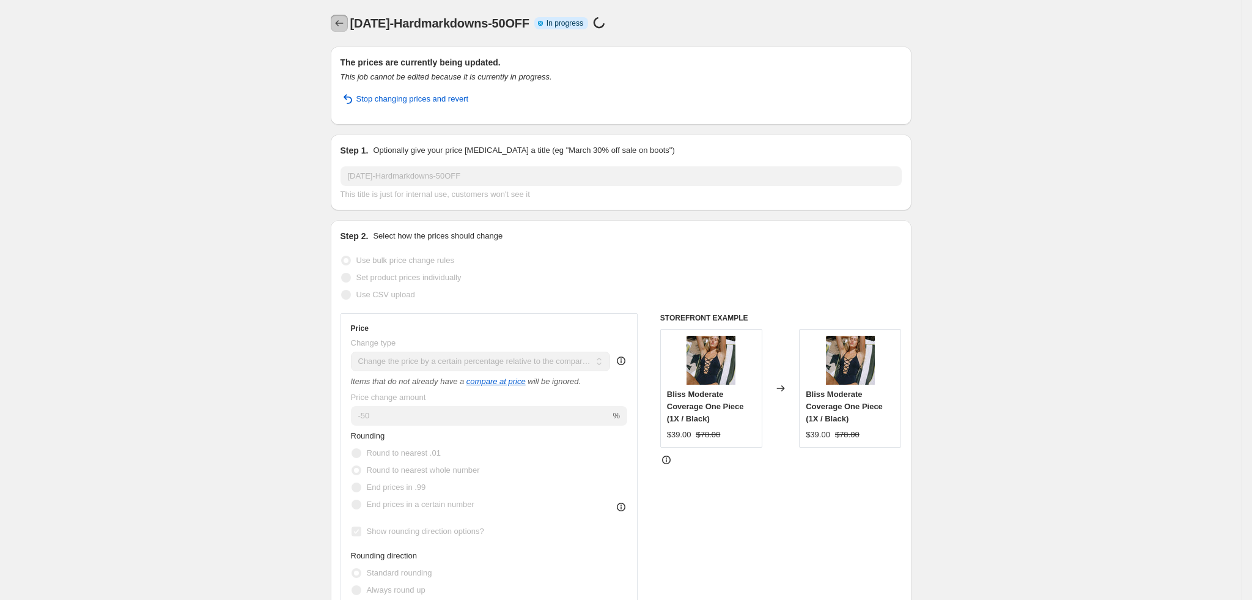
click at [342, 20] on icon "Price change jobs" at bounding box center [339, 23] width 12 height 12
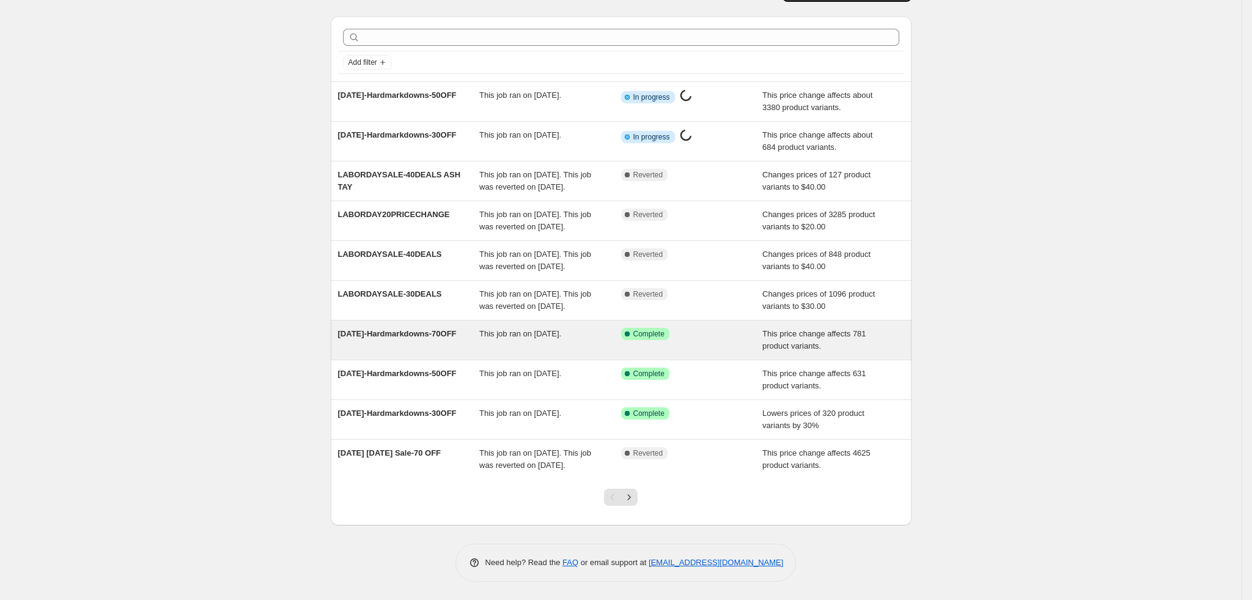
scroll to position [79, 0]
click at [532, 356] on div "07.18.25-Hardmarkdowns-70OFF This job ran on July 19, 2025. Success Complete Co…" at bounding box center [621, 339] width 581 height 39
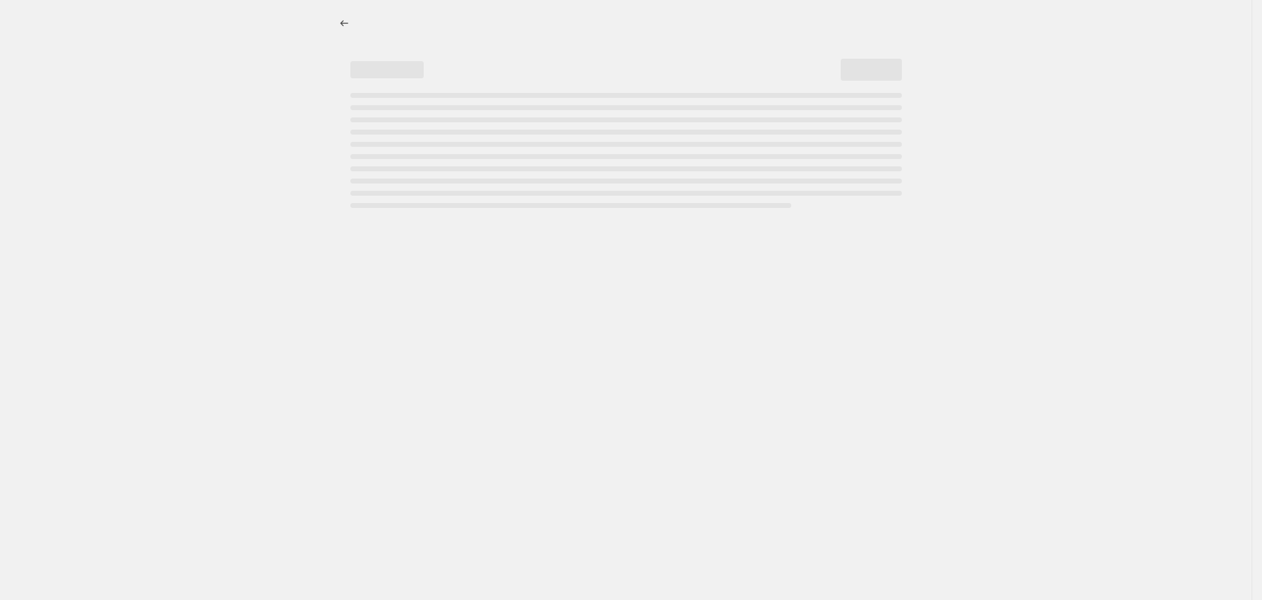
select select "pcap"
select select "no_change"
select select "tag"
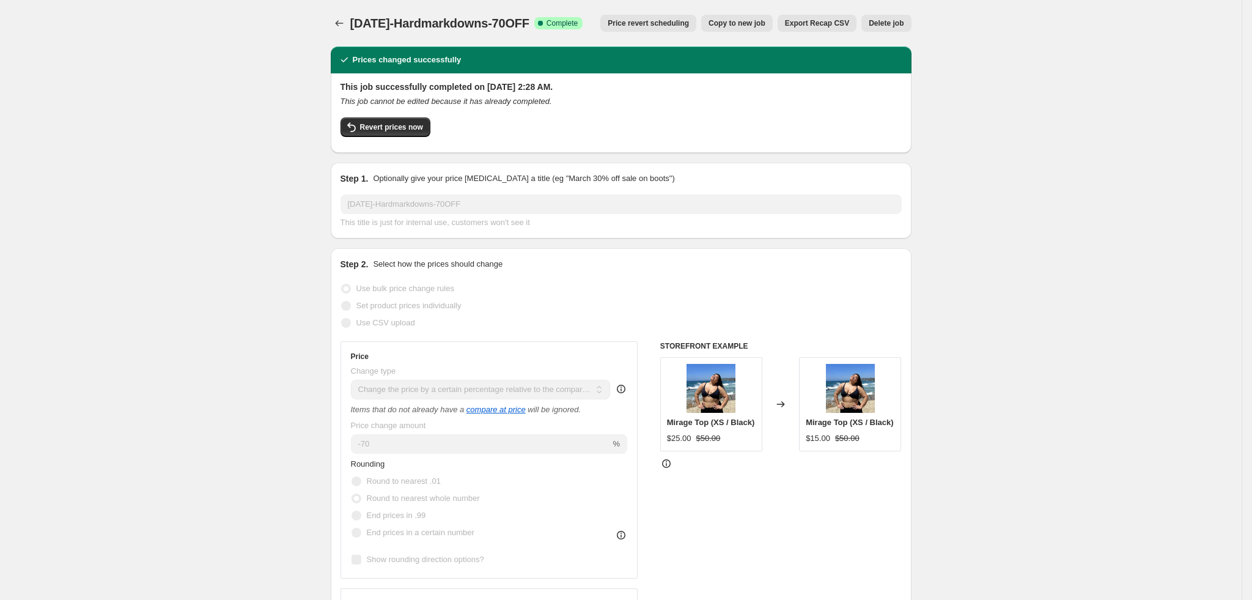
click at [746, 28] on span "Copy to new job" at bounding box center [736, 23] width 57 height 10
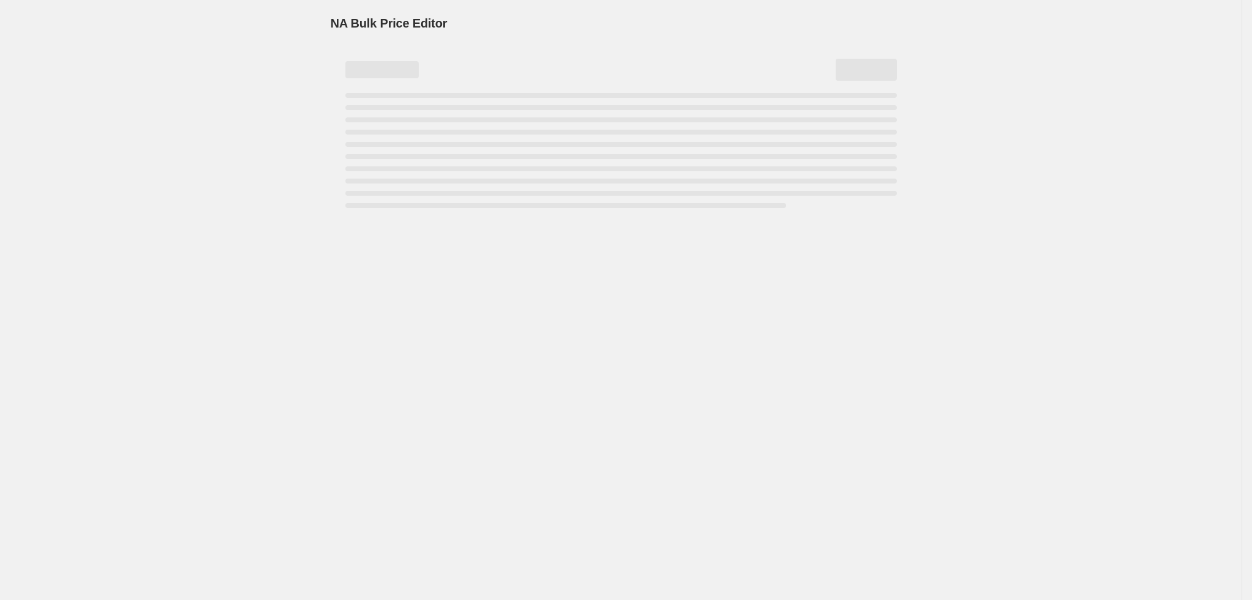
select select "pcap"
select select "no_change"
select select "tag"
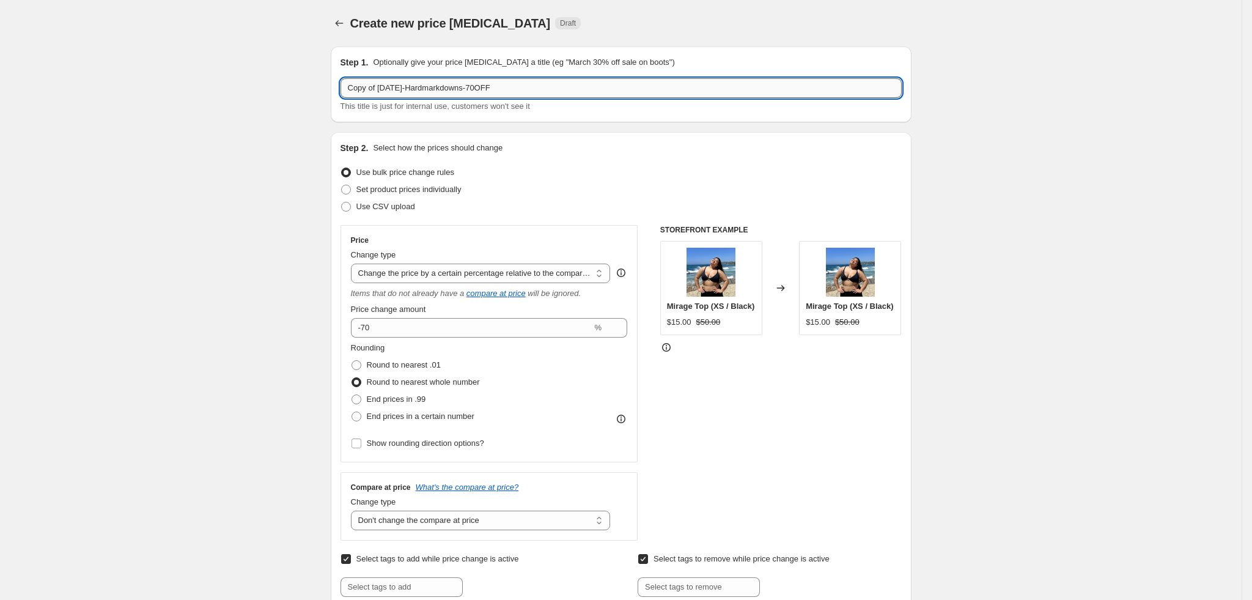
click at [534, 94] on input "Copy of 07.18.25-Hardmarkdowns-70OFF" at bounding box center [620, 88] width 561 height 20
paste input "09.02.20"
type input "09.02.2025-Hardmarkdowns-70OFF"
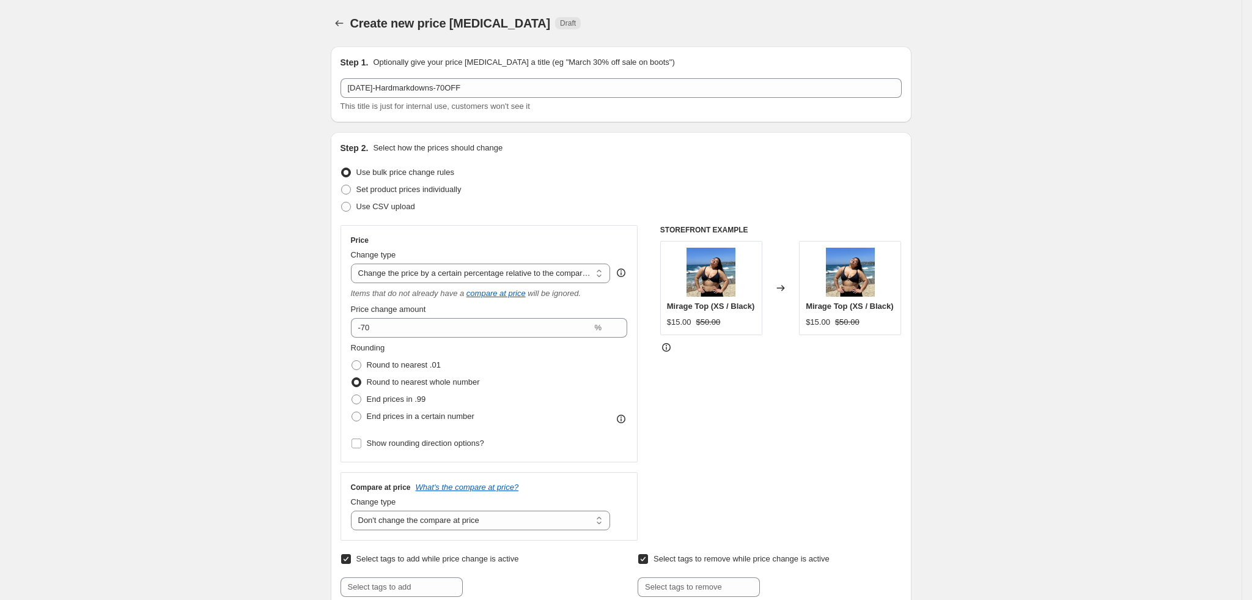
select select "pcap"
select select "no_change"
select select "tag"
click at [345, 23] on icon "Price change jobs" at bounding box center [339, 23] width 12 height 12
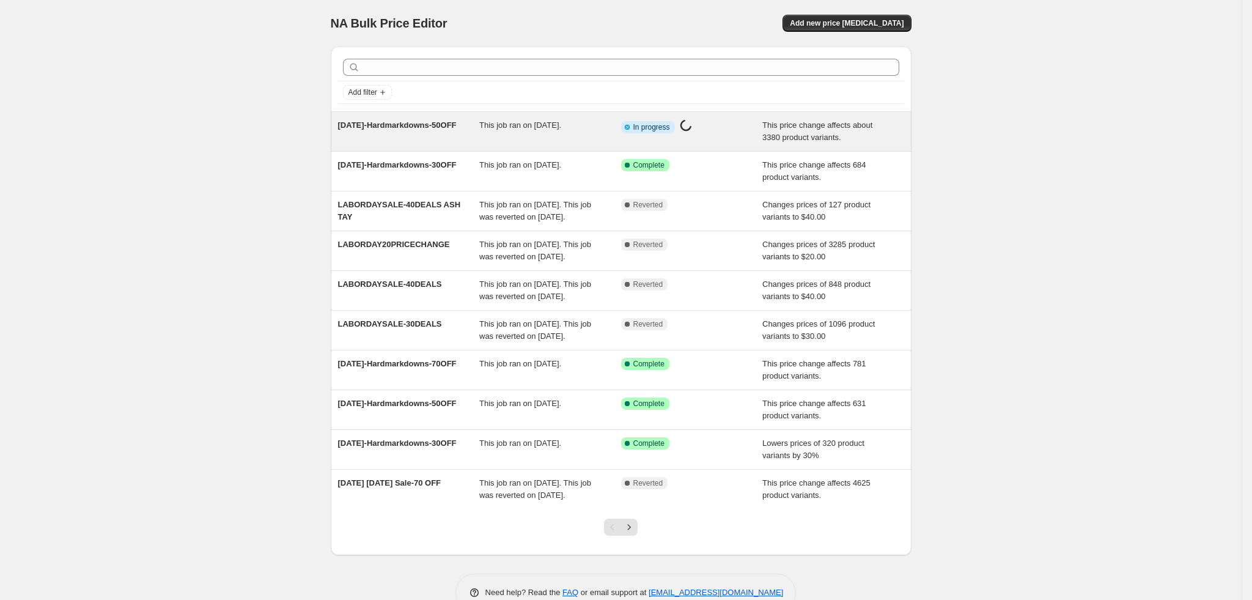
click at [453, 141] on div "[DATE]-Hardmarkdowns-50OFF" at bounding box center [409, 131] width 142 height 24
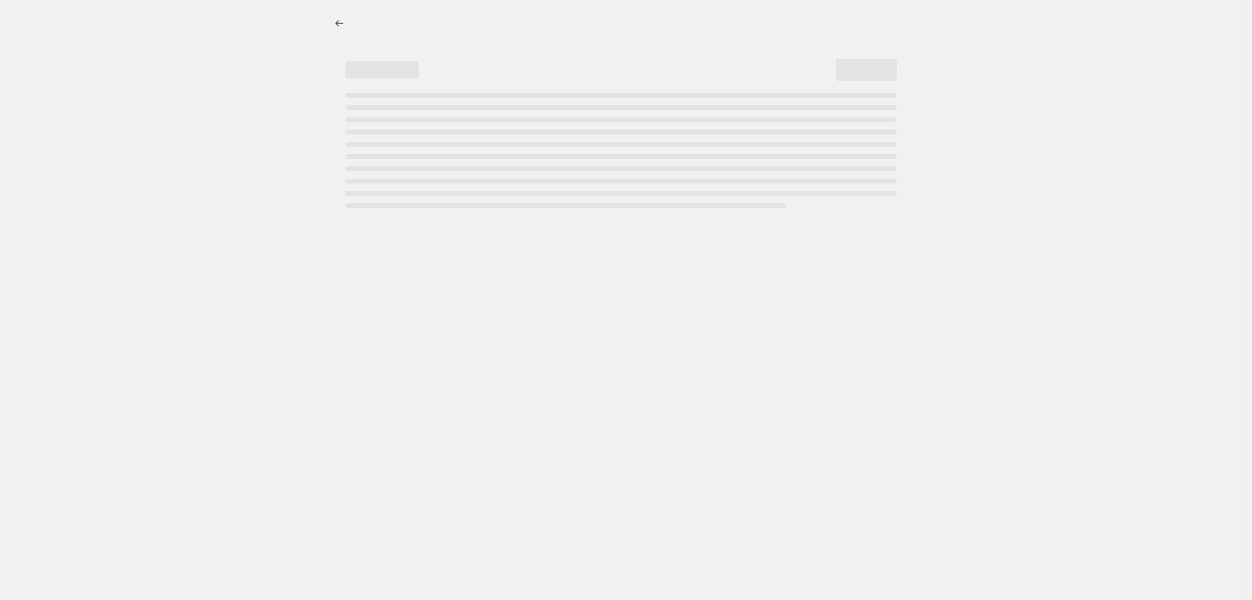
select select "pcap"
select select "no_change"
select select "tag"
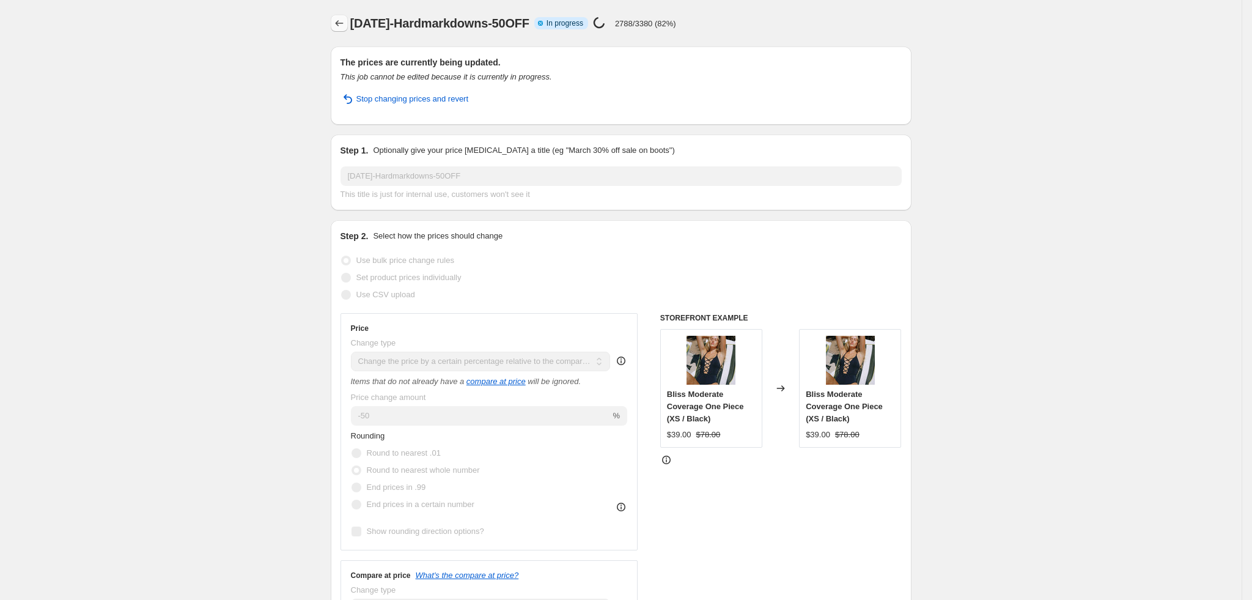
click at [344, 21] on icon "Price change jobs" at bounding box center [339, 23] width 12 height 12
